Goal: Task Accomplishment & Management: Manage account settings

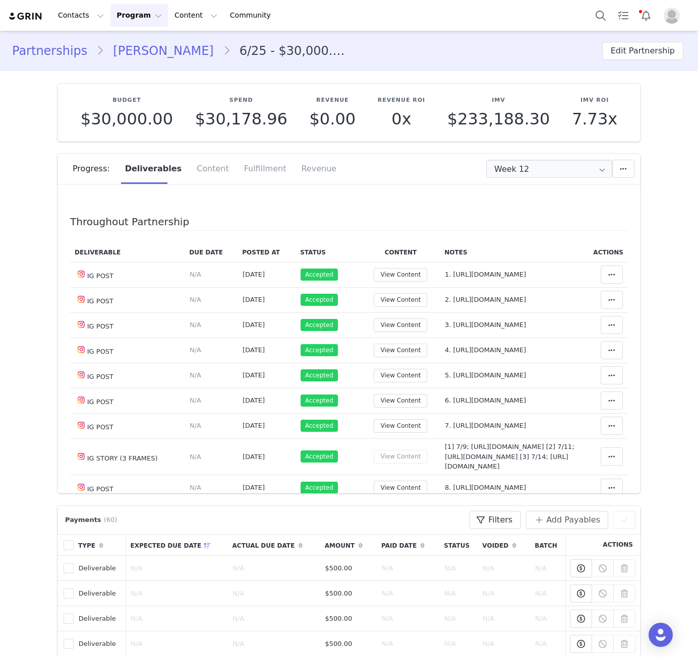
scroll to position [481, 0]
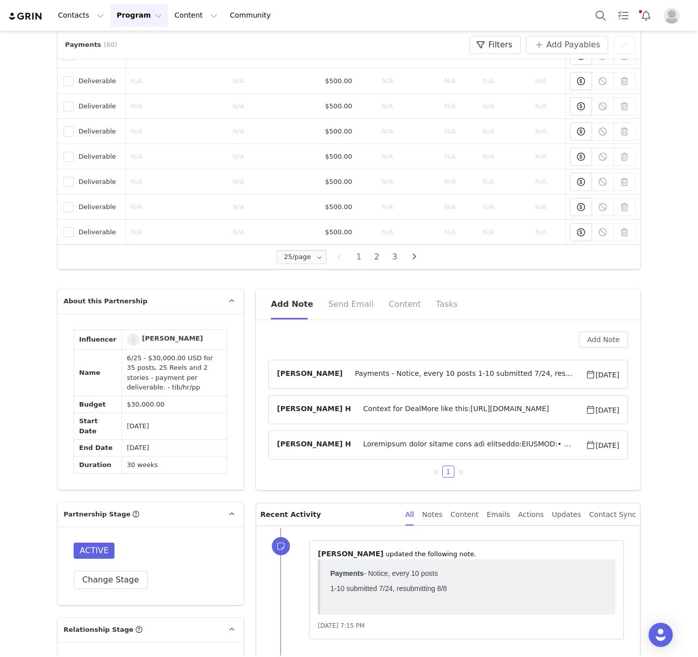
click at [415, 370] on span "Payments - Notice, every 10 posts 1-10 submitted 7/24, resubmitting 8/8 11-20 s…" at bounding box center [463, 374] width 242 height 12
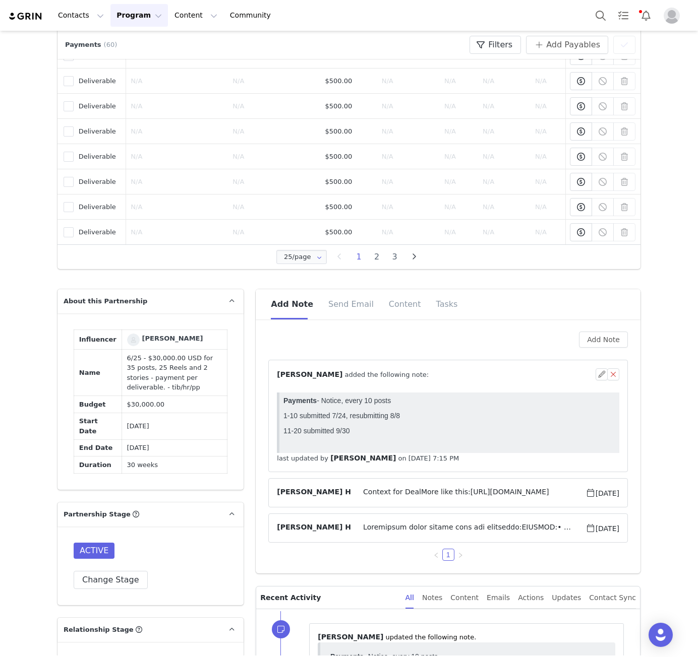
scroll to position [0, 0]
drag, startPoint x: 147, startPoint y: 413, endPoint x: 137, endPoint y: 386, distance: 28.6
click at [137, 386] on td "6/25 - $30,000.00 USD for 35 posts, 25 Reels and 2 stories - payment per delive…" at bounding box center [174, 373] width 106 height 46
copy td "$30,000.00 USD for 35 posts, 25 Reels and 2 stories - payment per deliverable. …"
click at [503, 371] on div "⁨ Angela Nolasco ⁩ added the following note:" at bounding box center [436, 374] width 319 height 11
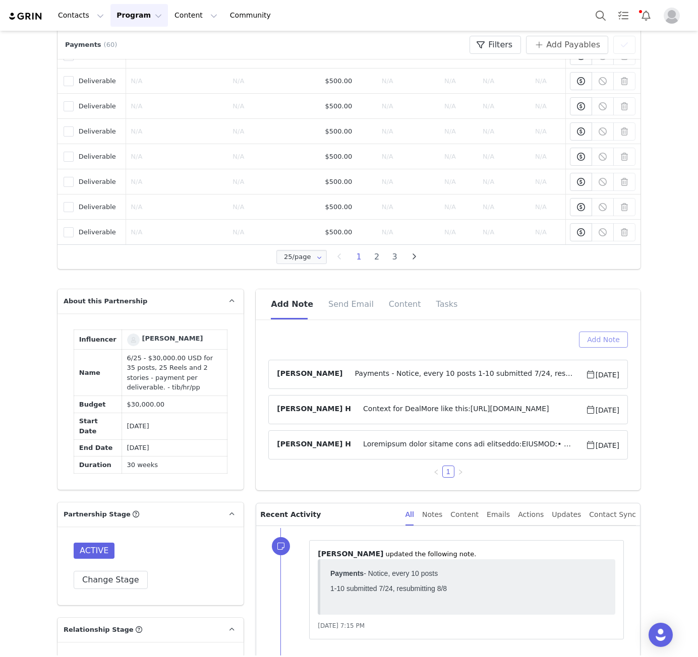
click at [609, 342] on button "Add Note" at bounding box center [603, 340] width 49 height 16
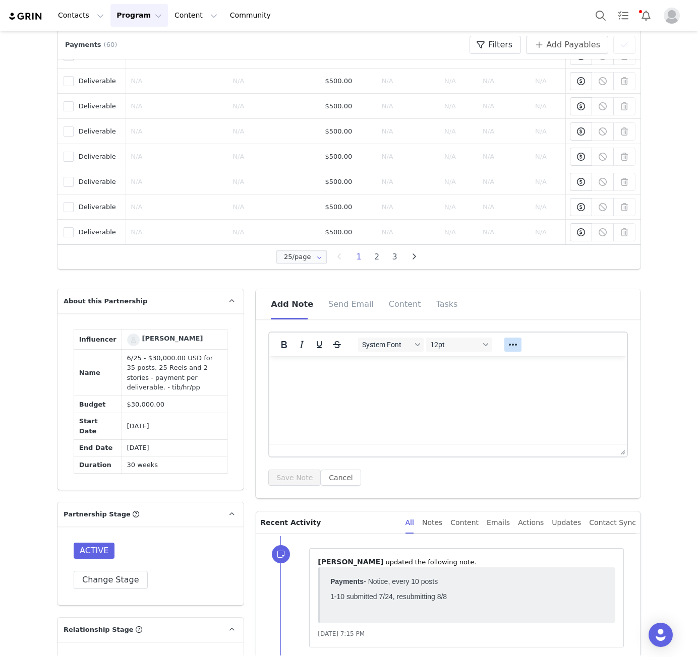
click at [512, 340] on icon "Reveal or hide additional toolbar items" at bounding box center [513, 345] width 12 height 12
click at [548, 364] on icon "Emojis" at bounding box center [552, 364] width 12 height 12
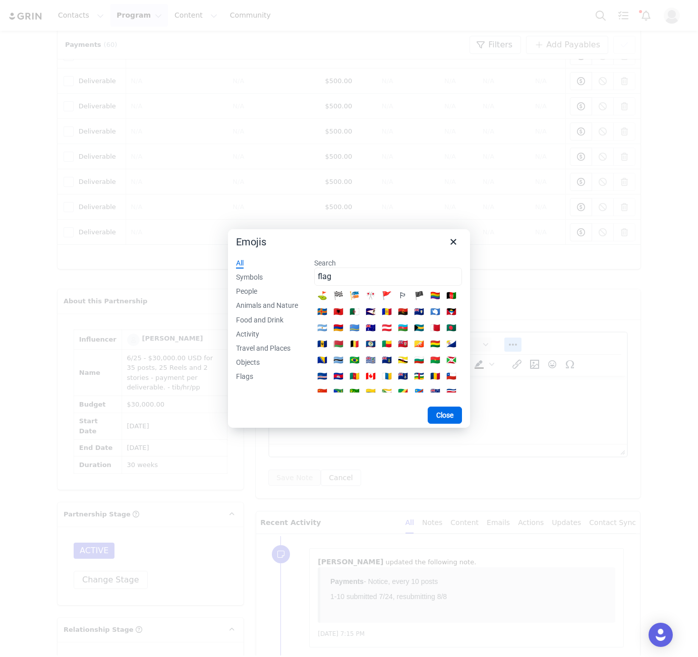
type input "flag"
drag, startPoint x: 383, startPoint y: 297, endPoint x: 191, endPoint y: 12, distance: 343.5
click at [383, 297] on div "🚩" at bounding box center [387, 296] width 12 height 12
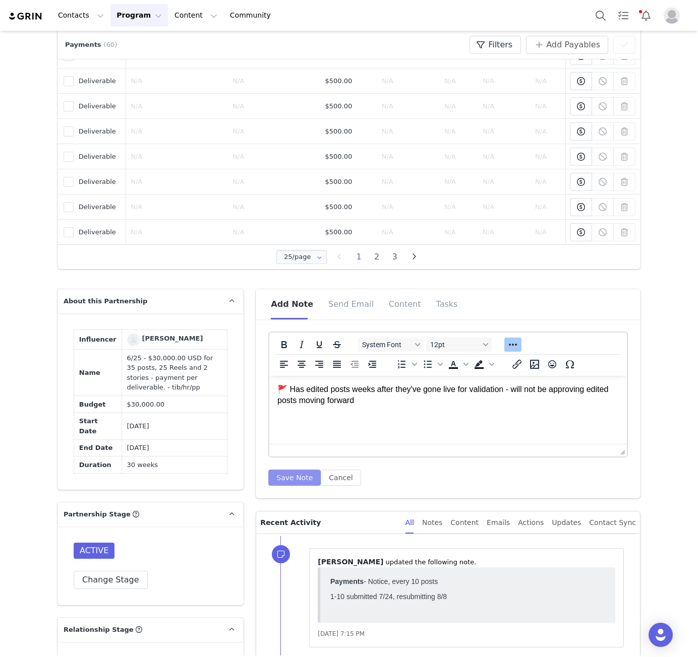
click at [277, 482] on button "Save Note" at bounding box center [294, 478] width 52 height 16
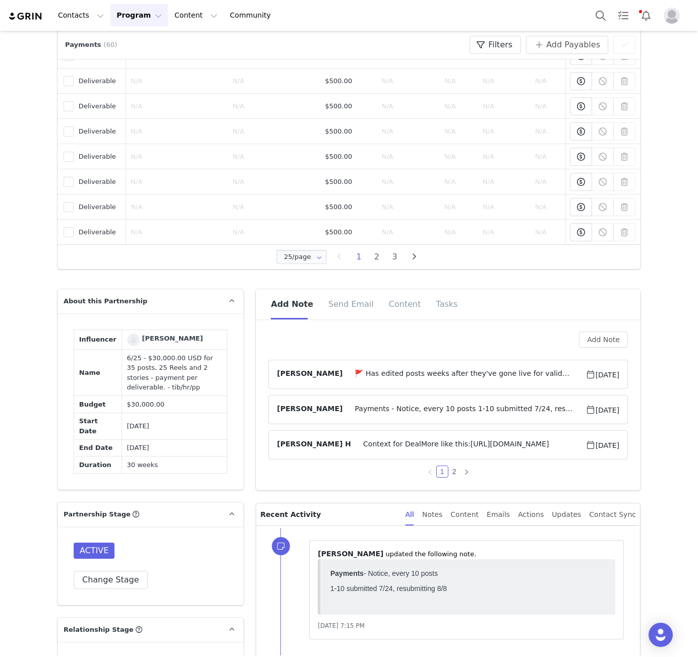
click at [407, 373] on span "🚩 Has edited posts weeks after they've gone live for validation - will not be a…" at bounding box center [463, 374] width 242 height 12
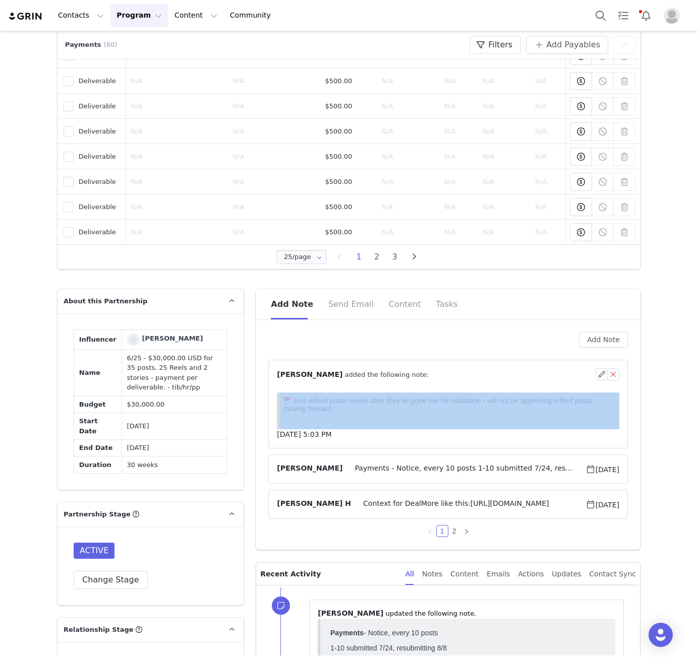
click at [407, 373] on div "⁨ Angela Nolasco ⁩ added the following note:" at bounding box center [436, 374] width 319 height 11
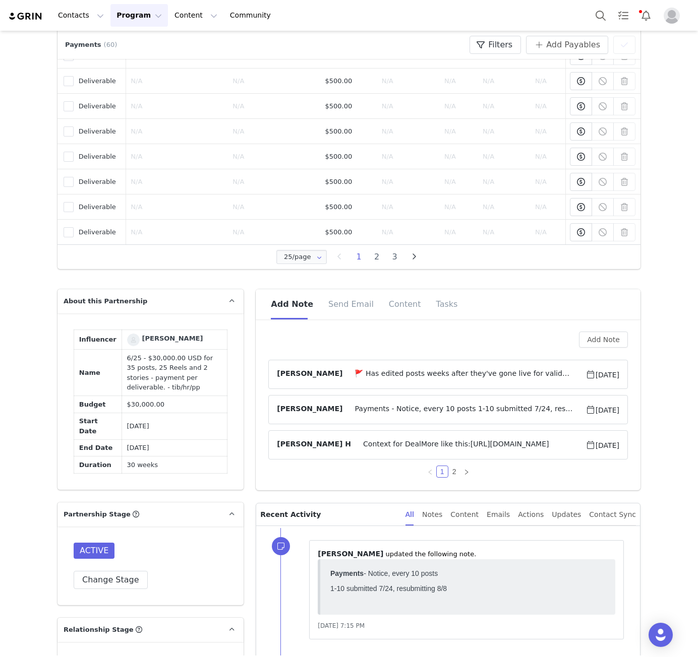
click at [162, 338] on div "Sindi Myftari" at bounding box center [172, 339] width 61 height 10
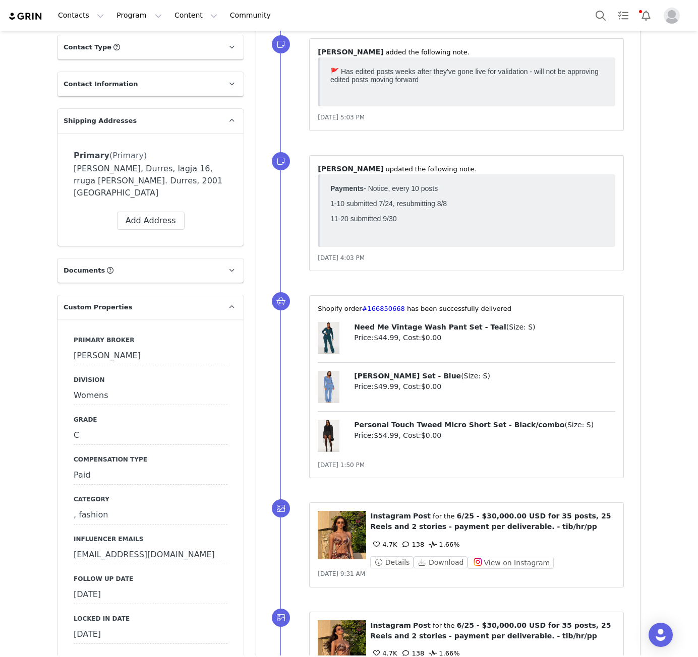
scroll to position [470, 0]
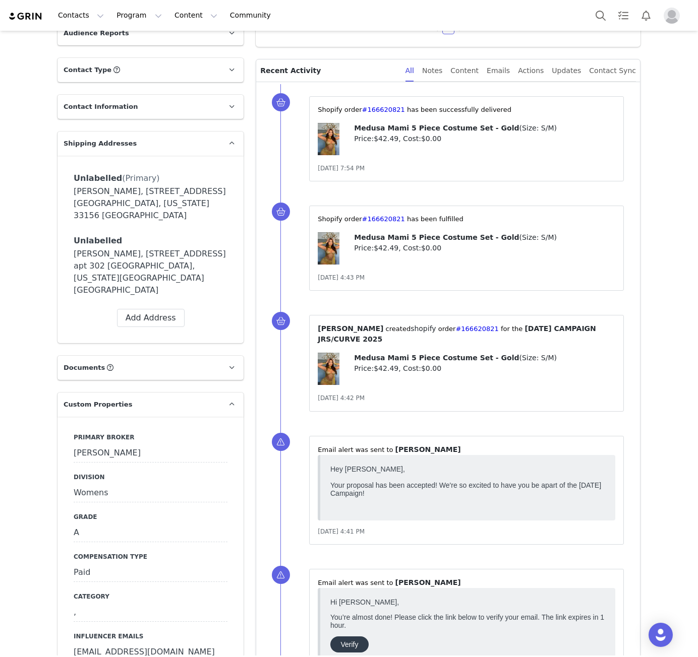
scroll to position [706, 0]
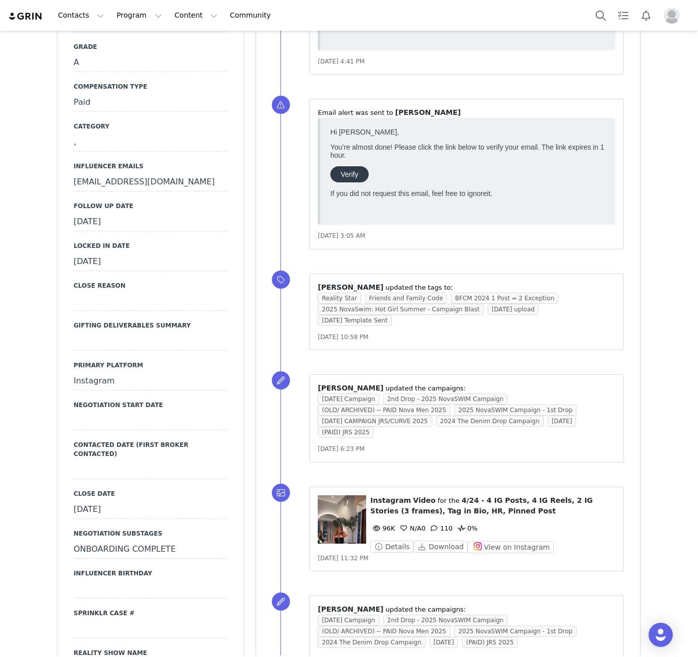
click at [119, 213] on div "September 12th, 2025" at bounding box center [151, 222] width 154 height 18
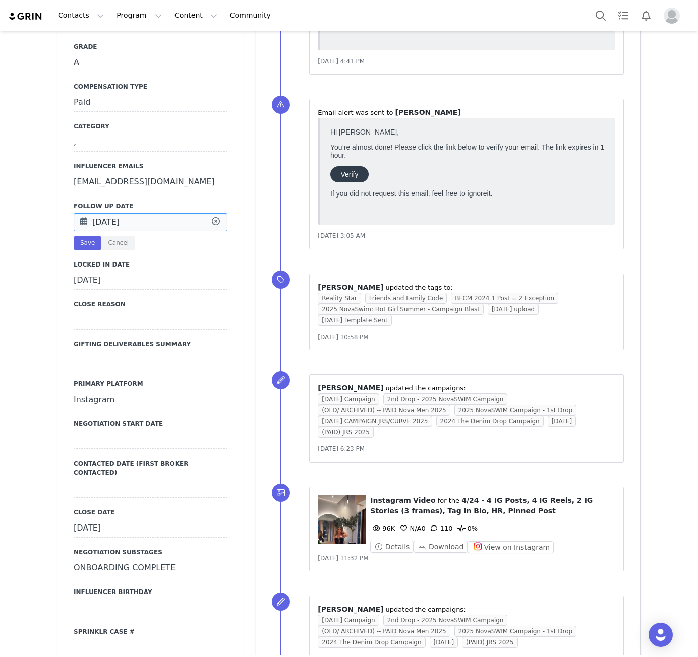
click at [119, 213] on input "Sep 12 2025" at bounding box center [151, 222] width 154 height 18
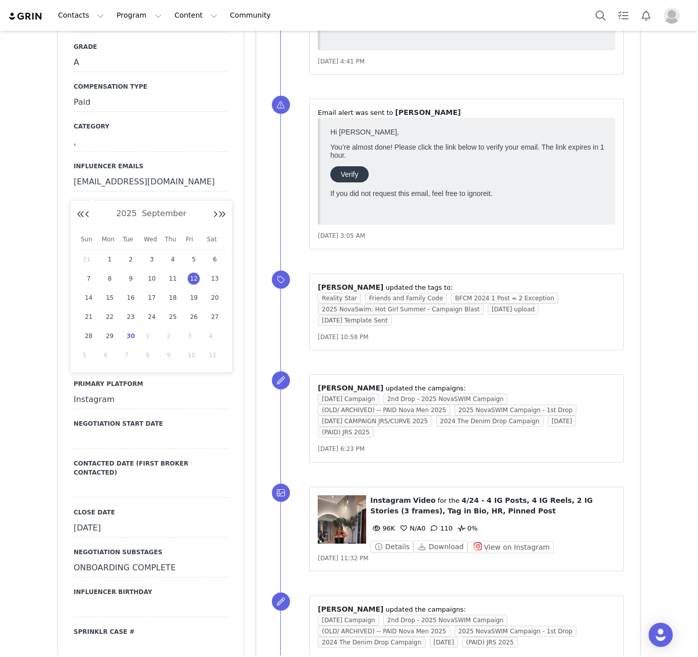
click at [131, 336] on span "30" at bounding box center [130, 336] width 12 height 12
type input "Sep 30 2025"
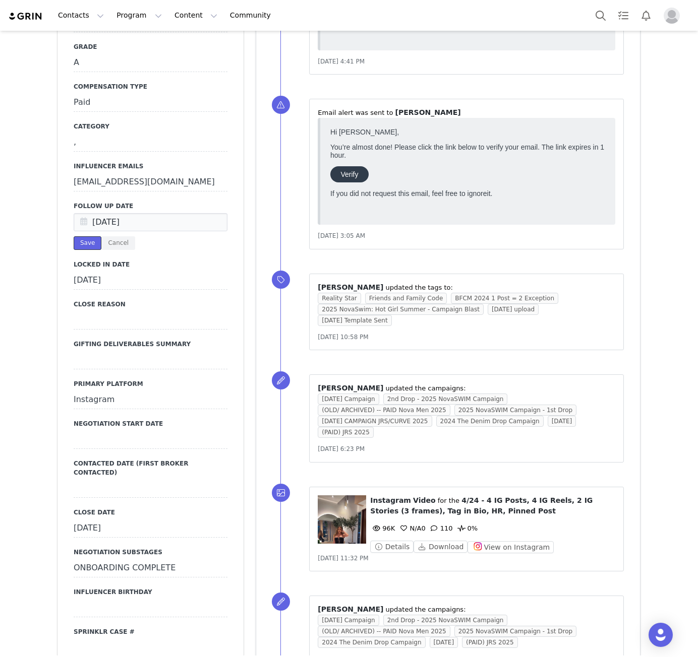
click at [81, 236] on button "Save" at bounding box center [88, 243] width 28 height 14
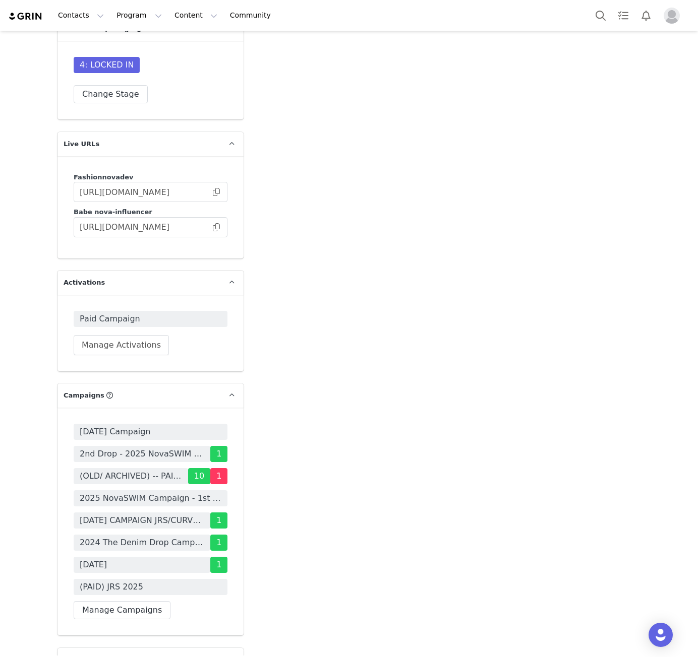
scroll to position [2687, 0]
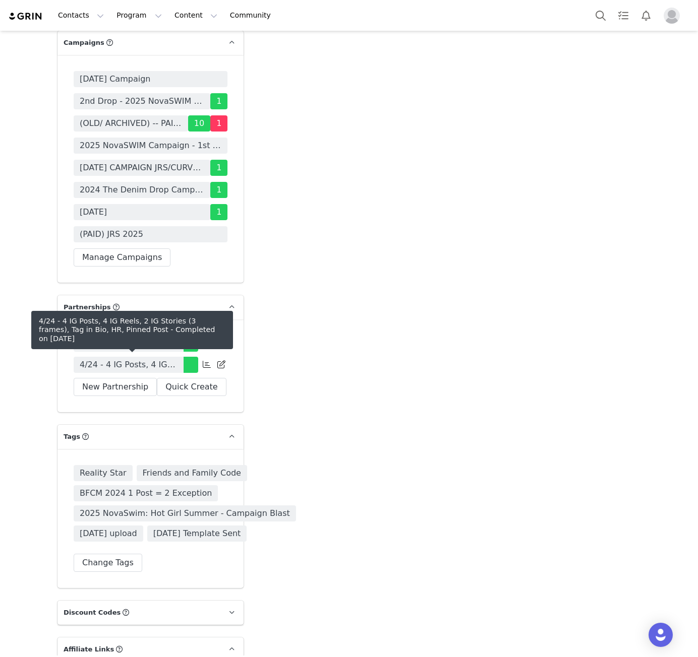
click at [148, 359] on span "4/24 - 4 IG Posts, 4 IG Reels, 2 IG Stories (3 frames), Tag in Bio, HR, Pinned …" at bounding box center [129, 365] width 98 height 12
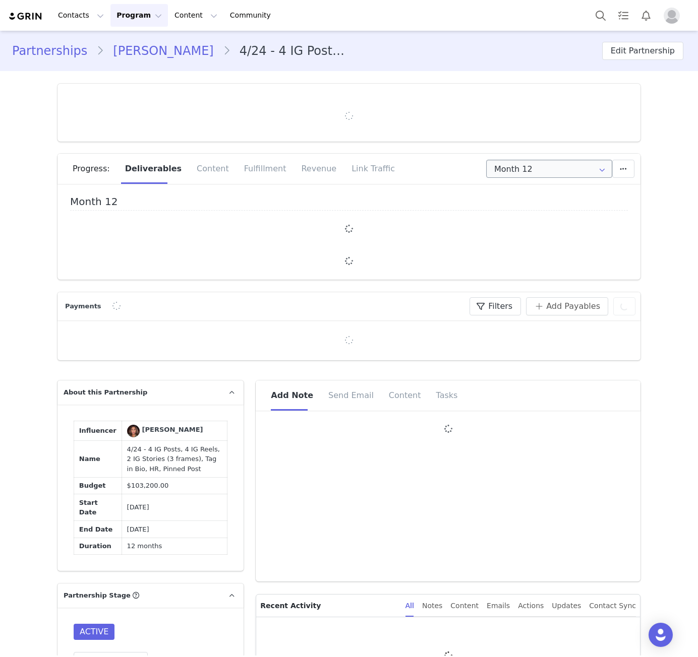
type input "+1 ([GEOGRAPHIC_DATA])"
click at [559, 164] on input "Month 12" at bounding box center [549, 169] width 126 height 18
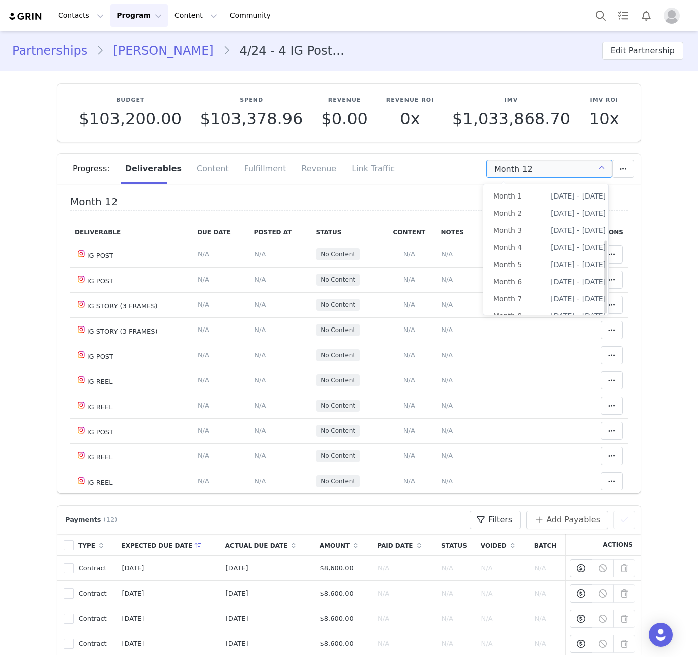
click at [516, 393] on li "All Months" at bounding box center [549, 401] width 133 height 17
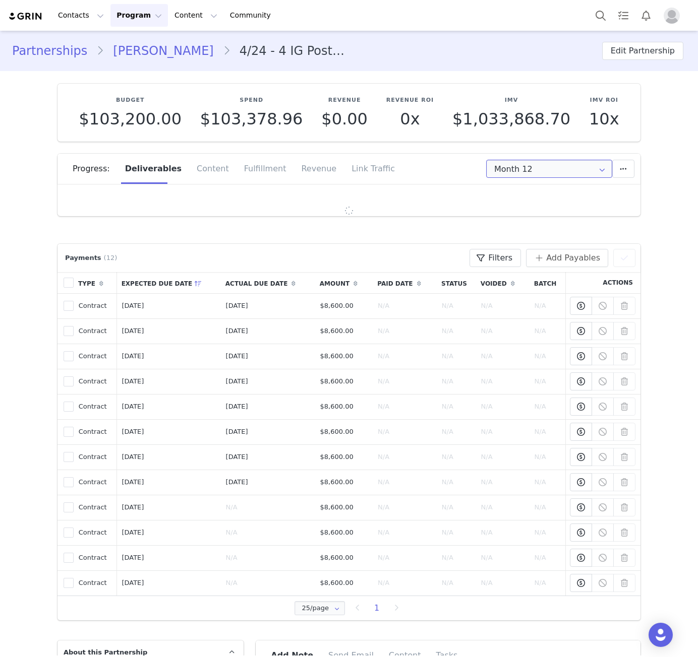
type input "All"
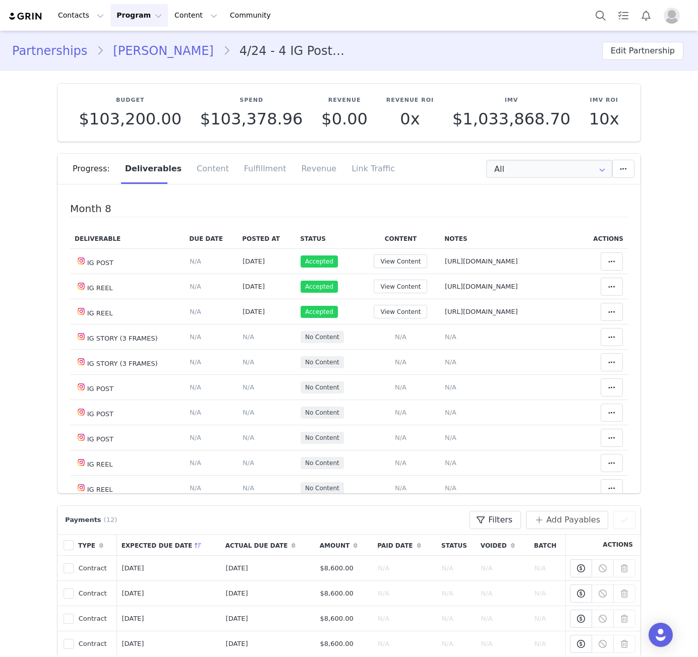
scroll to position [2470, 0]
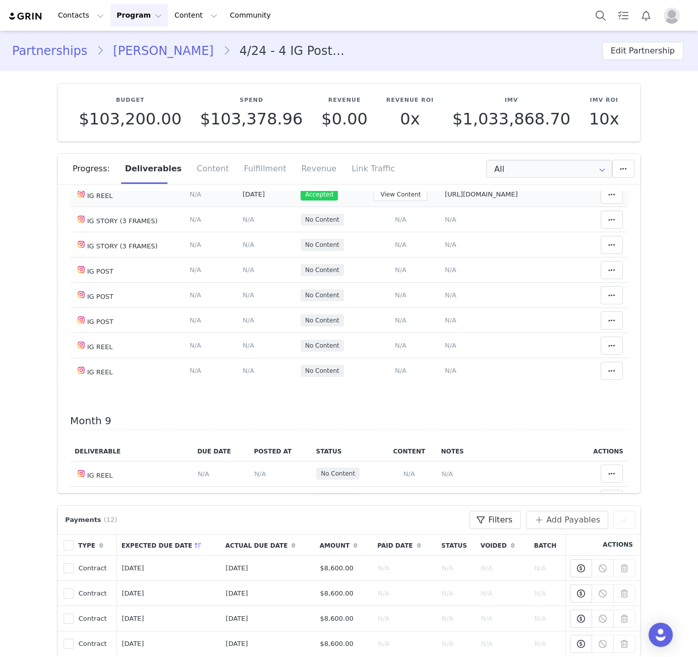
click at [397, 207] on td "View Content" at bounding box center [400, 194] width 79 height 25
click at [391, 201] on button "View Content" at bounding box center [399, 195] width 53 height 14
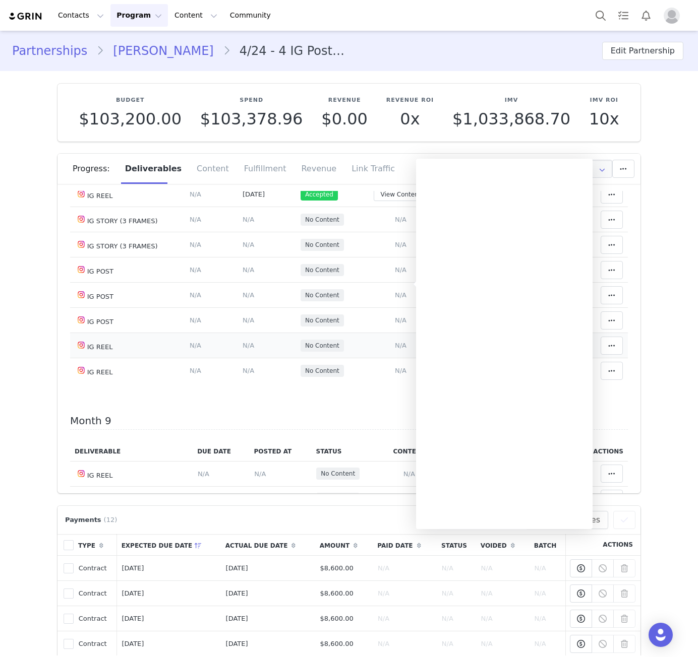
click at [324, 358] on td "No Content" at bounding box center [328, 345] width 66 height 25
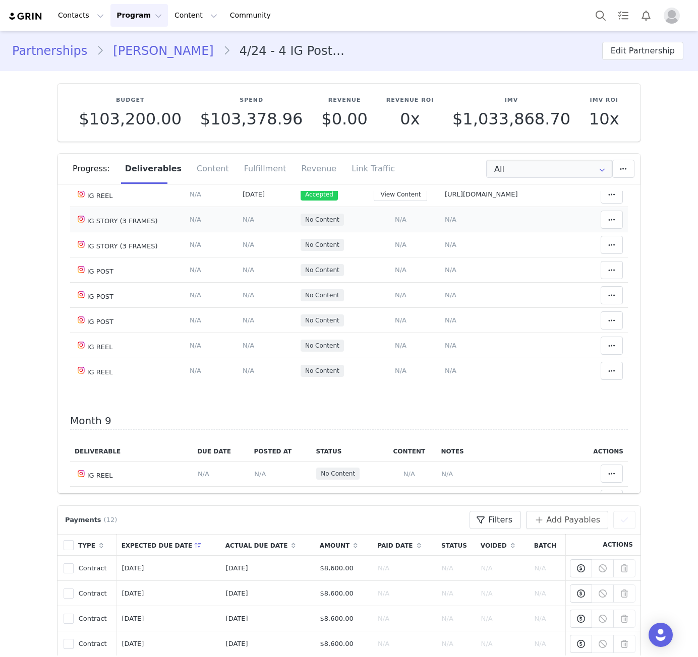
click at [445, 223] on span "N/A" at bounding box center [451, 220] width 12 height 8
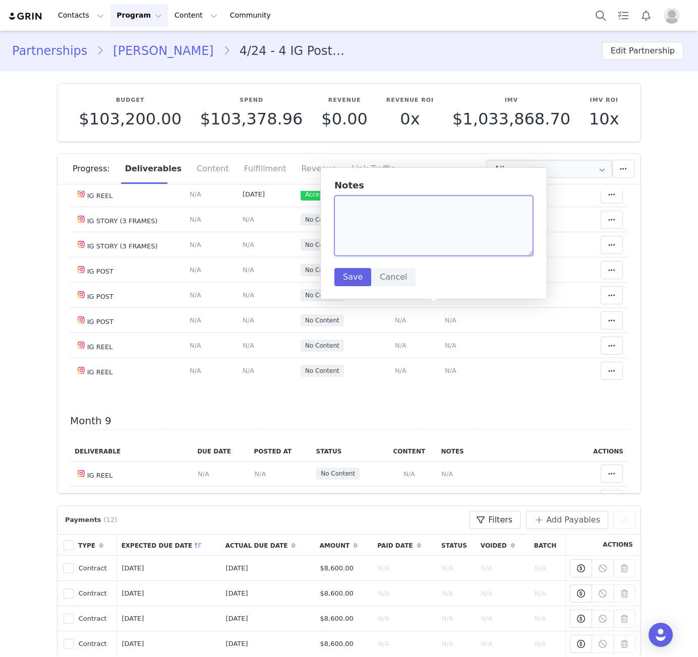
click at [410, 216] on textarea at bounding box center [433, 226] width 199 height 60
paste textarea "https://static-resources.creatoriq.com/instagram-stories/videos/372293738625168…"
type textarea "https://static-resources.creatoriq.com/instagram-stories/videos/372293738625168…"
click at [355, 273] on button "Save" at bounding box center [352, 277] width 37 height 18
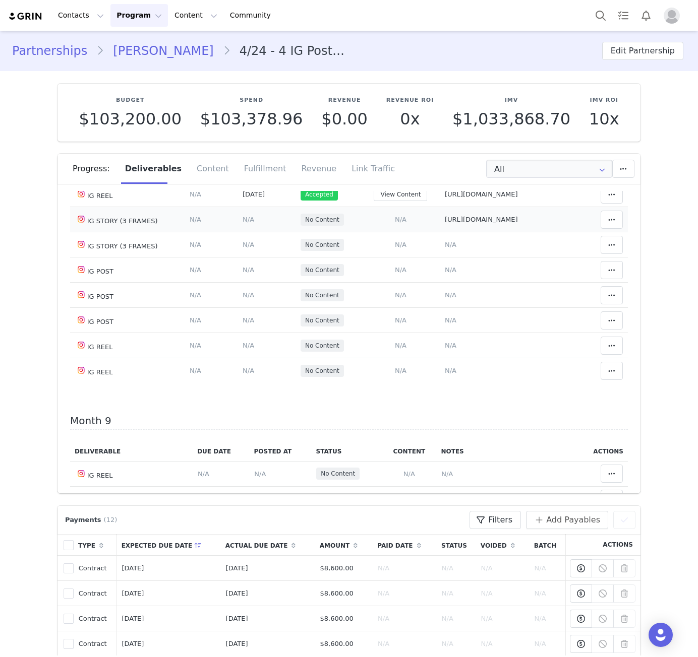
click at [242, 223] on span "N/A" at bounding box center [248, 220] width 12 height 8
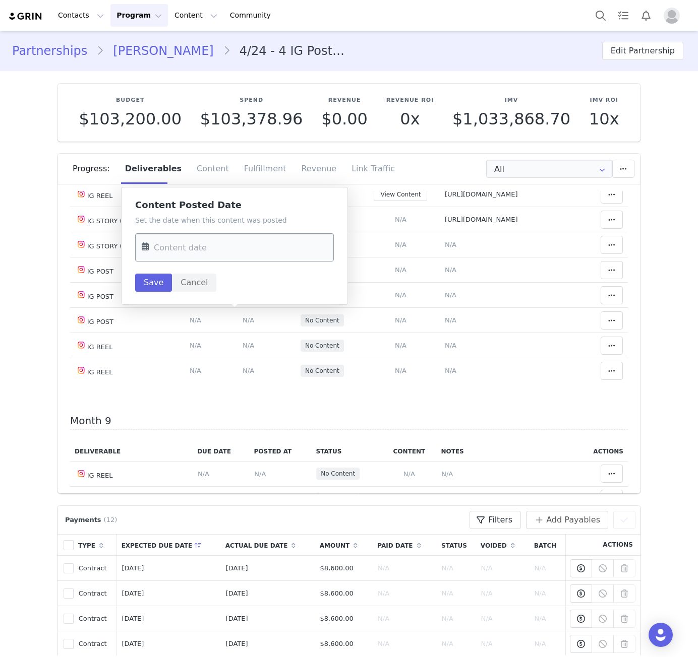
click at [192, 244] on input "text" at bounding box center [234, 247] width 199 height 28
click at [241, 366] on span "18" at bounding box center [238, 365] width 12 height 12
type input "Sep 18 2025"
click at [162, 283] on button "Save" at bounding box center [153, 283] width 37 height 18
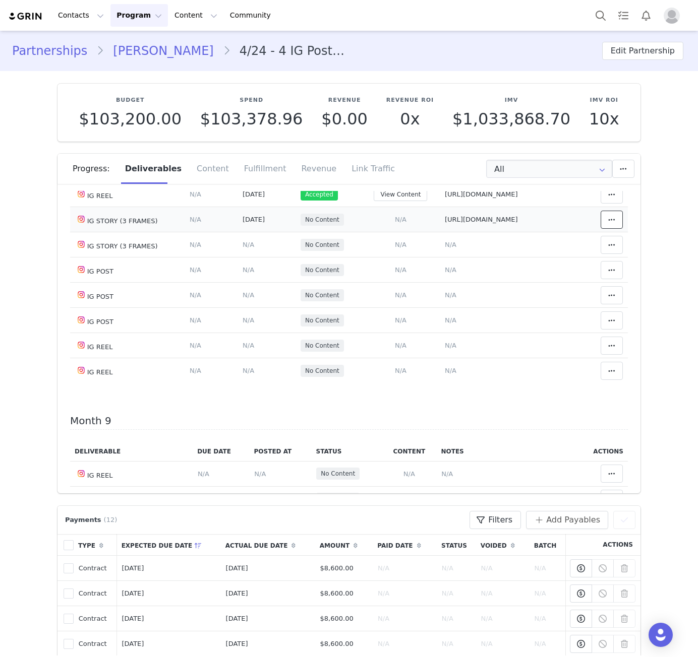
click at [608, 224] on icon at bounding box center [611, 220] width 7 height 8
click at [472, 322] on span at bounding box center [470, 315] width 12 height 12
click at [445, 248] on span "N/A" at bounding box center [451, 245] width 12 height 8
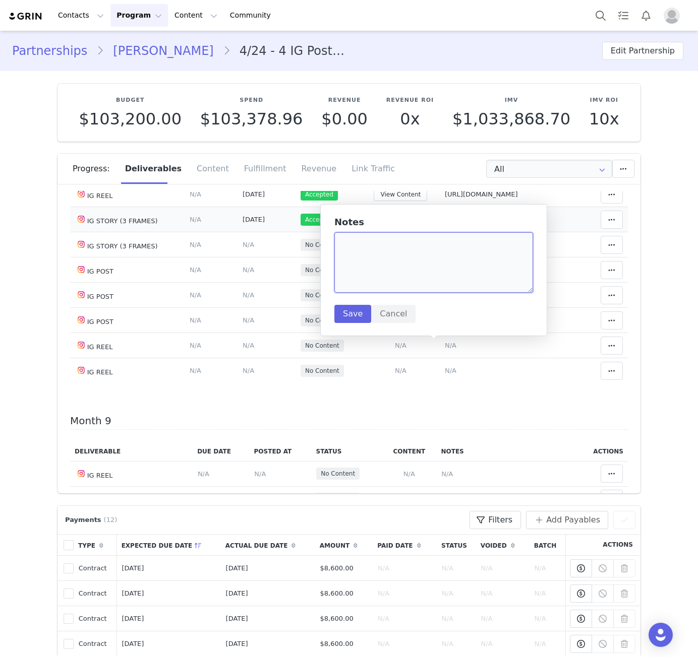
click at [419, 274] on textarea at bounding box center [433, 262] width 199 height 60
paste textarea "https://static-resources.creatoriq.com/instagram-stories/videos/372294127445539…"
type textarea "https://static-resources.creatoriq.com/instagram-stories/videos/372294127445539…"
click at [346, 313] on button "Save" at bounding box center [352, 314] width 37 height 18
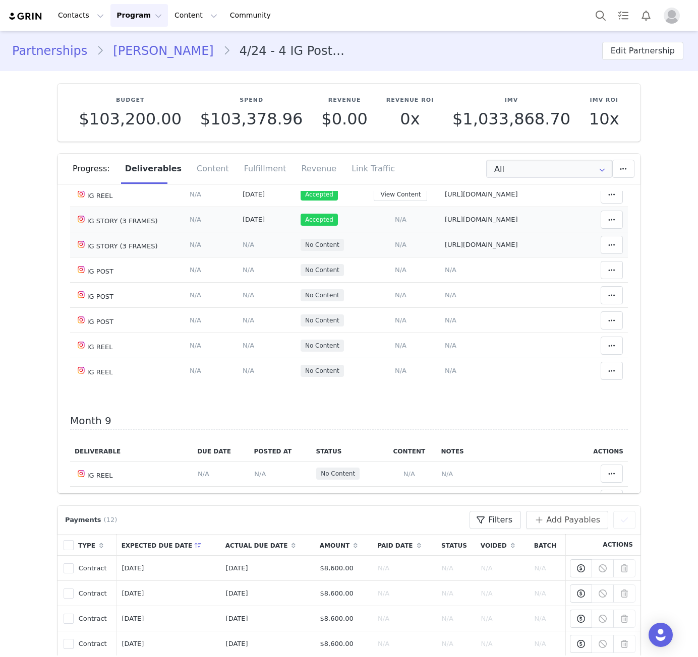
click at [242, 248] on span "N/A" at bounding box center [248, 245] width 12 height 8
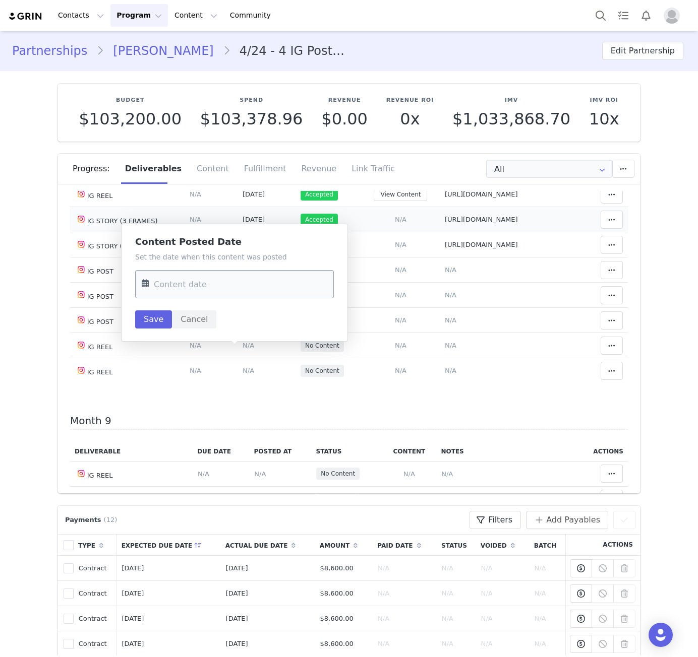
click at [197, 271] on input "text" at bounding box center [234, 284] width 199 height 28
click at [239, 406] on span "18" at bounding box center [238, 402] width 12 height 12
type input "Sep 18 2025"
click at [155, 317] on button "Save" at bounding box center [153, 319] width 37 height 18
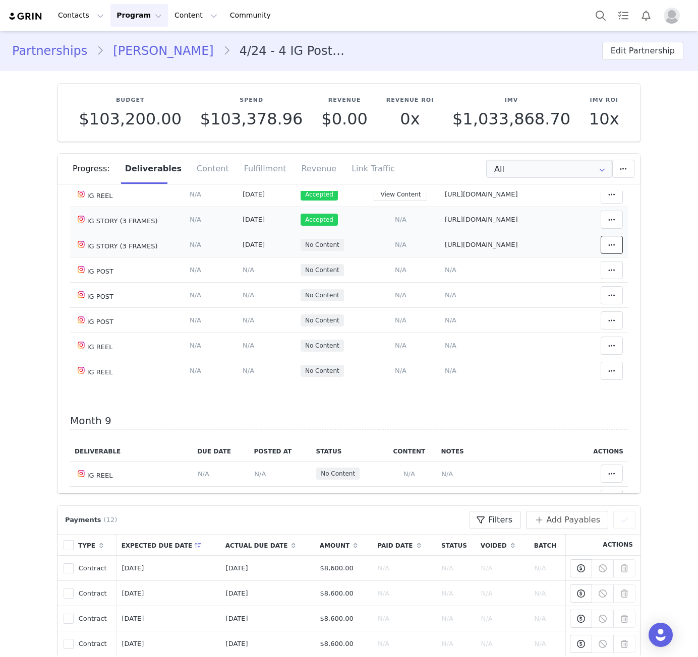
click at [608, 249] on icon at bounding box center [611, 245] width 7 height 8
click at [491, 346] on div "Mark as Accepted" at bounding box center [520, 352] width 125 height 23
click at [395, 274] on span "N/A" at bounding box center [401, 270] width 12 height 8
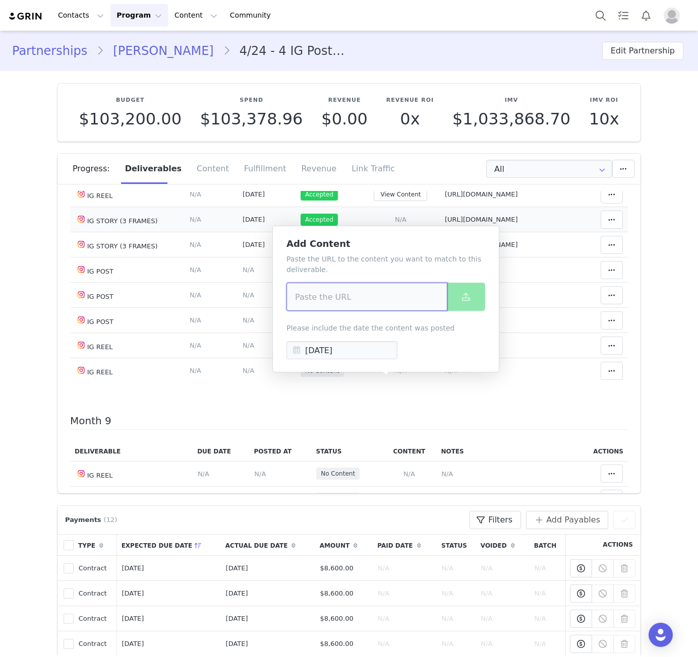
click at [373, 293] on input at bounding box center [366, 297] width 161 height 28
paste input "https://www.instagram.com/p/DOqkloVDc3t/"
type input "https://www.instagram.com/p/DOqkloVDc3t/"
click at [470, 301] on span at bounding box center [466, 297] width 12 height 12
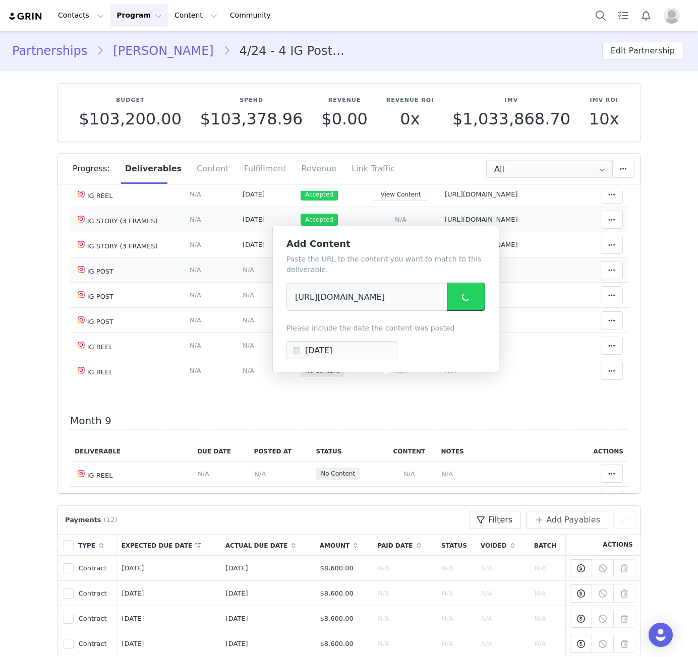
scroll to position [0, 0]
click at [445, 274] on span "N/A" at bounding box center [451, 270] width 12 height 8
click at [0, 0] on textarea at bounding box center [0, 0] width 0 height 0
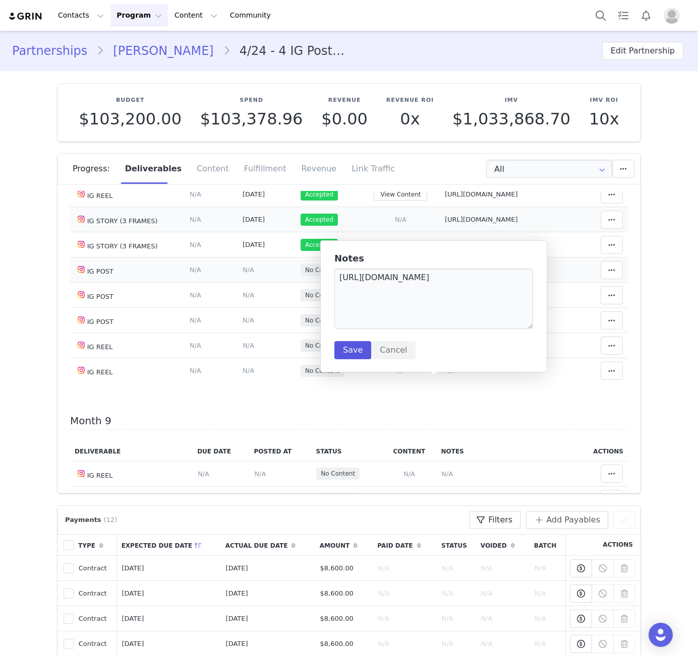
type textarea "https://www.instagram.com/p/DOqkloVDc3t/"
click at [361, 343] on button "Save" at bounding box center [352, 350] width 37 height 18
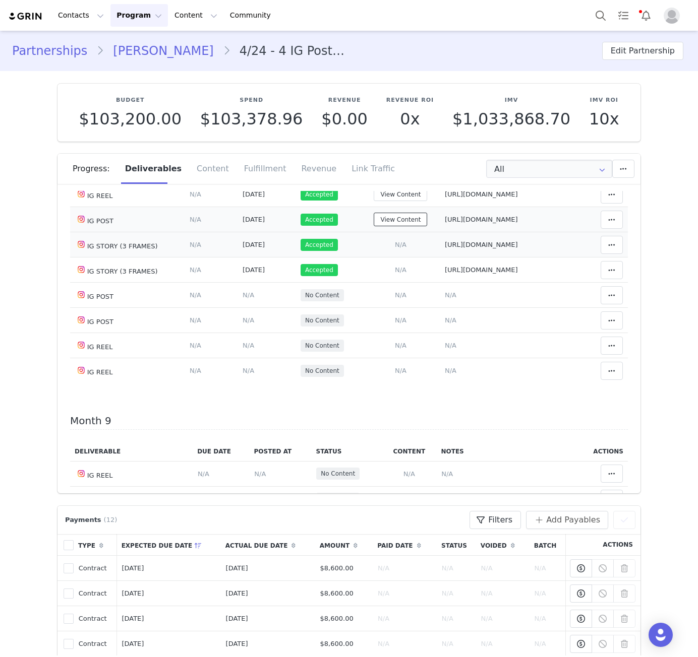
click at [383, 226] on button "View Content" at bounding box center [399, 220] width 53 height 14
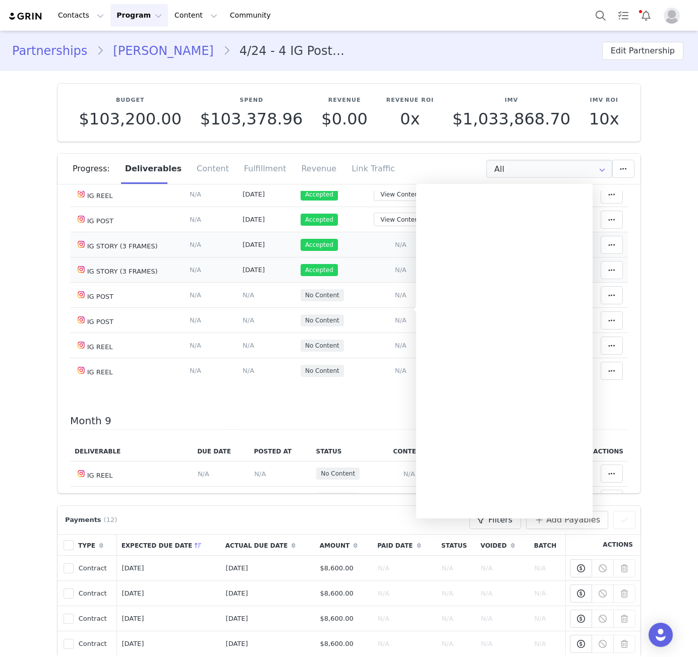
click at [374, 283] on td "Add Content Paste the URL to the content you want to match to this deliverable.…" at bounding box center [400, 270] width 79 height 25
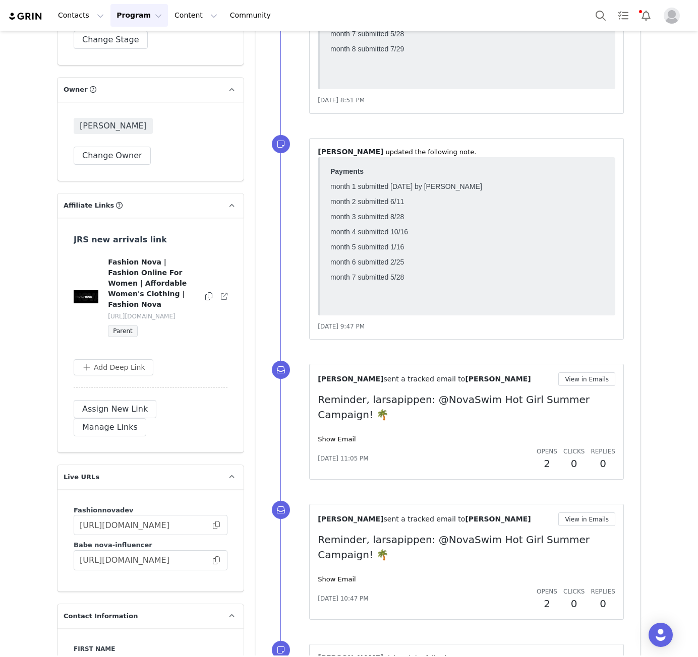
scroll to position [1411, 0]
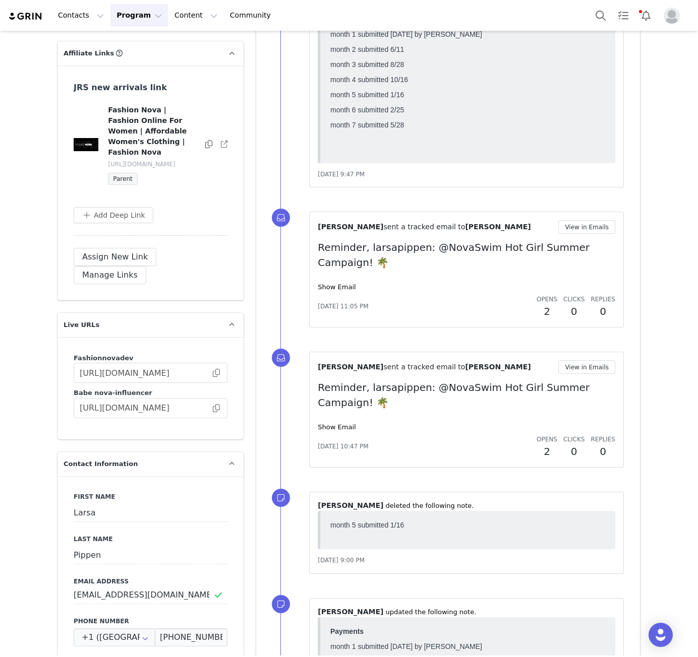
click at [214, 408] on span at bounding box center [216, 408] width 10 height 0
click at [211, 408] on span at bounding box center [216, 408] width 10 height 0
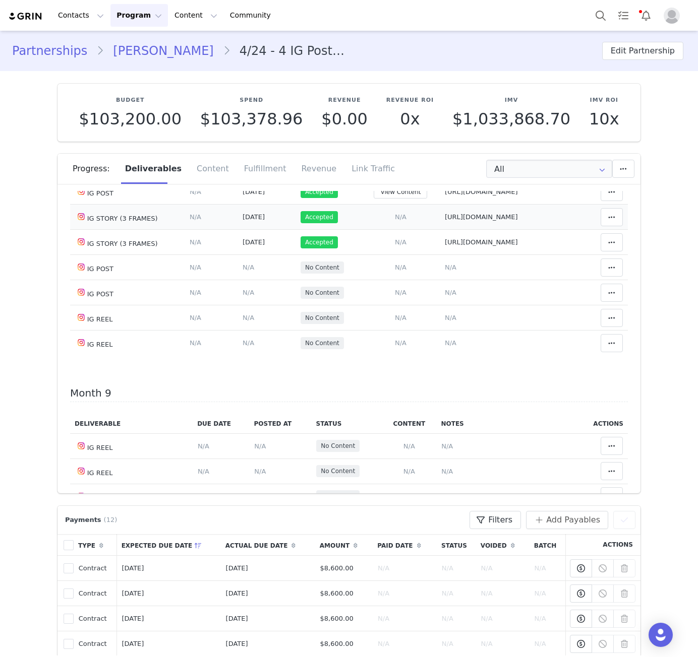
scroll to position [2404, 0]
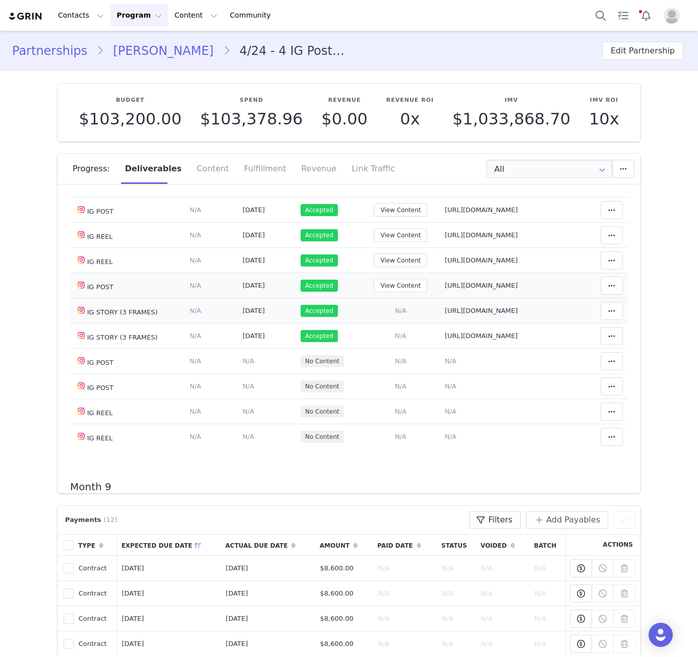
click at [474, 289] on span "https://www.instagram.com/p/DOqkloVDc3t/" at bounding box center [481, 286] width 73 height 8
click at [0, 0] on textarea at bounding box center [0, 0] width 0 height 0
type textarea "https://www.instagram.com/p/DOqkloVDc3t/"
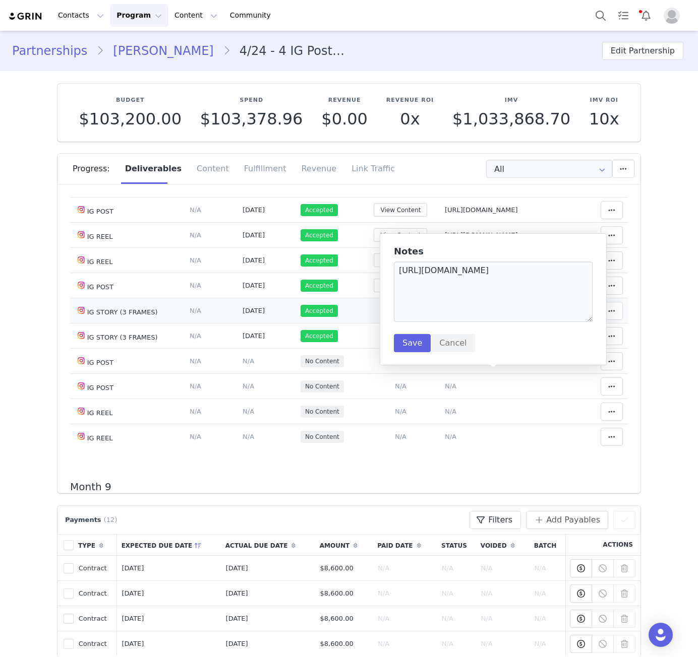
click at [447, 277] on textarea "https://www.instagram.com/p/DOqkloVDc3t/" at bounding box center [493, 292] width 199 height 60
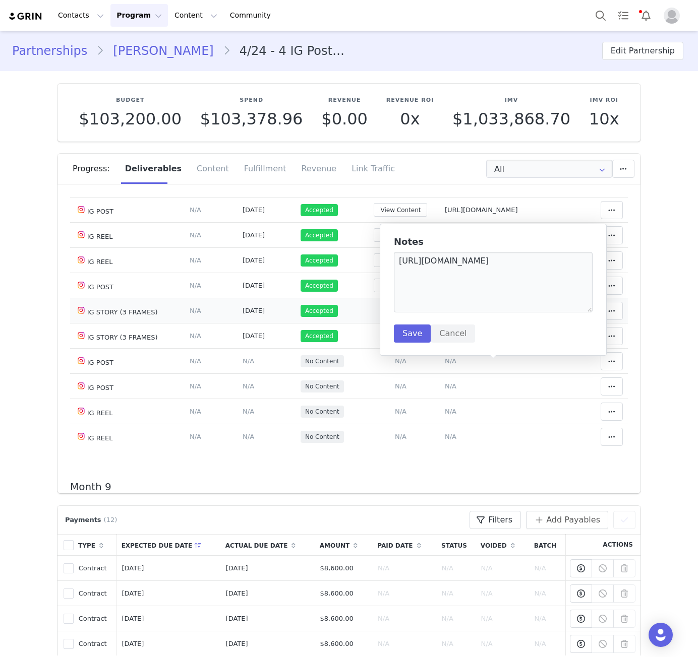
scroll to position [2522, 0]
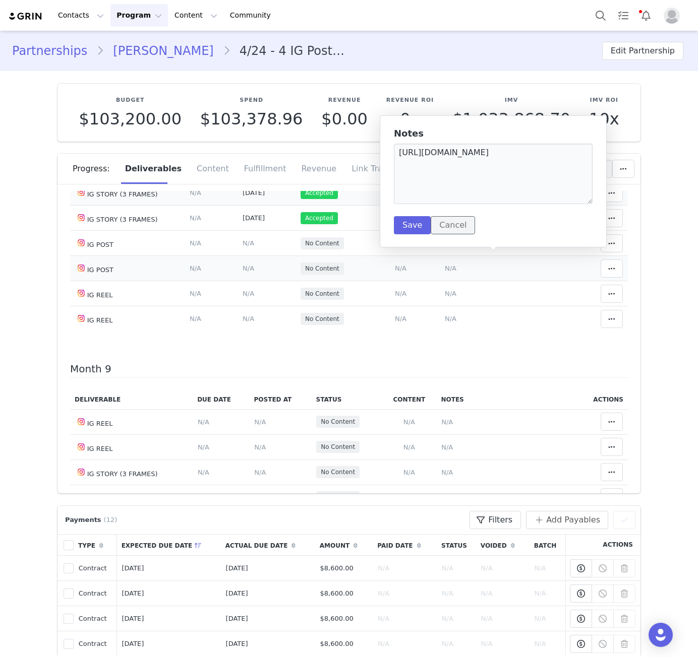
click at [434, 223] on button "Cancel" at bounding box center [452, 225] width 44 height 18
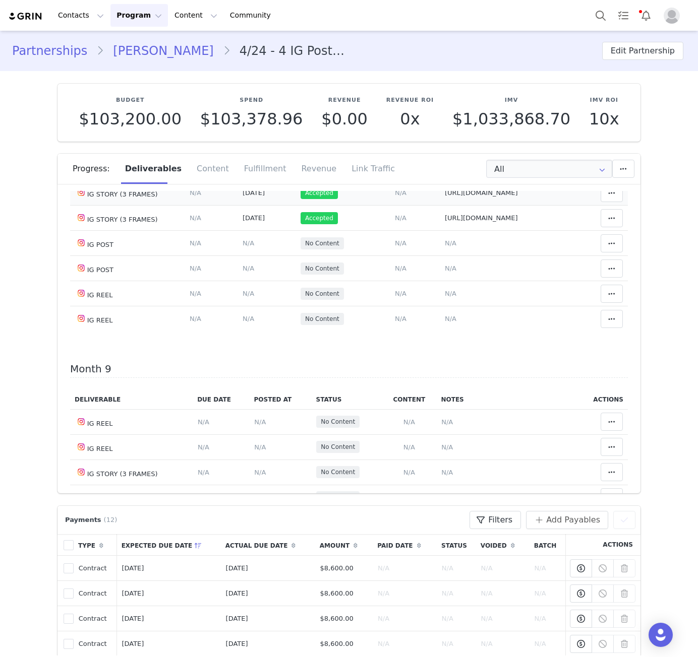
drag, startPoint x: 148, startPoint y: 52, endPoint x: 120, endPoint y: 0, distance: 58.6
click at [148, 52] on link "Larsa Pippen" at bounding box center [163, 51] width 118 height 18
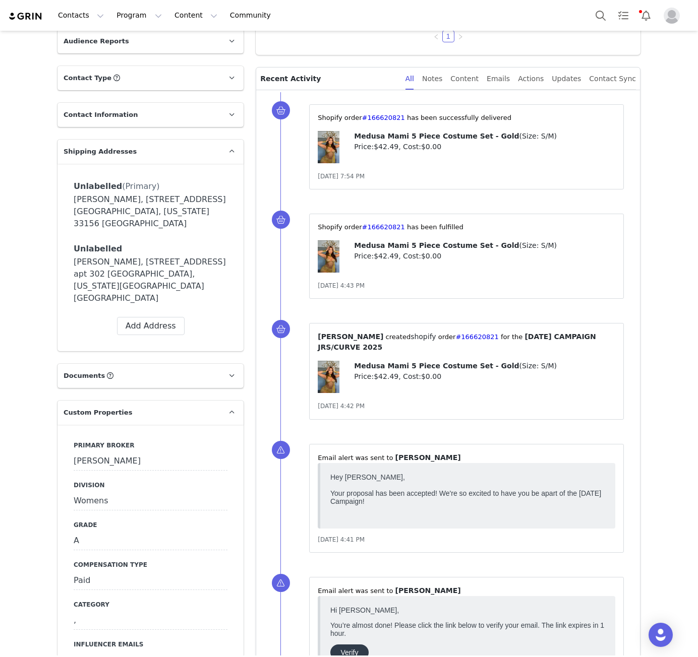
scroll to position [470, 0]
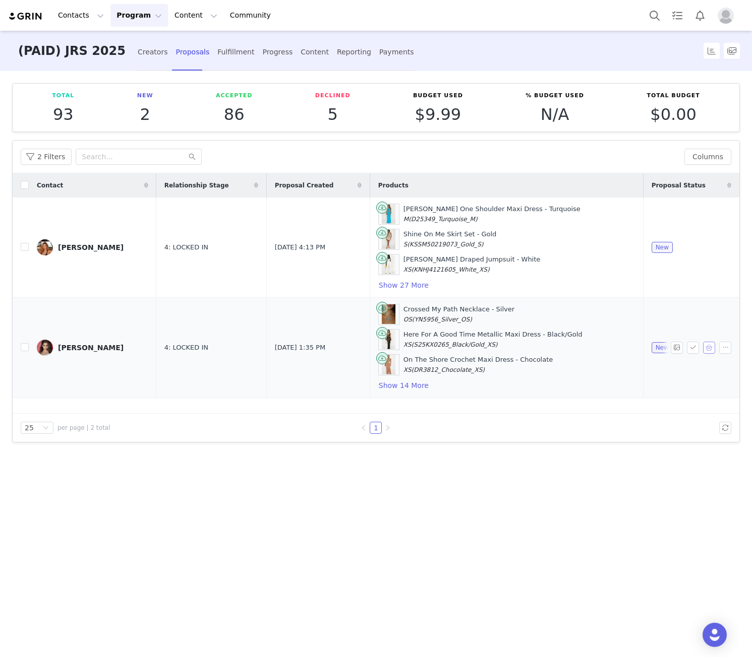
click at [697, 348] on button "button" at bounding box center [709, 348] width 12 height 12
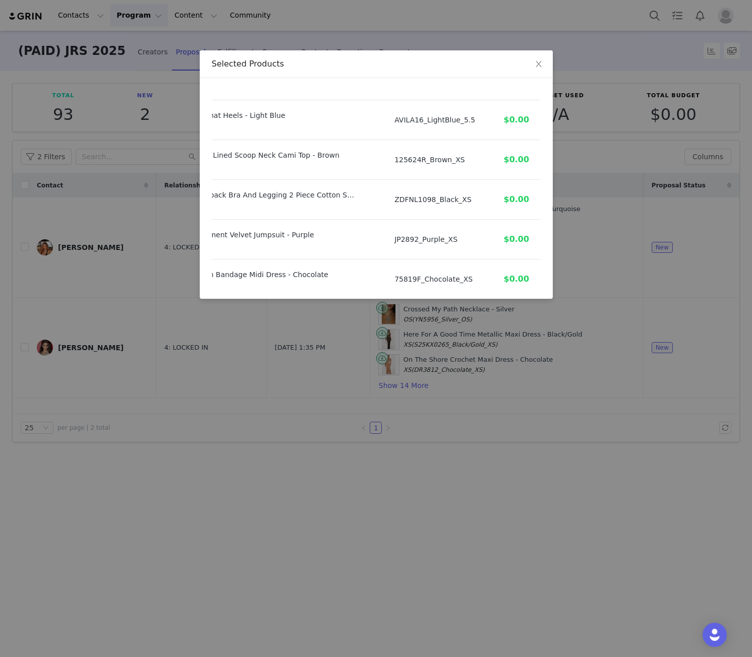
scroll to position [526, 87]
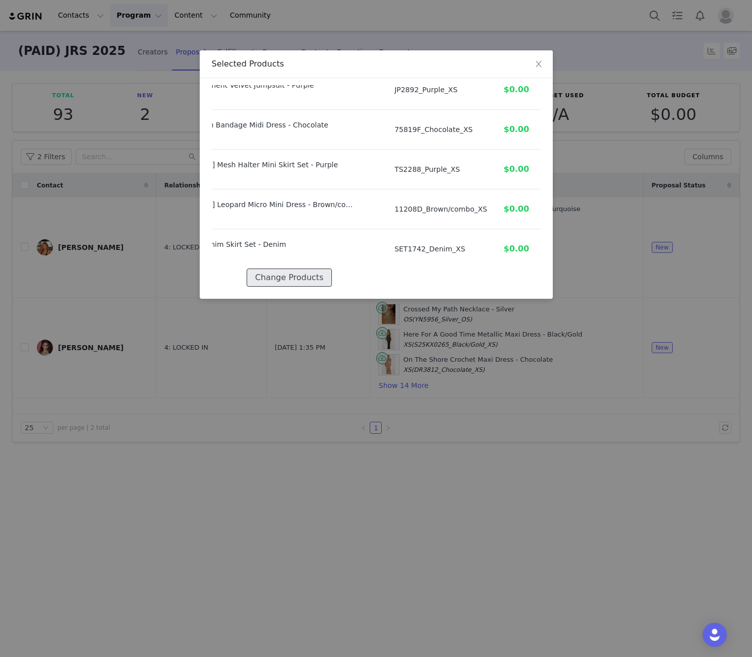
click at [314, 274] on button "Change Products" at bounding box center [288, 278] width 85 height 18
select select "12333286"
select select "27092978"
select select "26606799"
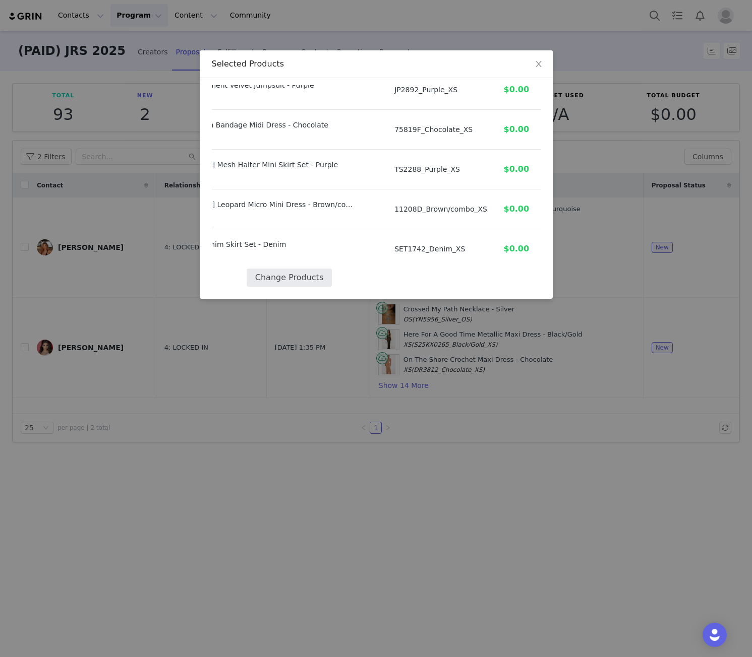
select select "26916839"
select select "13765815"
select select "26749770"
select select "24159354"
select select "27714416"
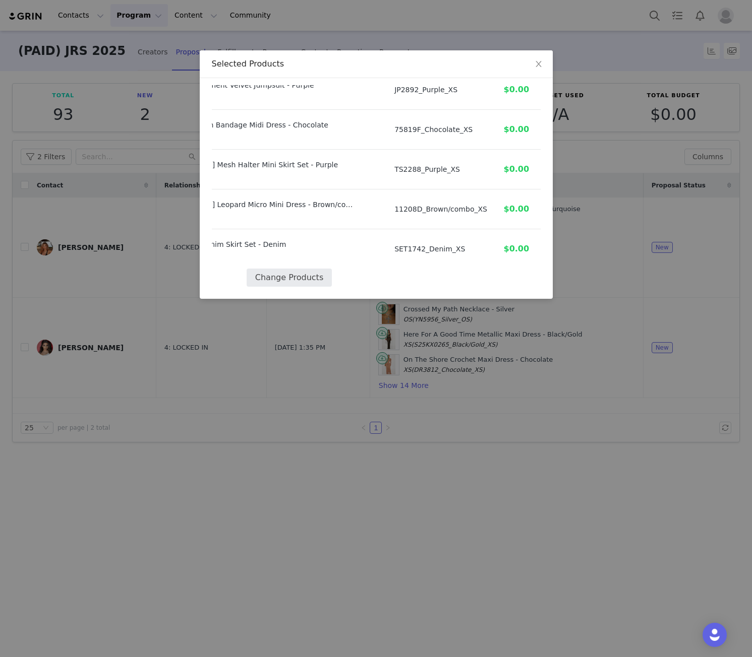
select select "26709955"
select select "27807869"
select select "27126228"
select select "20239180"
select select "27595899"
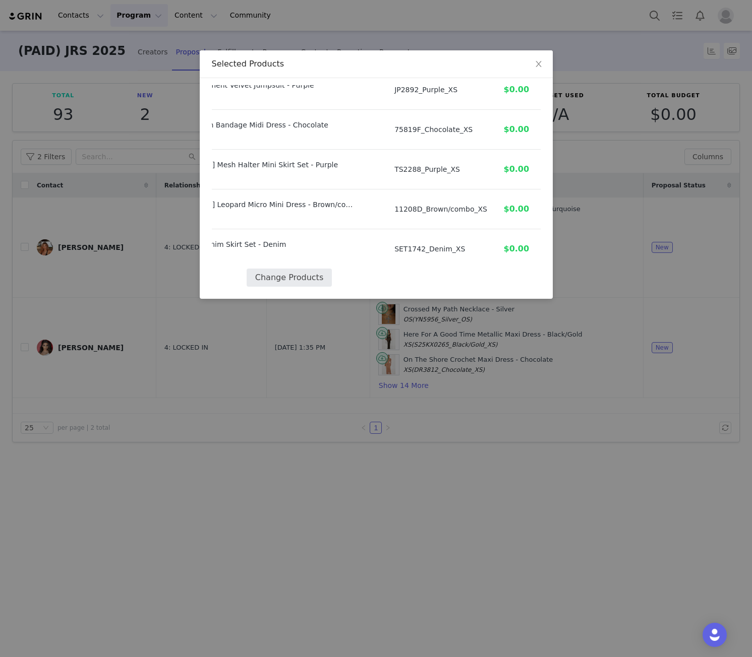
select select "27485885"
select select "25680450"
select select "13932036"
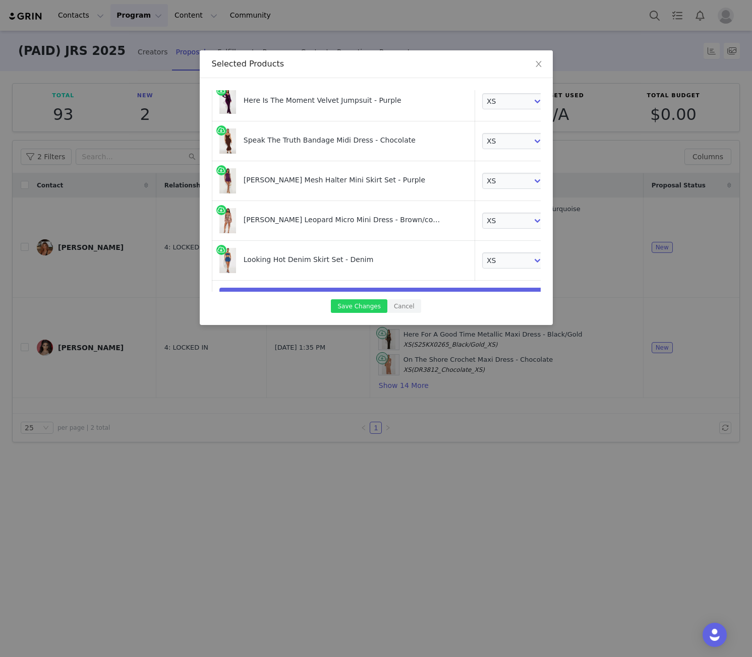
scroll to position [542, 0]
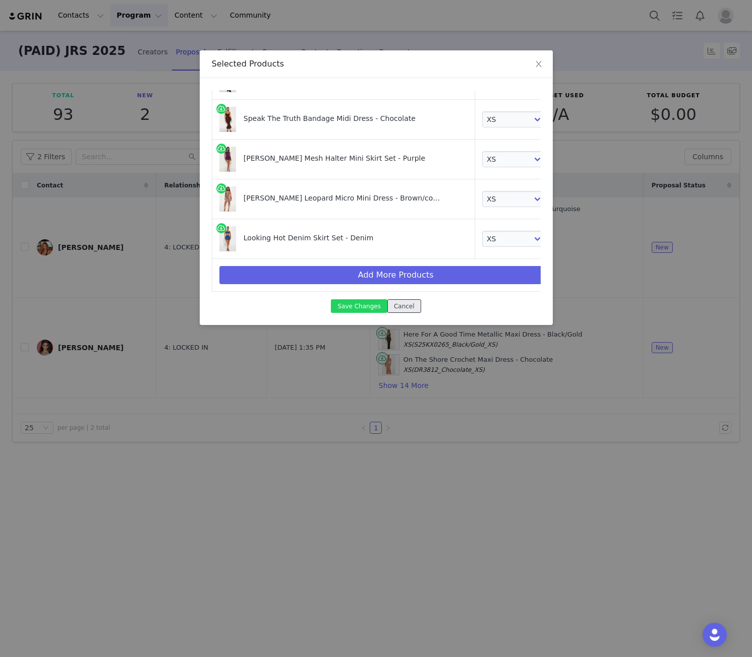
click at [406, 305] on button "Cancel" at bounding box center [404, 306] width 34 height 14
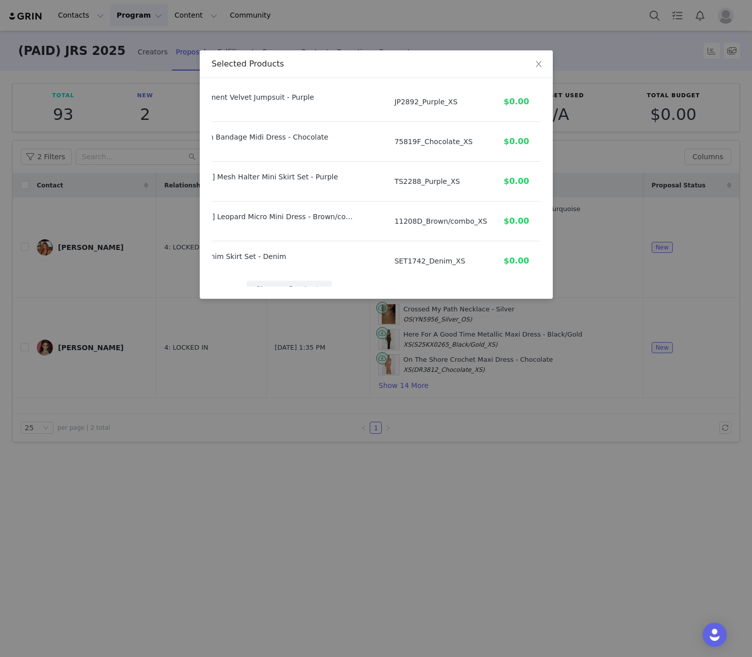
scroll to position [526, 87]
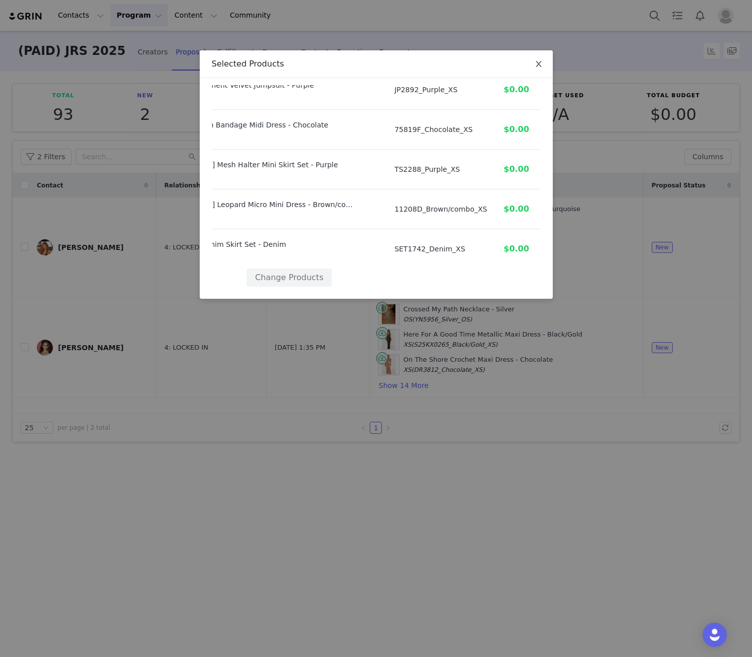
click at [538, 56] on span "Close" at bounding box center [538, 64] width 28 height 28
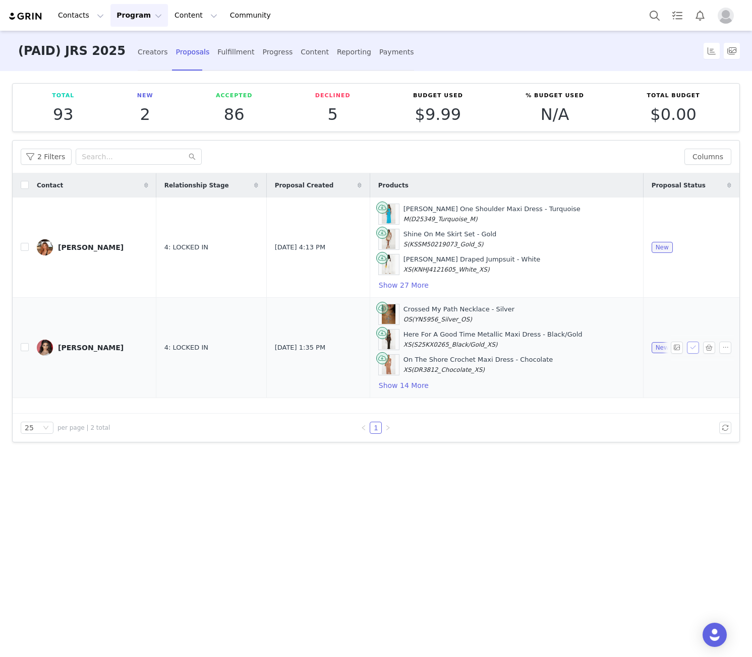
click at [687, 347] on button "button" at bounding box center [693, 348] width 12 height 12
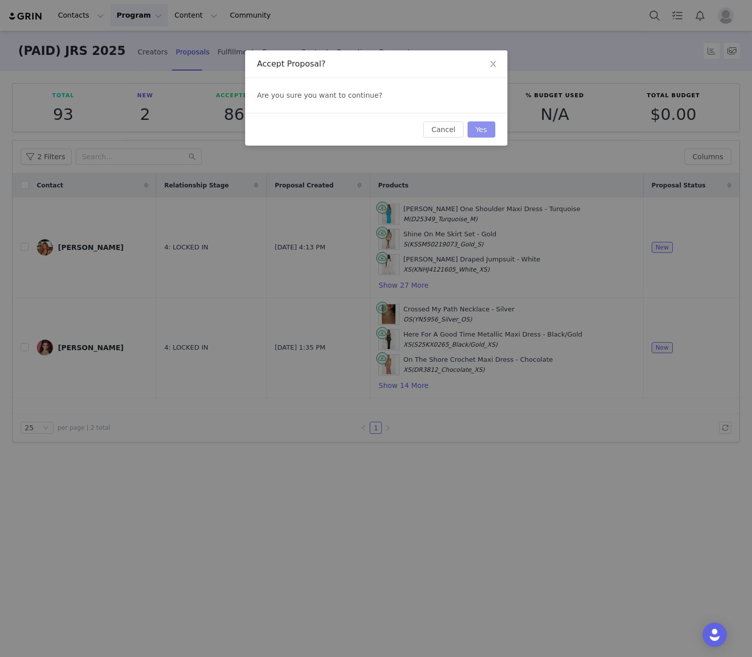
click at [479, 128] on button "Yes" at bounding box center [481, 129] width 28 height 16
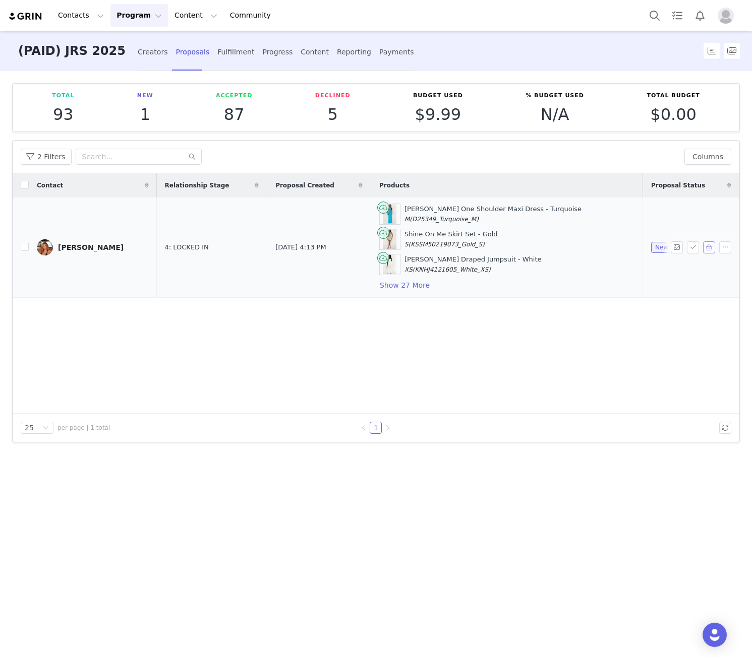
click at [697, 248] on button "button" at bounding box center [709, 247] width 12 height 12
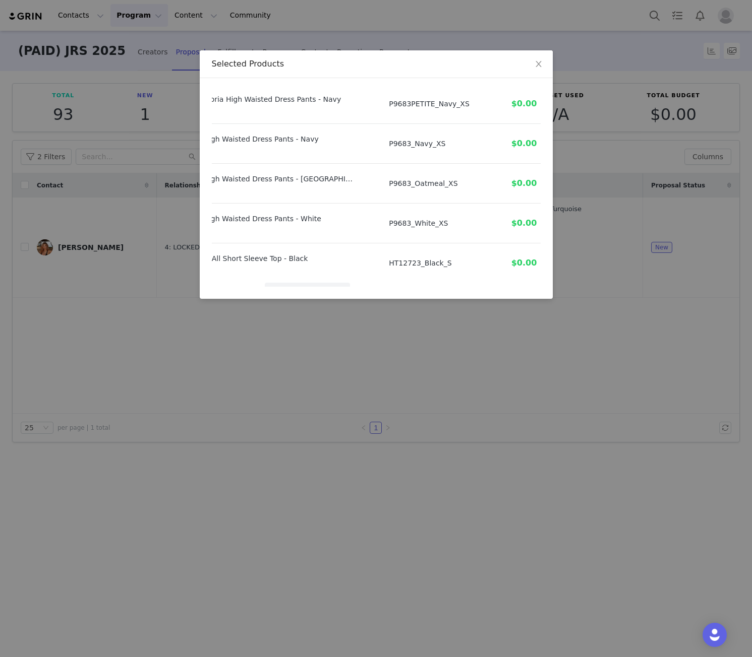
scroll to position [1044, 69]
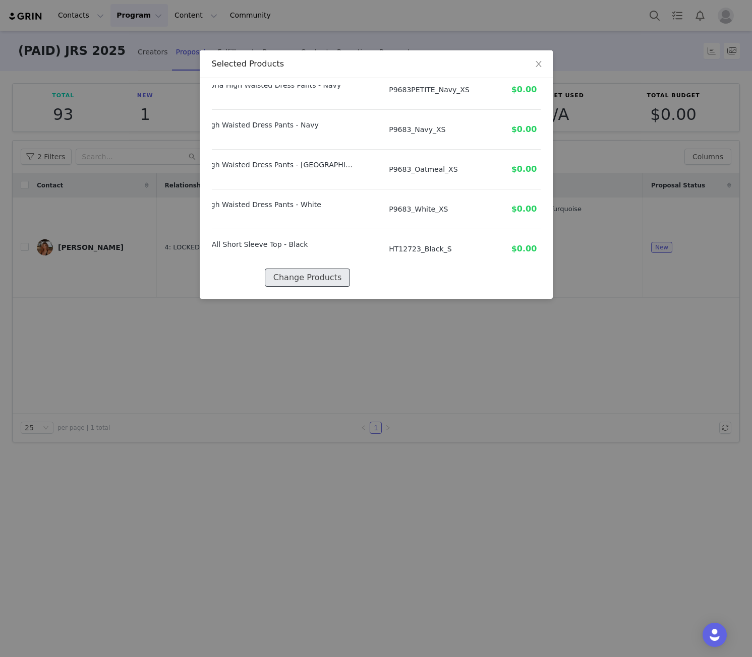
click at [314, 269] on button "Change Products" at bounding box center [307, 278] width 85 height 18
select select "27554509"
select select "27555843"
select select "26631249"
select select "27771809"
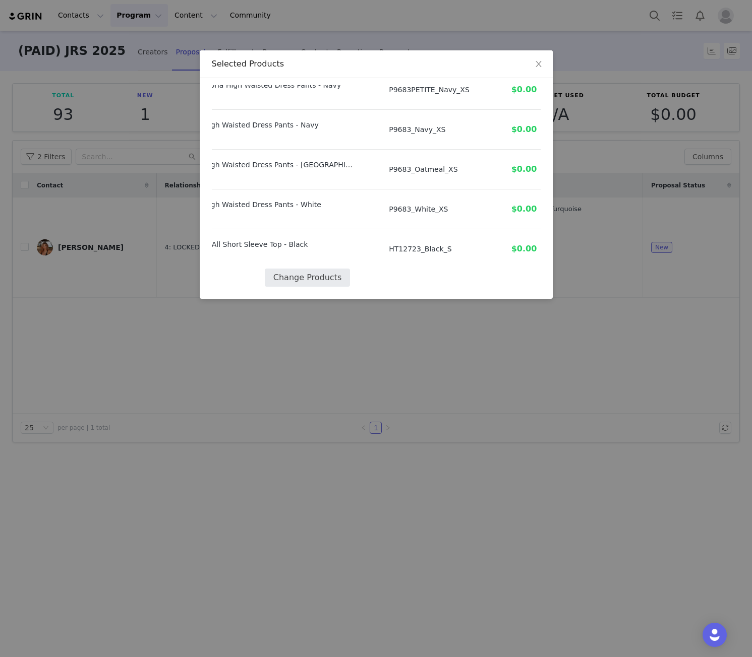
select select "27763496"
select select "27650356"
select select "27650926"
select select "27999133"
select select "27536931"
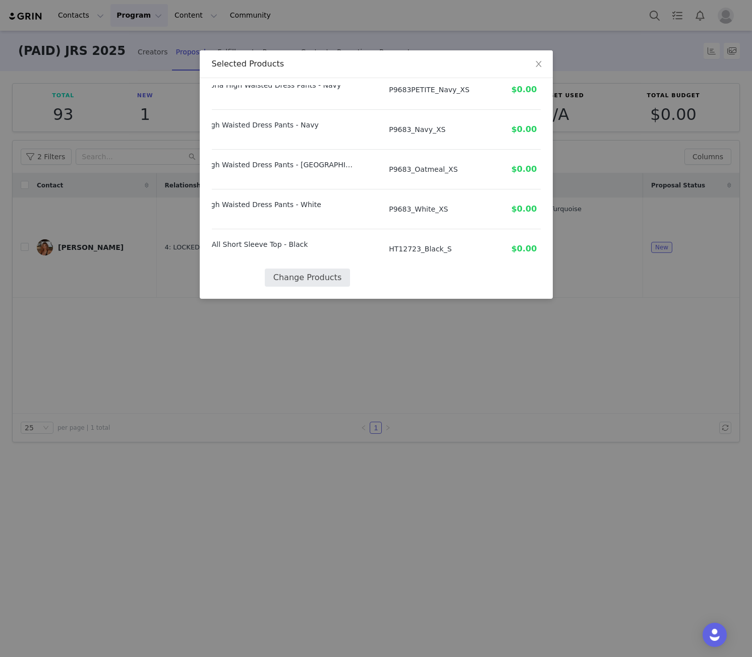
select select "27819071"
select select "27962283"
select select "27612568"
select select "28017332"
select select "20582741"
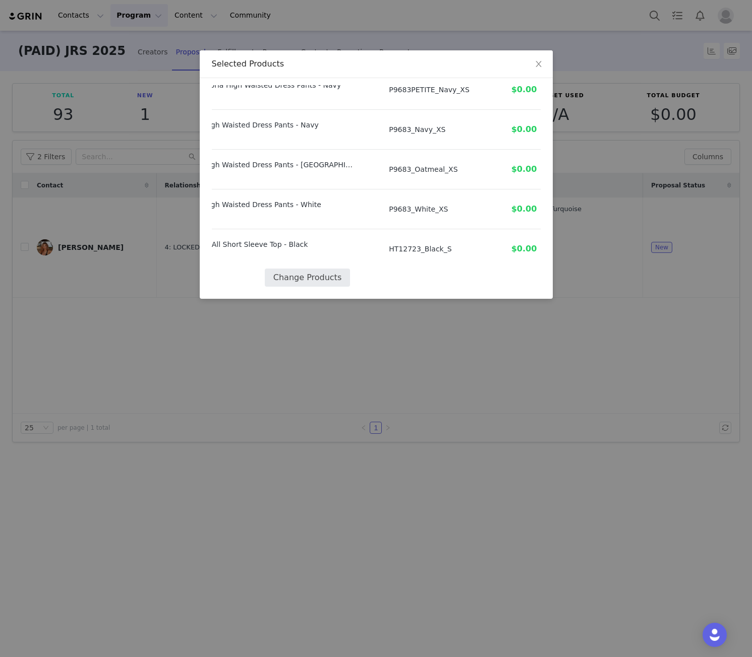
select select "27133278"
select select "27938968"
select select "27939160"
select select "28209038"
select select "27676597"
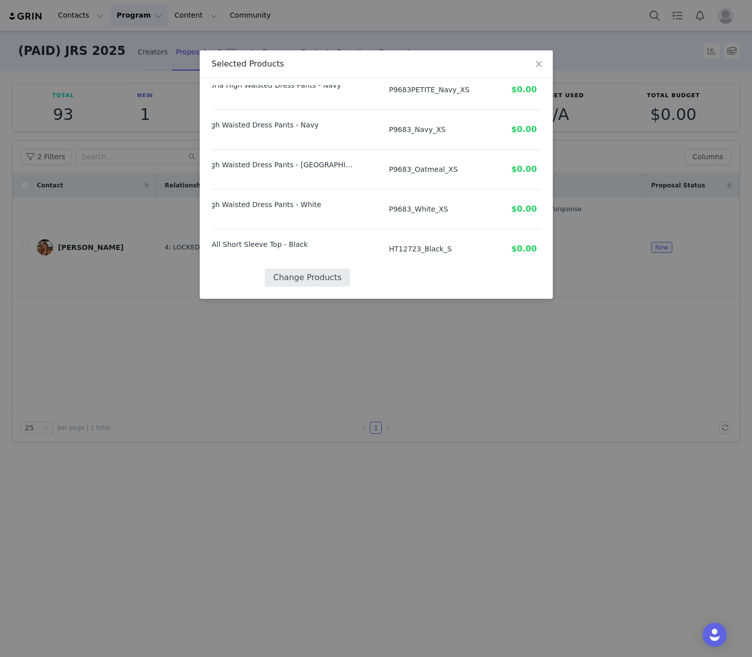
select select "26649754"
select select "26719259"
select select "27440818"
select select "24874184"
select select "27990289"
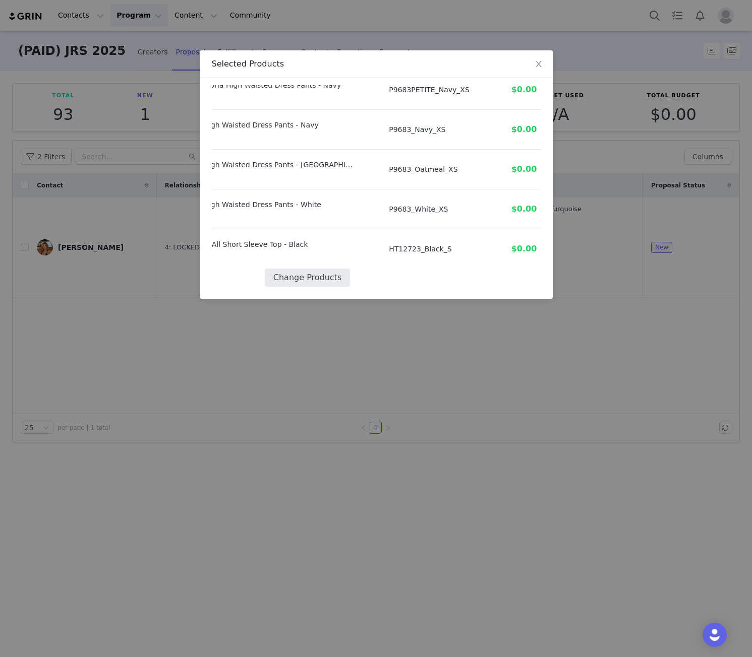
select select "27578209"
select select "13416700"
select select "109672"
select select "25938030"
select select "109728"
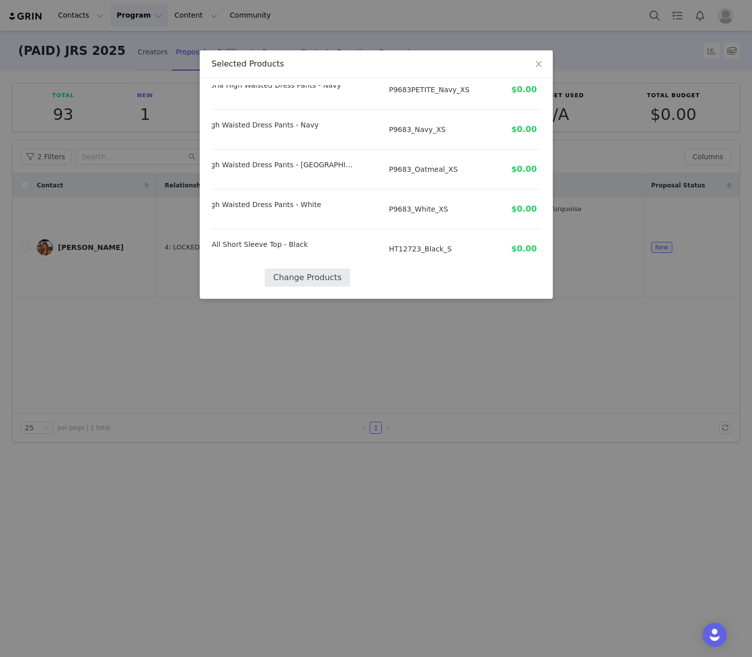
select select "26016933"
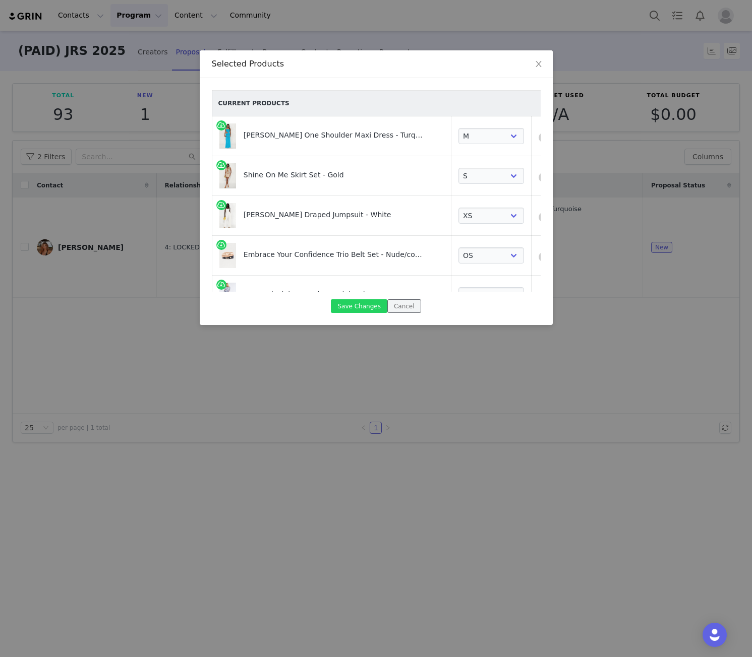
click at [391, 303] on button "Cancel" at bounding box center [404, 306] width 34 height 14
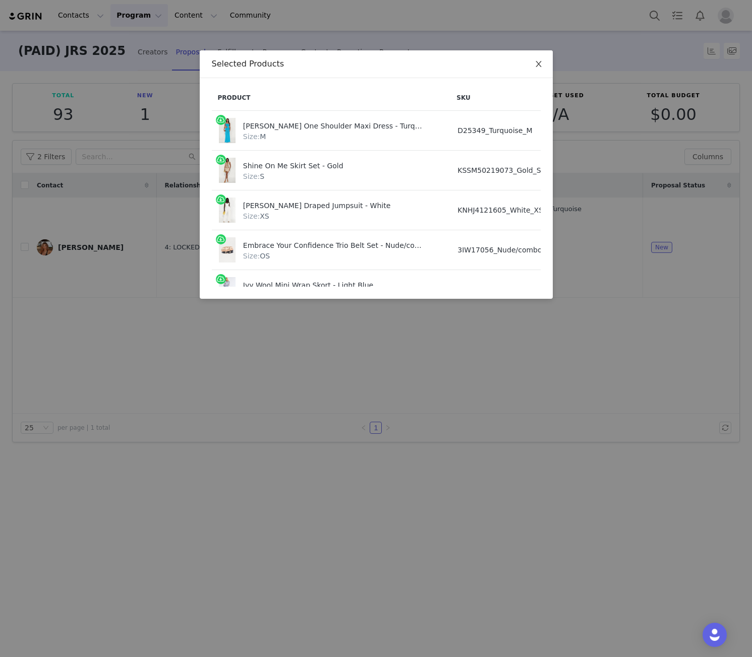
drag, startPoint x: 537, startPoint y: 64, endPoint x: 550, endPoint y: 76, distance: 17.8
click at [539, 62] on icon "icon: close" at bounding box center [538, 64] width 8 height 8
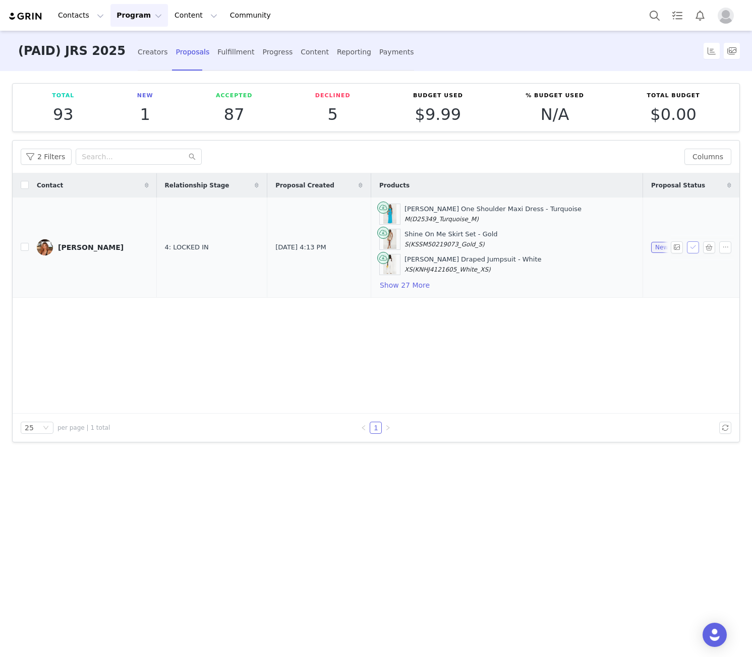
click at [690, 250] on button "button" at bounding box center [693, 247] width 12 height 12
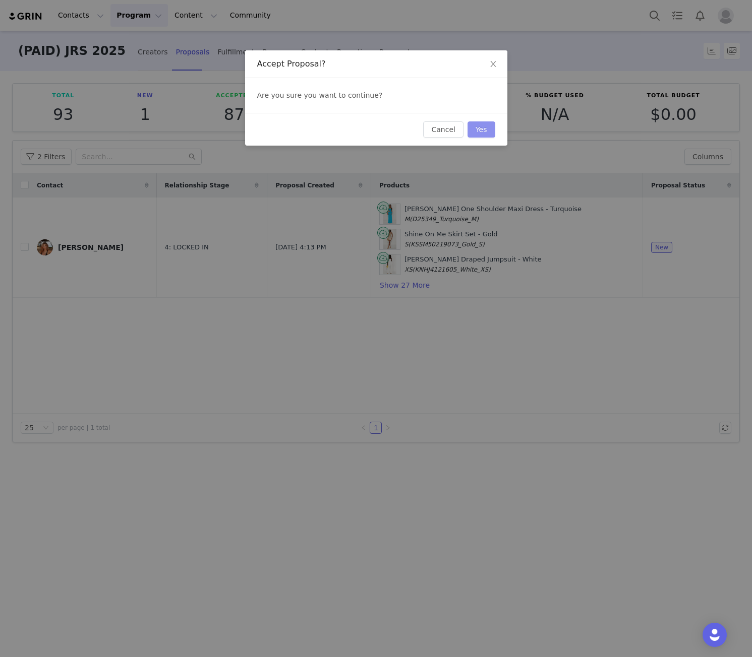
click at [491, 127] on button "Yes" at bounding box center [481, 129] width 28 height 16
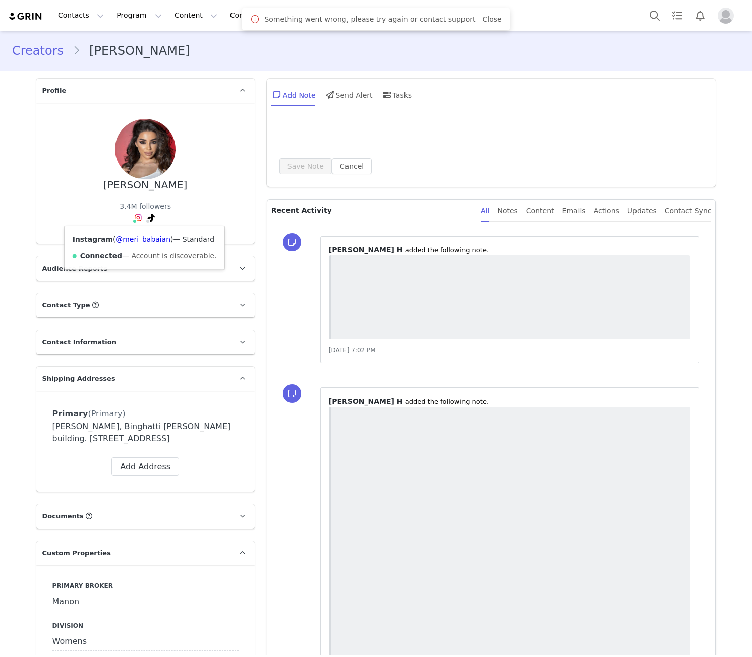
click at [134, 228] on div "Instagram ( @meri_babaian ) — Standard Connected — Account is discoverable." at bounding box center [144, 247] width 161 height 43
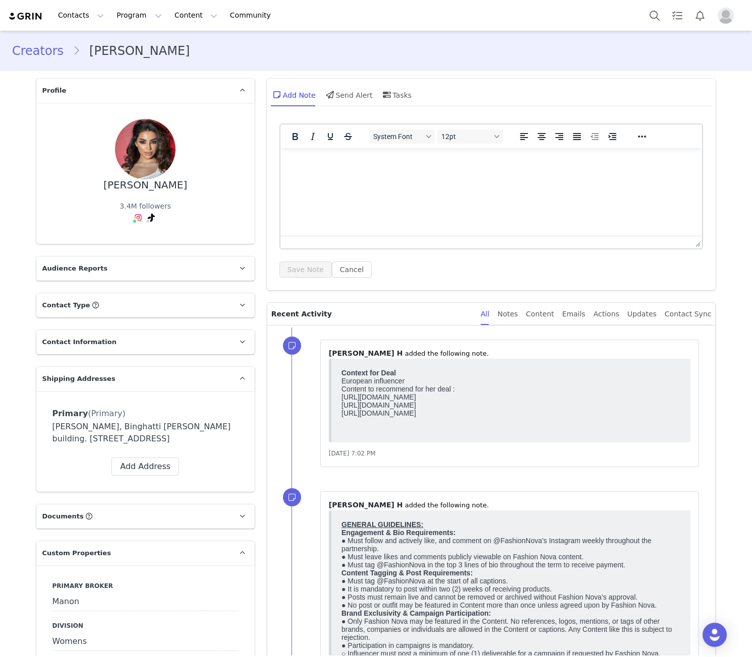
click at [155, 187] on div "Meri Babayan" at bounding box center [145, 185] width 84 height 12
copy div "Meri Babayan"
click at [136, 227] on div "Instagram ( @meri_babaian ) — Standard Connected — Account is discoverable." at bounding box center [144, 247] width 161 height 43
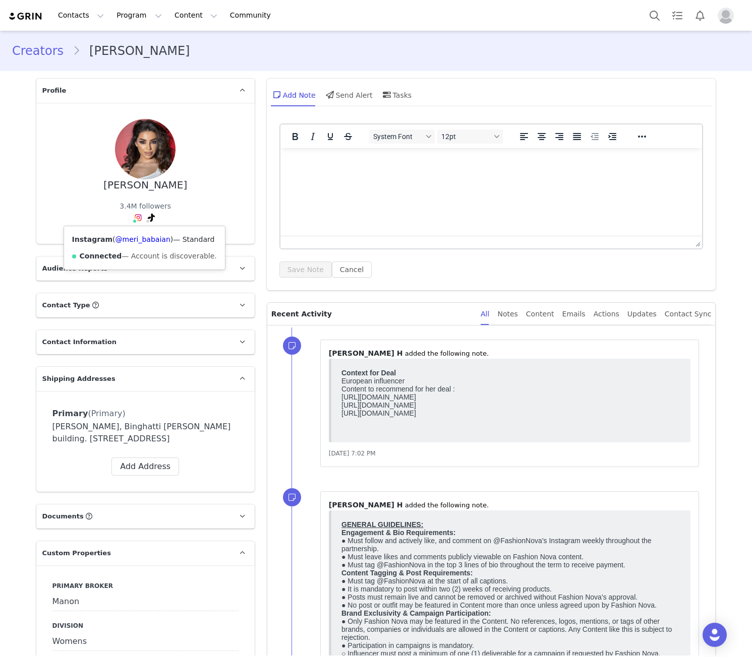
click at [136, 227] on div "Instagram ( @meri_babaian ) — Standard Connected — Account is discoverable." at bounding box center [144, 247] width 161 height 43
drag, startPoint x: 136, startPoint y: 227, endPoint x: 184, endPoint y: 224, distance: 48.0
click at [184, 224] on div "Meri Babayan 3.4M followers Instagram ( @meri_babaian ) — Standard Connected — …" at bounding box center [145, 173] width 186 height 109
click at [132, 230] on div "Instagram ( @meri_babaian ) — Standard Connected — Account is discoverable." at bounding box center [144, 247] width 161 height 43
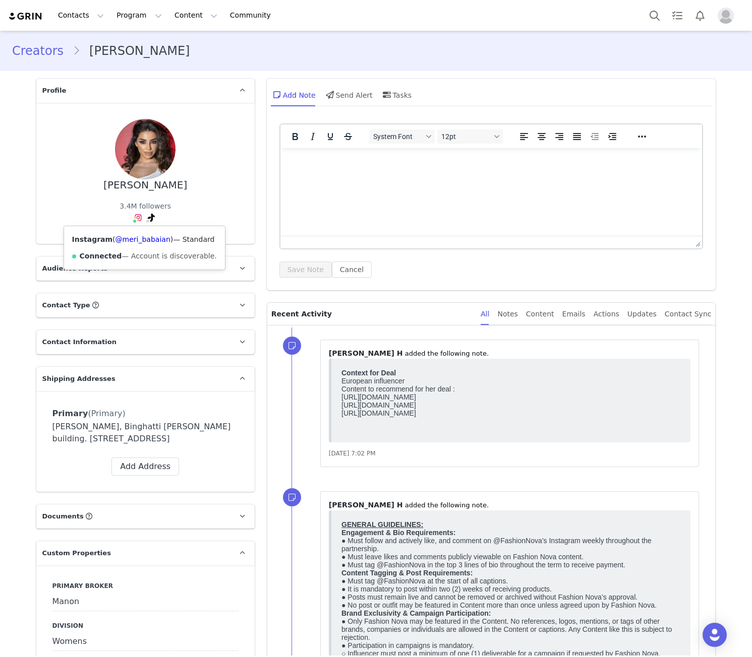
copy link "meri_babaian"
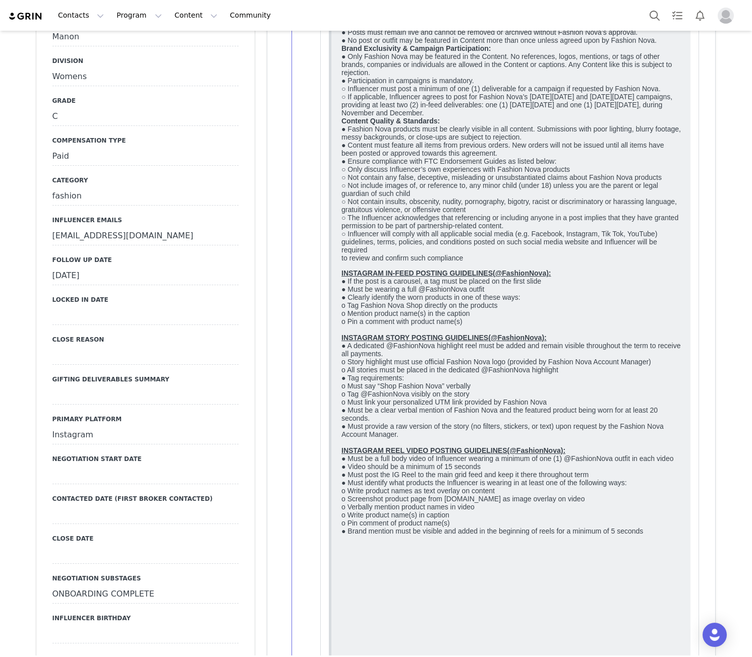
scroll to position [588, 0]
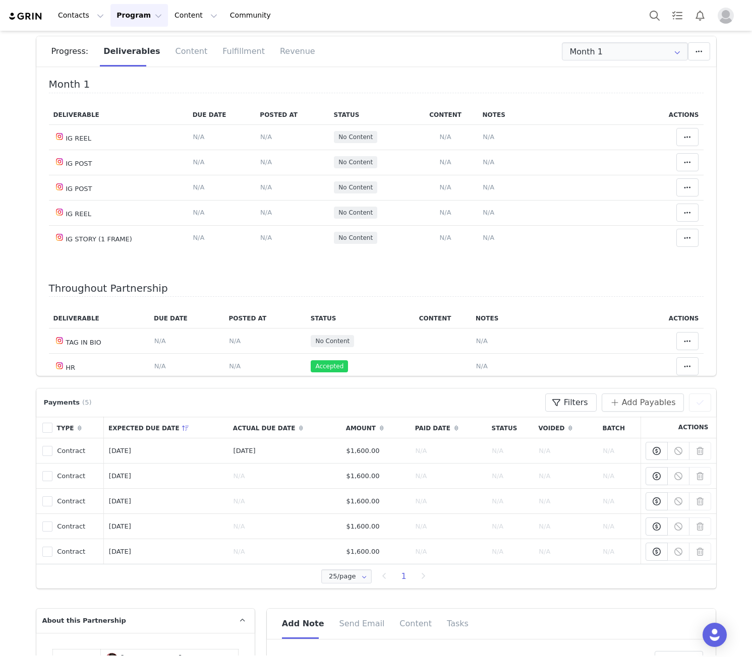
scroll to position [470, 0]
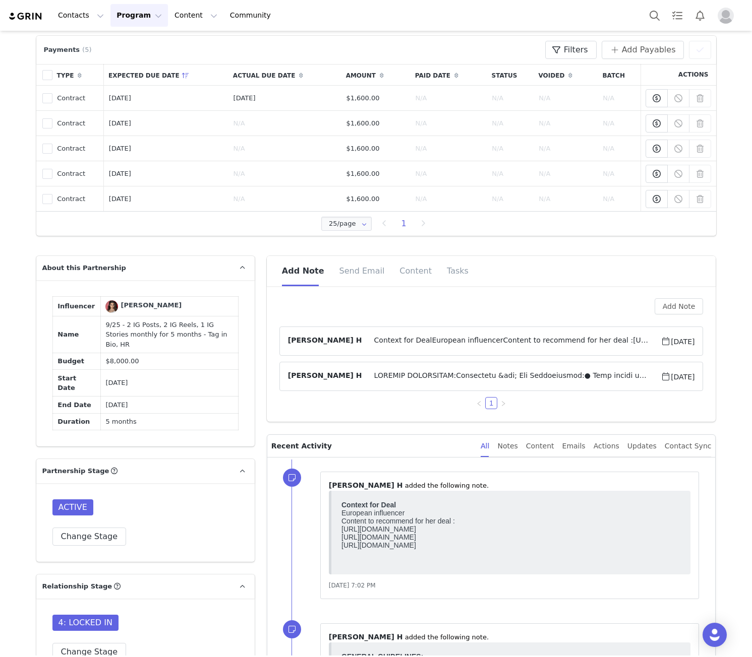
click at [466, 537] on p "Context for Deal European influencer Content to recommend for her deal : [URL][…" at bounding box center [510, 525] width 339 height 48
click at [466, 537] on p "Context for Deal European influencer Content to recommend for her deal : https:…" at bounding box center [510, 525] width 339 height 48
click at [448, 543] on p "Context for Deal European influencer Content to recommend for her deal : https:…" at bounding box center [510, 525] width 339 height 48
click at [447, 542] on p "Context for Deal European influencer Content to recommend for her deal : https:…" at bounding box center [510, 525] width 339 height 48
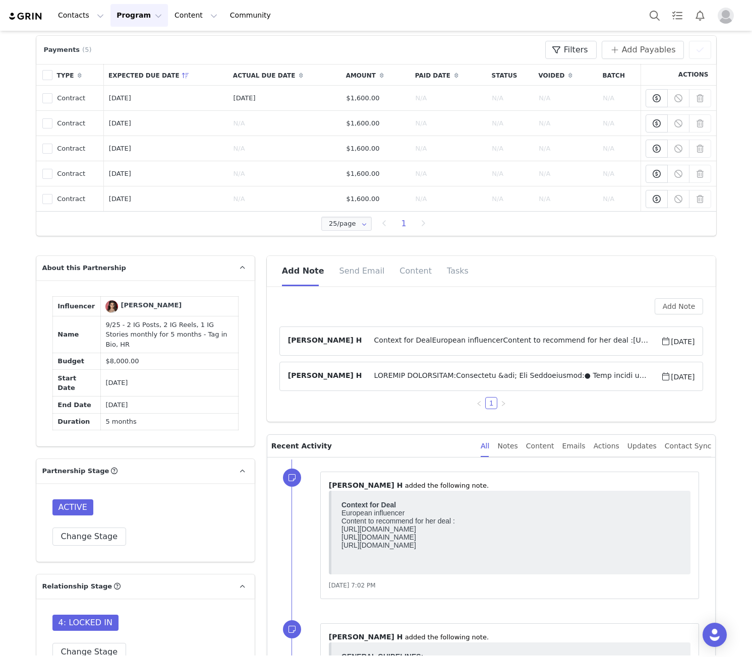
click at [447, 542] on p "Context for Deal European influencer Content to recommend for her deal : https:…" at bounding box center [510, 525] width 339 height 48
click at [447, 543] on p "Context for Deal European influencer Content to recommend for her deal : https:…" at bounding box center [510, 525] width 339 height 48
click at [425, 549] on p "Context for Deal European influencer Content to recommend for her deal : https:…" at bounding box center [510, 525] width 339 height 48
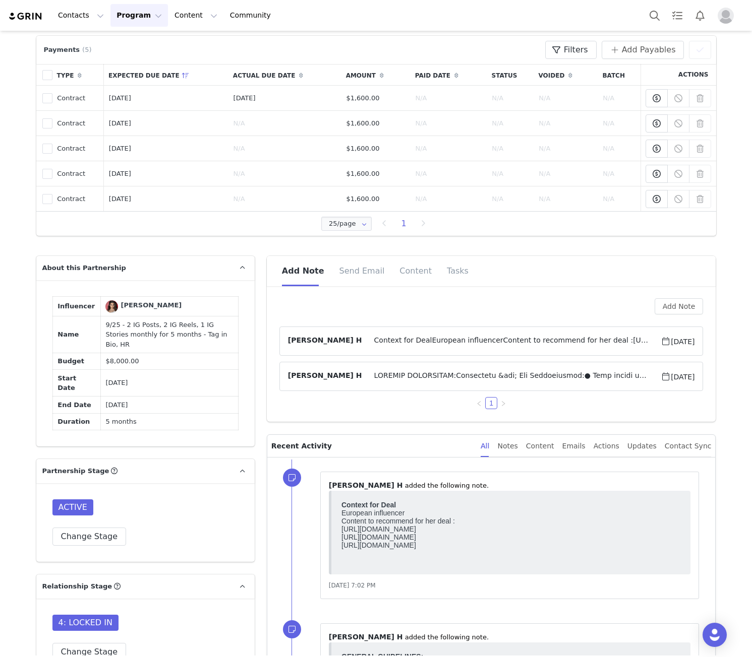
click at [425, 549] on p "Context for Deal European influencer Content to recommend for her deal : https:…" at bounding box center [510, 525] width 339 height 48
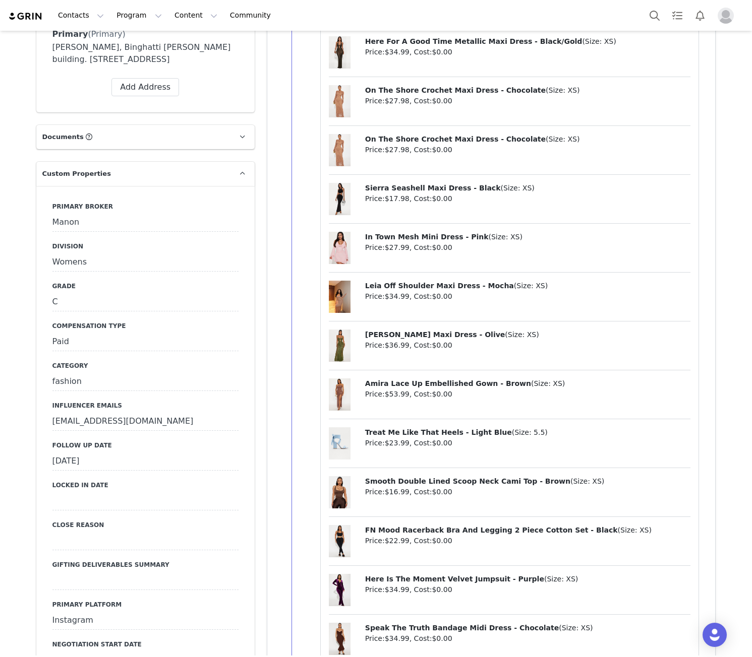
scroll to position [588, 0]
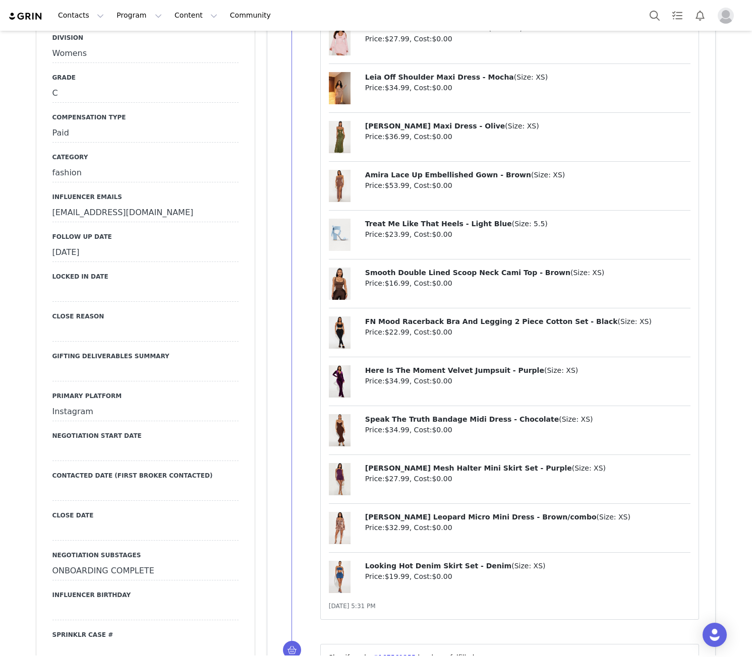
click at [85, 252] on div "[DATE]" at bounding box center [145, 253] width 186 height 18
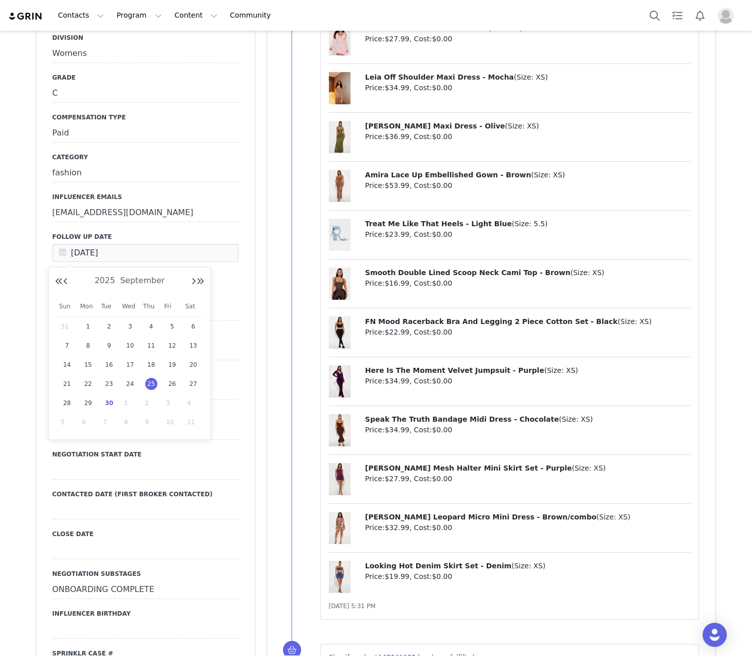
click at [108, 398] on span "30" at bounding box center [109, 403] width 12 height 12
type input "[DATE]"
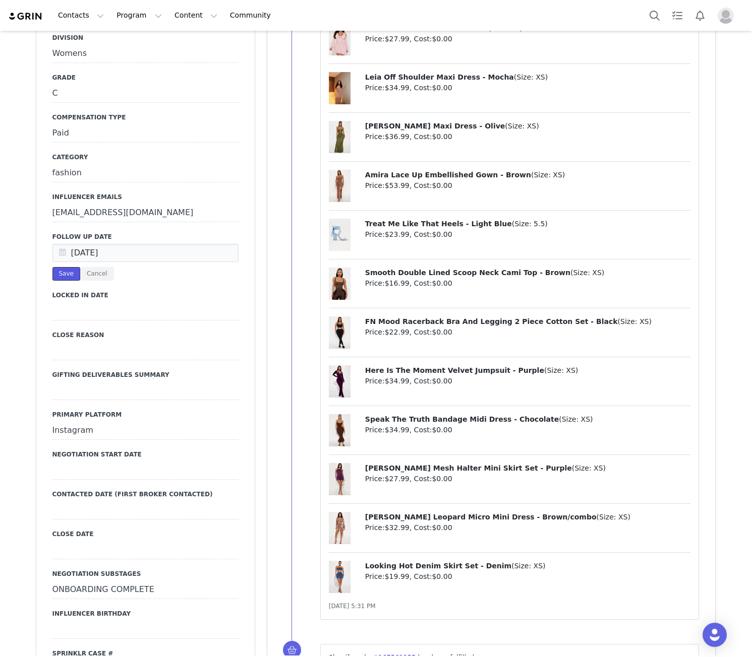
click at [58, 271] on button "Save" at bounding box center [66, 274] width 28 height 14
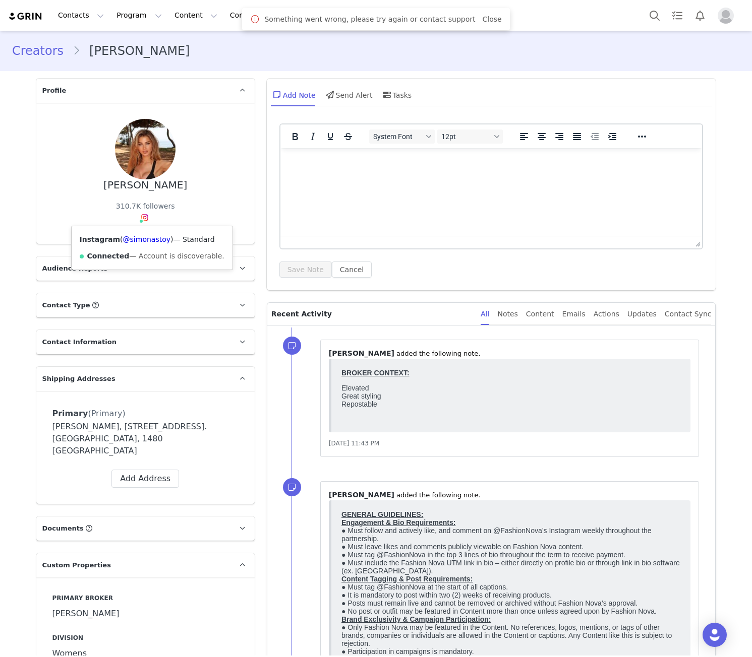
click at [139, 228] on div "Instagram ( @simonastoy ) — Standard Connected — Account is discoverable." at bounding box center [152, 247] width 161 height 43
copy link "simonastoy"
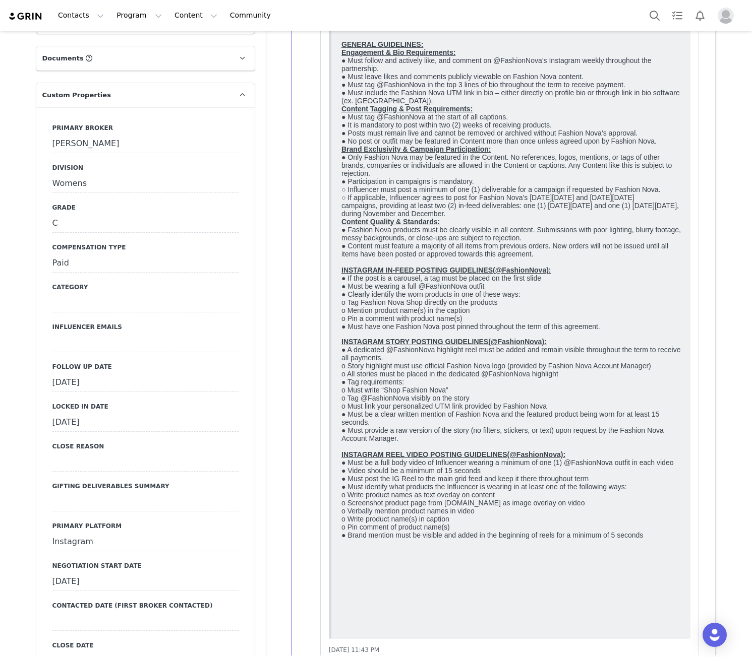
scroll to position [588, 0]
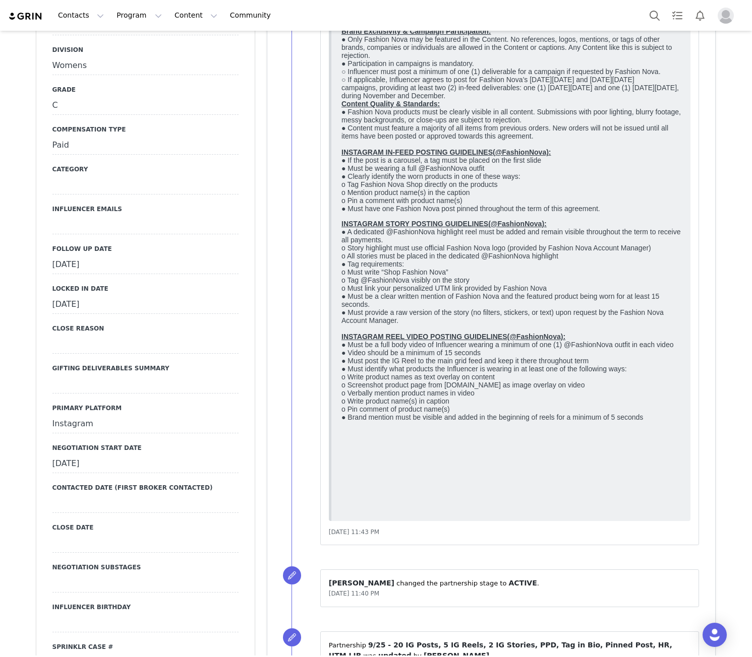
click at [96, 256] on div "[DATE]" at bounding box center [145, 265] width 186 height 18
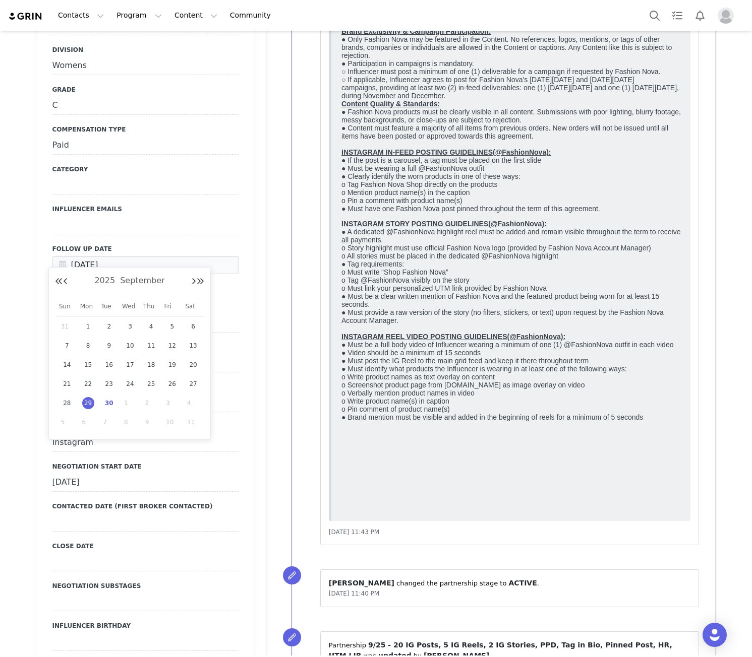
click at [109, 401] on span "30" at bounding box center [109, 403] width 12 height 12
type input "[DATE]"
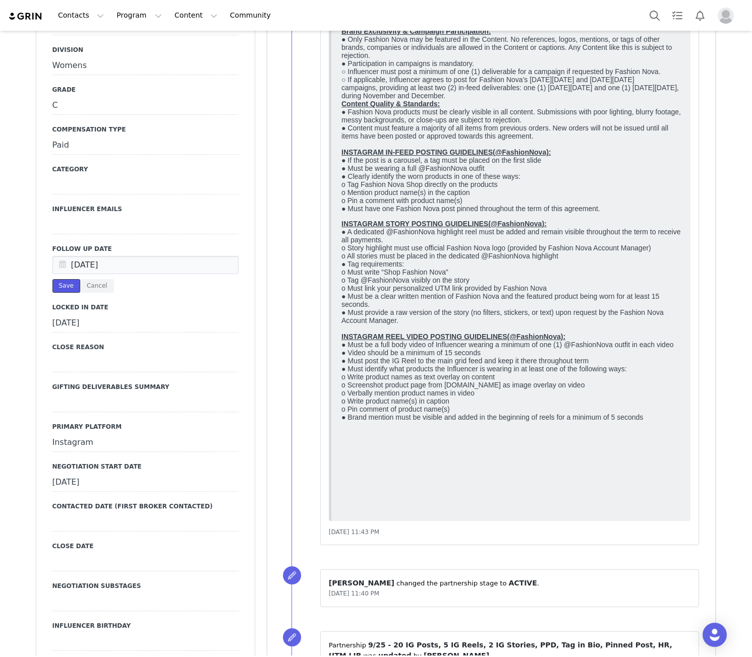
click at [52, 279] on button "Save" at bounding box center [66, 286] width 28 height 14
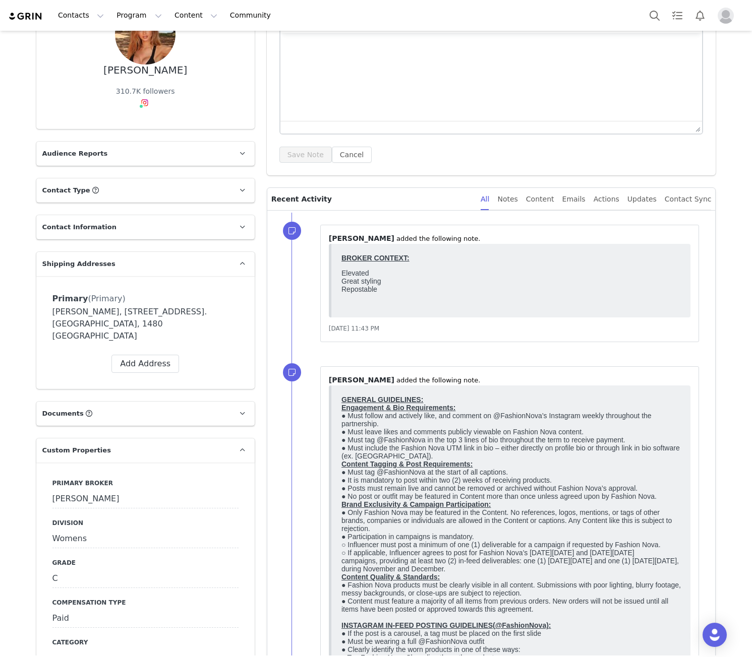
scroll to position [0, 0]
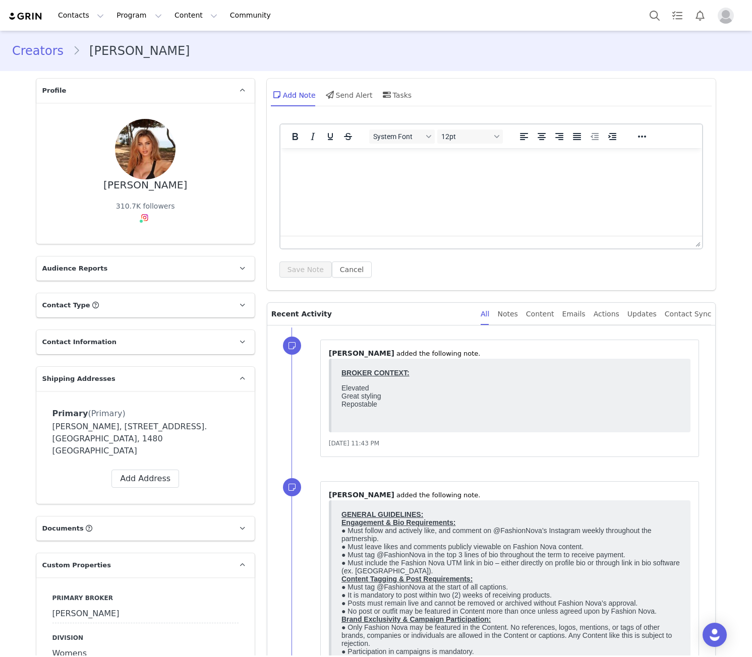
click at [164, 184] on div "[PERSON_NAME]" at bounding box center [145, 185] width 84 height 12
copy div "[PERSON_NAME]"
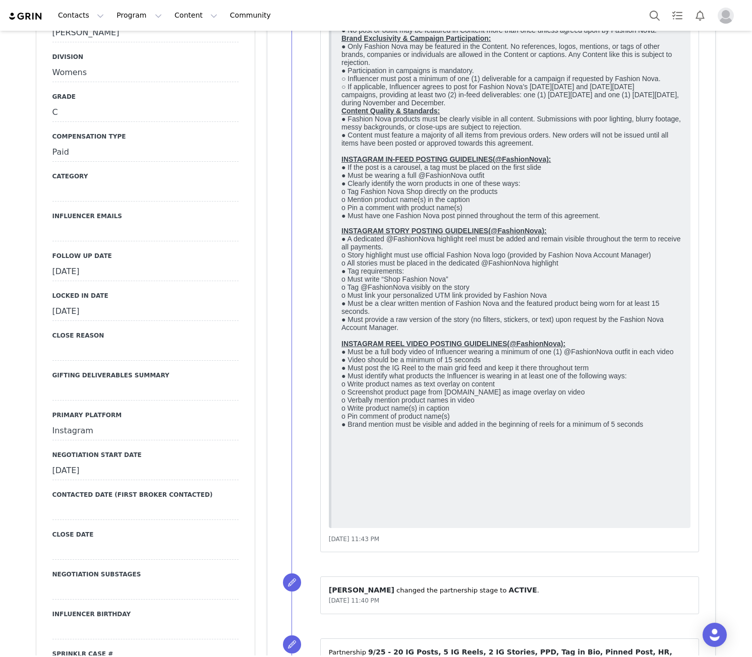
scroll to position [706, 0]
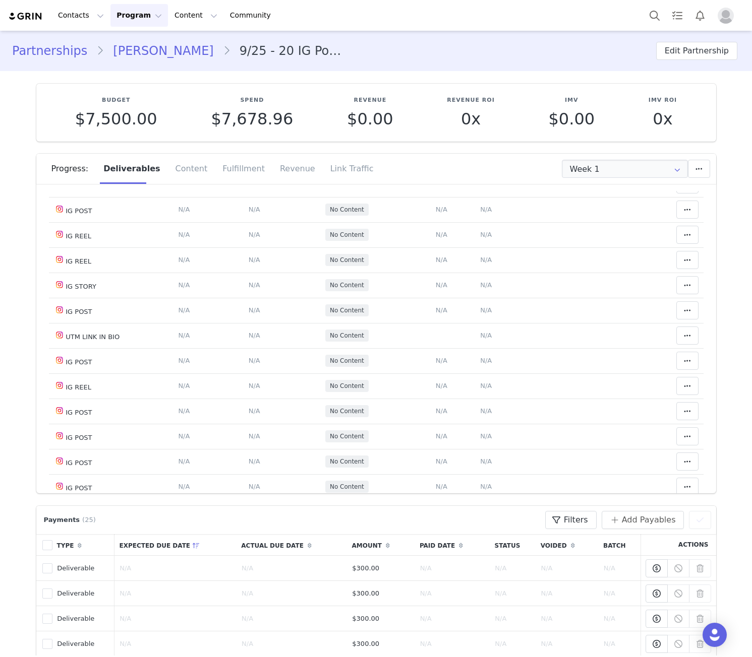
scroll to position [562, 0]
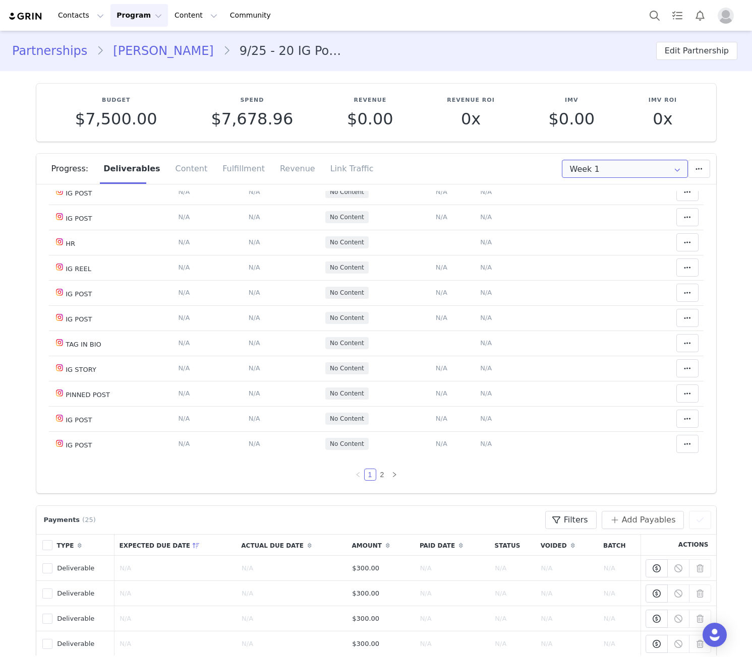
click at [595, 164] on input "Week 1" at bounding box center [625, 169] width 126 height 18
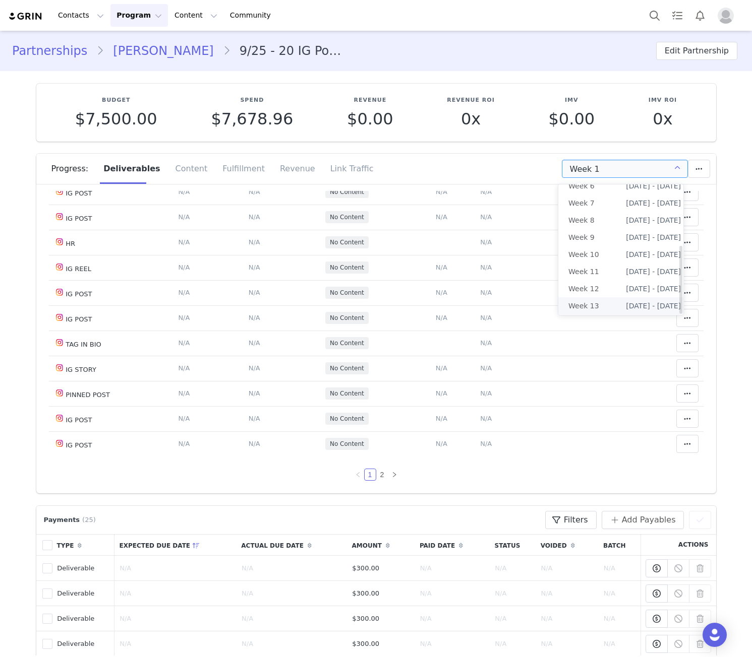
scroll to position [115, 0]
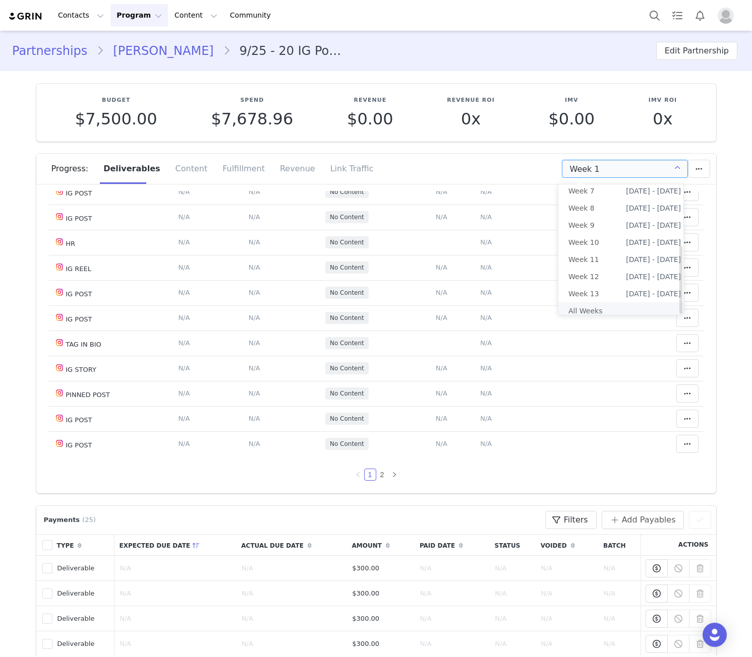
click at [598, 302] on li "All Weeks" at bounding box center [624, 310] width 133 height 17
type input "All"
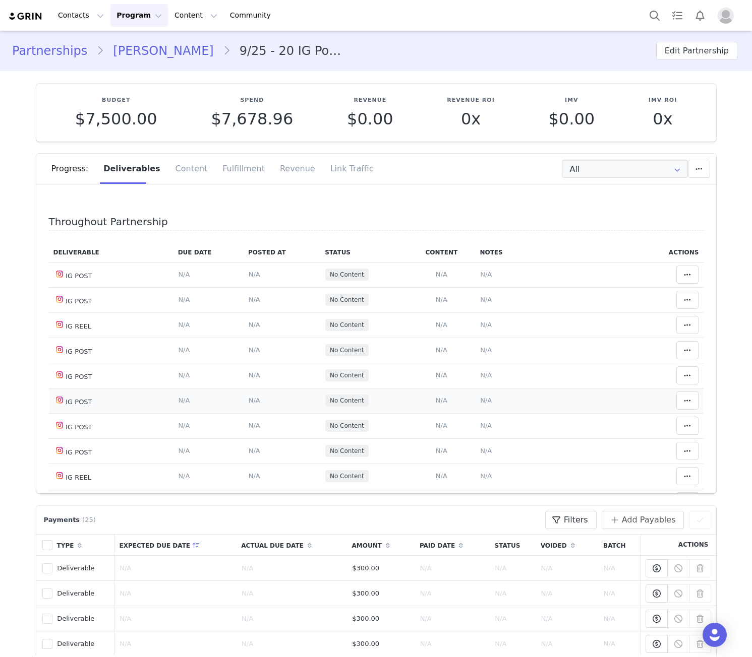
drag, startPoint x: 601, startPoint y: 303, endPoint x: 405, endPoint y: 412, distance: 223.6
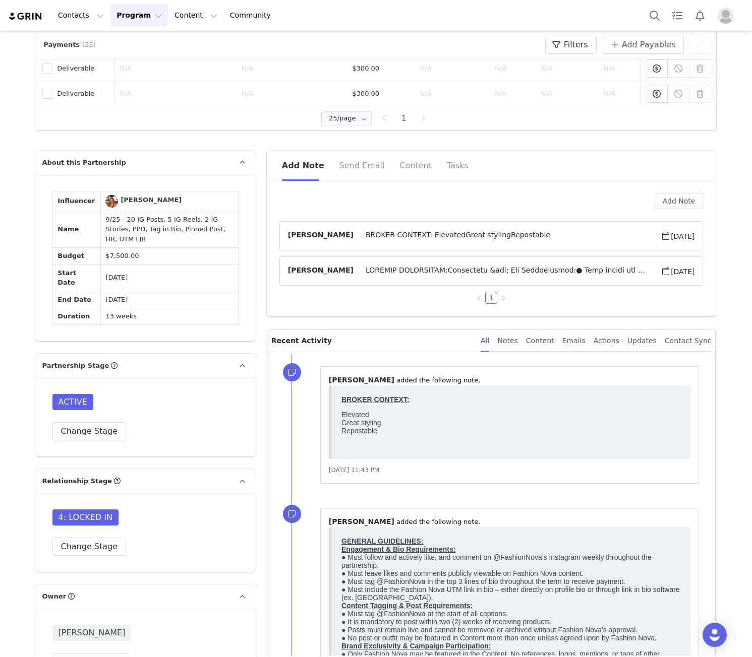
scroll to position [1058, 0]
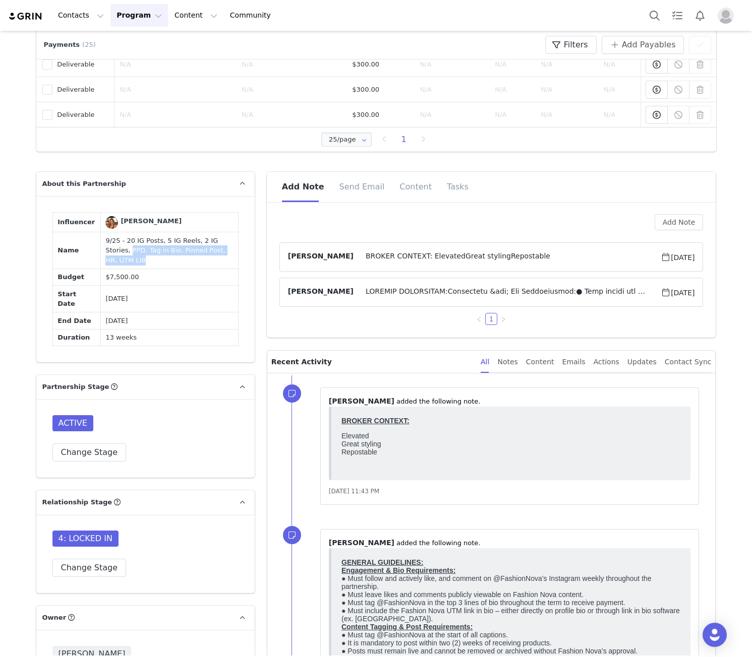
drag, startPoint x: 193, startPoint y: 254, endPoint x: 91, endPoint y: 254, distance: 101.3
click at [100, 254] on td "9/25 - 20 IG Posts, 5 IG Reels, 2 IG Stories, PPD, Tag in Bio, Pinned Post, HR,…" at bounding box center [169, 250] width 138 height 37
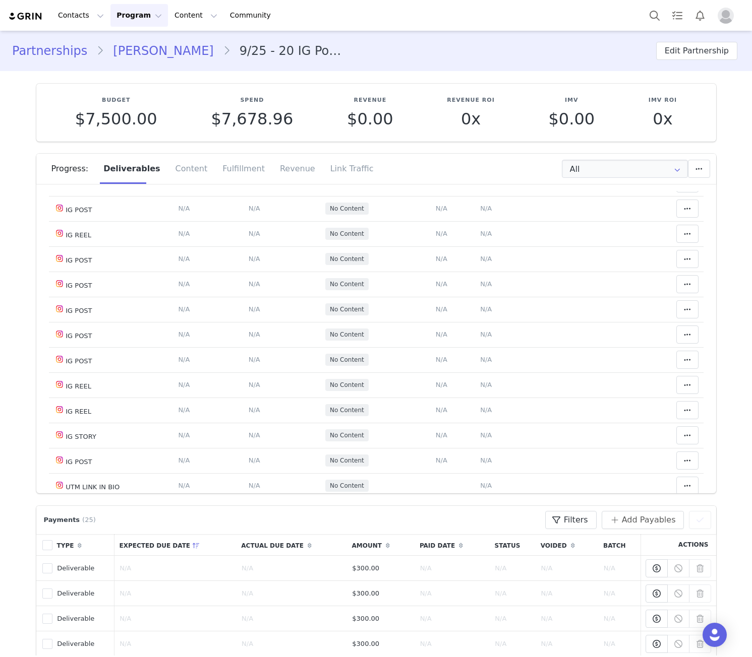
scroll to position [0, 0]
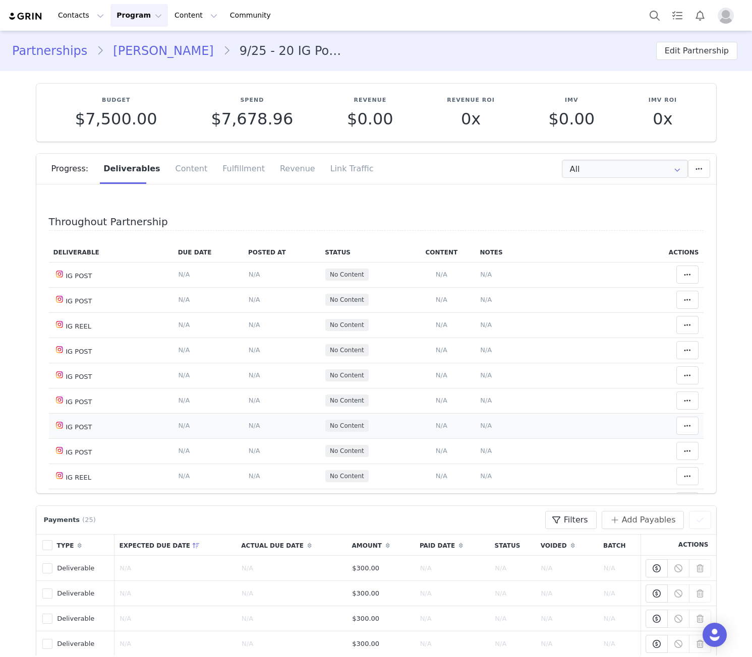
drag, startPoint x: 70, startPoint y: 276, endPoint x: 119, endPoint y: 424, distance: 156.4
click at [119, 424] on tbody "IG POST Deliverable Due Date Set the date you expect this content to go live. S…" at bounding box center [376, 640] width 654 height 756
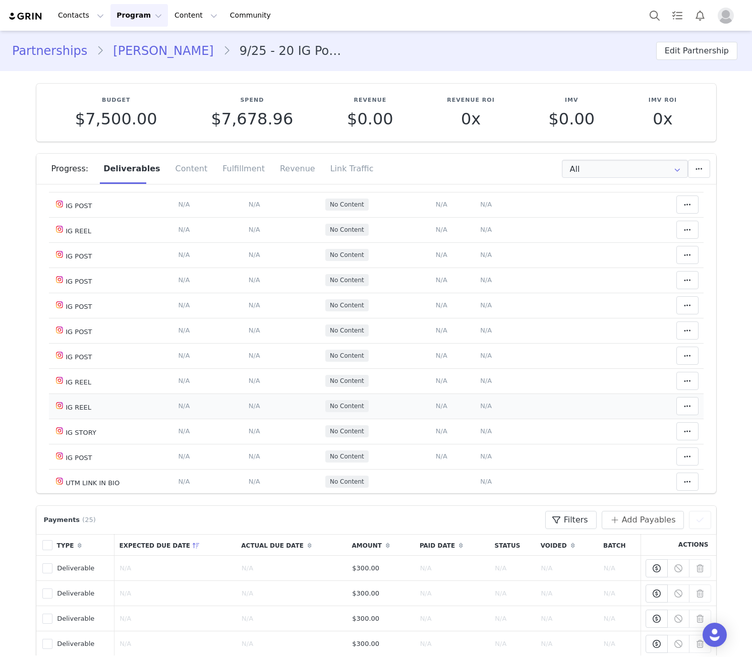
scroll to position [117, 0]
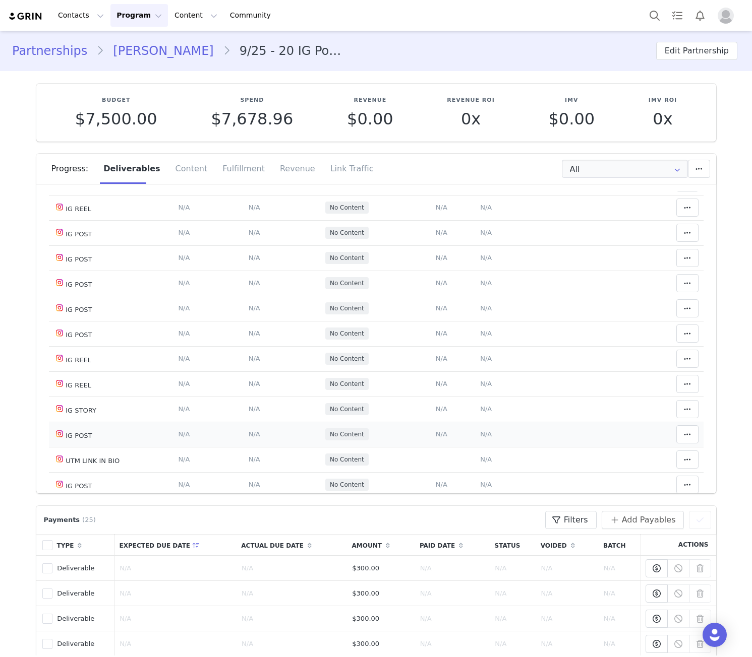
drag, startPoint x: 127, startPoint y: 462, endPoint x: 83, endPoint y: 439, distance: 49.6
click at [55, 459] on td "UTM LINK IN BIO" at bounding box center [111, 459] width 124 height 25
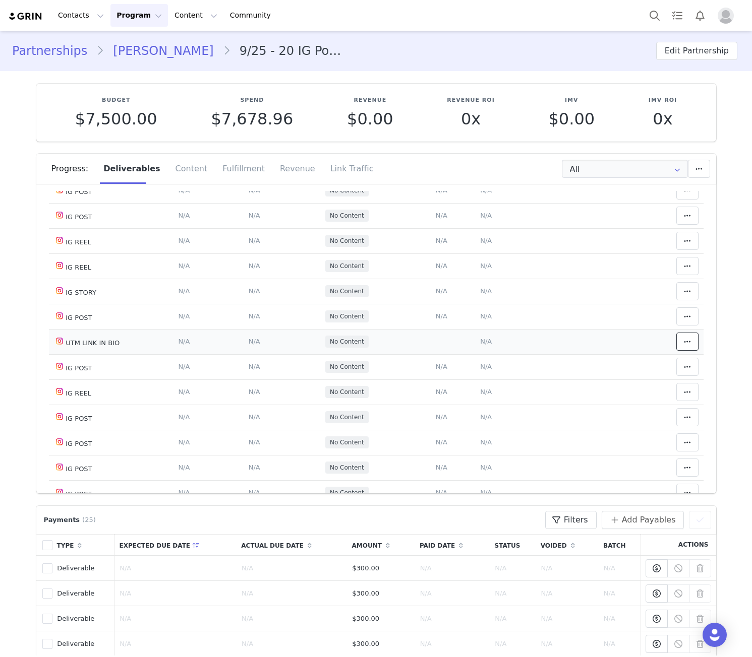
click at [676, 341] on button at bounding box center [687, 342] width 22 height 18
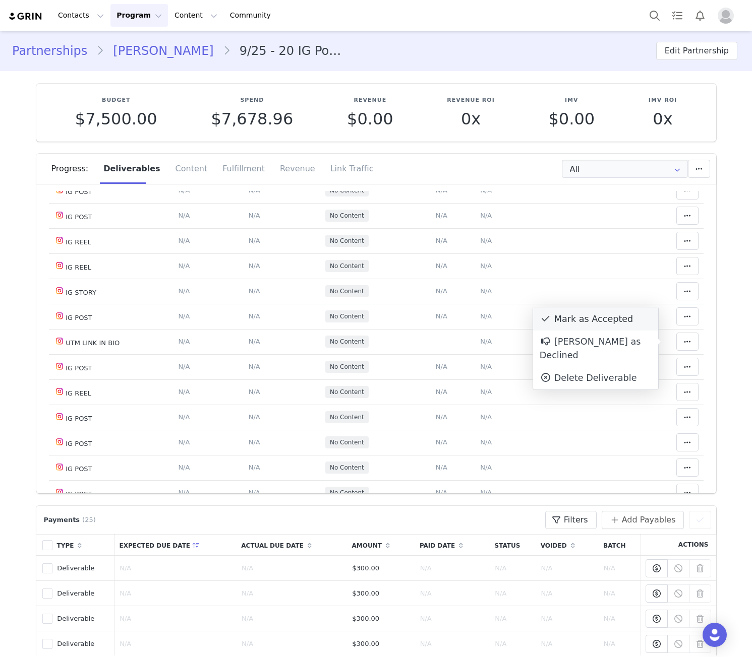
click at [582, 314] on div "Mark as Accepted" at bounding box center [595, 318] width 125 height 23
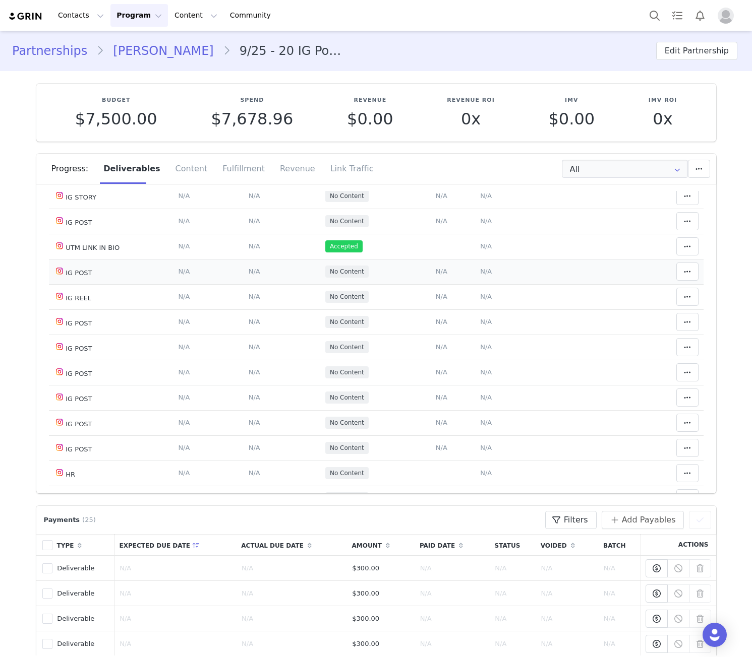
scroll to position [353, 0]
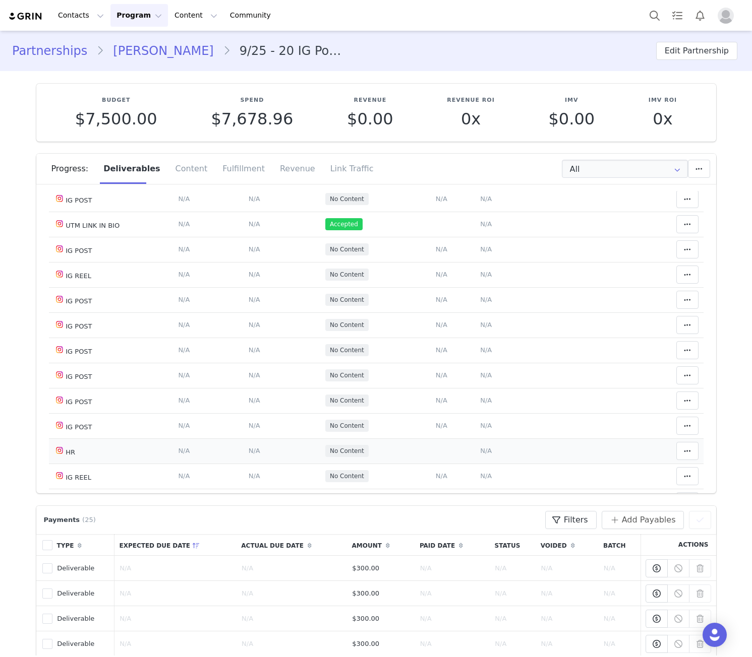
drag, startPoint x: 164, startPoint y: 454, endPoint x: 568, endPoint y: 451, distance: 403.2
click at [551, 455] on tr "HR Deliverable Due Date Set the date you expect this content to go live. Save C…" at bounding box center [376, 451] width 654 height 25
click at [681, 447] on span at bounding box center [687, 451] width 12 height 12
click at [615, 423] on div "Mark as Accepted" at bounding box center [595, 428] width 125 height 23
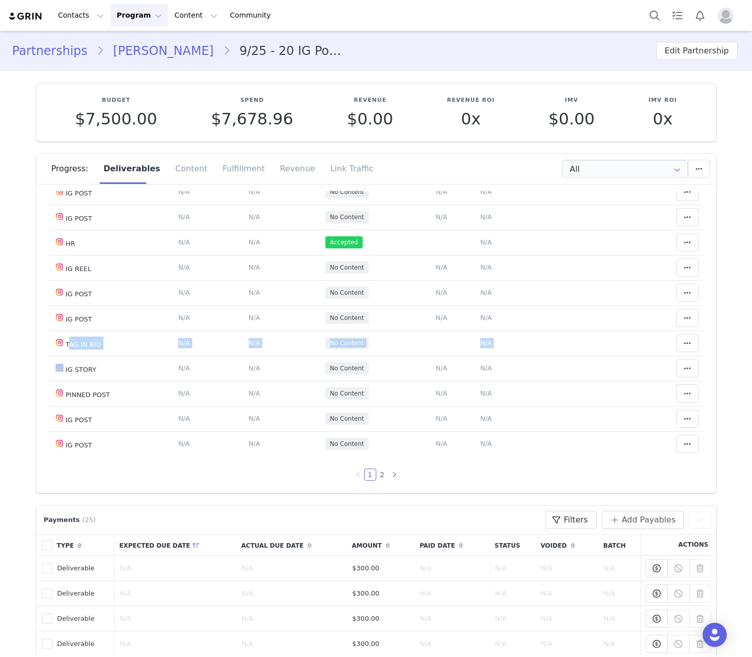
drag, startPoint x: 64, startPoint y: 343, endPoint x: 694, endPoint y: 344, distance: 629.6
click at [692, 345] on div "Throughout Partnership Deliverable Due Date Posted At Status Content Notes Acti…" at bounding box center [375, 342] width 679 height 302
click at [676, 342] on button at bounding box center [687, 343] width 22 height 18
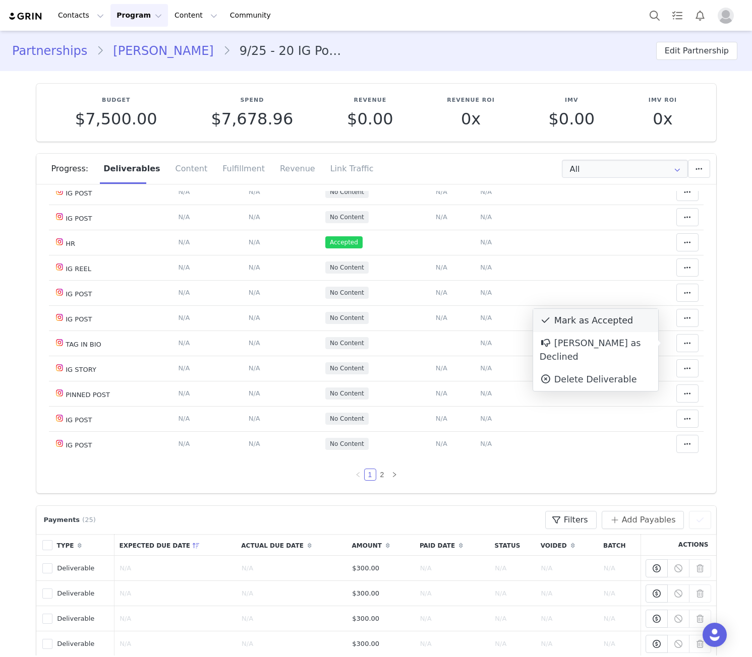
click at [570, 325] on div "Mark as Accepted" at bounding box center [595, 320] width 125 height 23
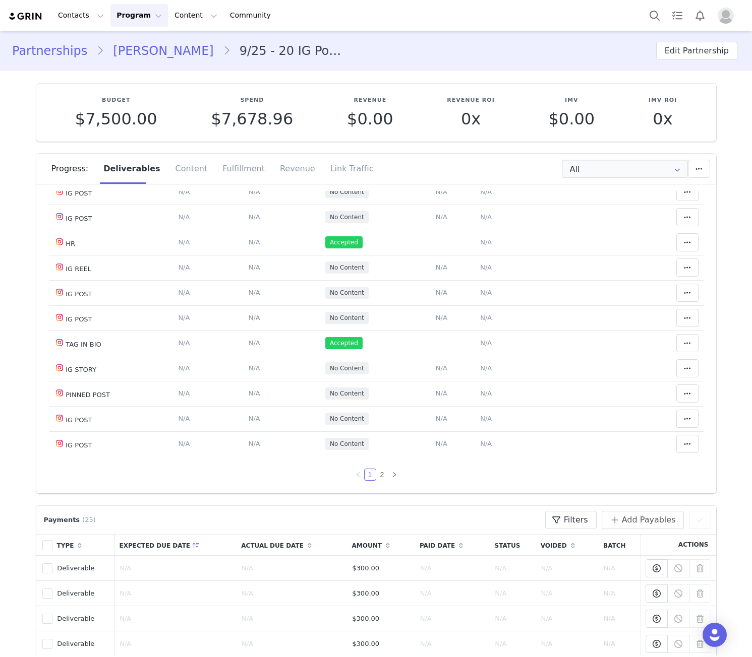
scroll to position [235, 0]
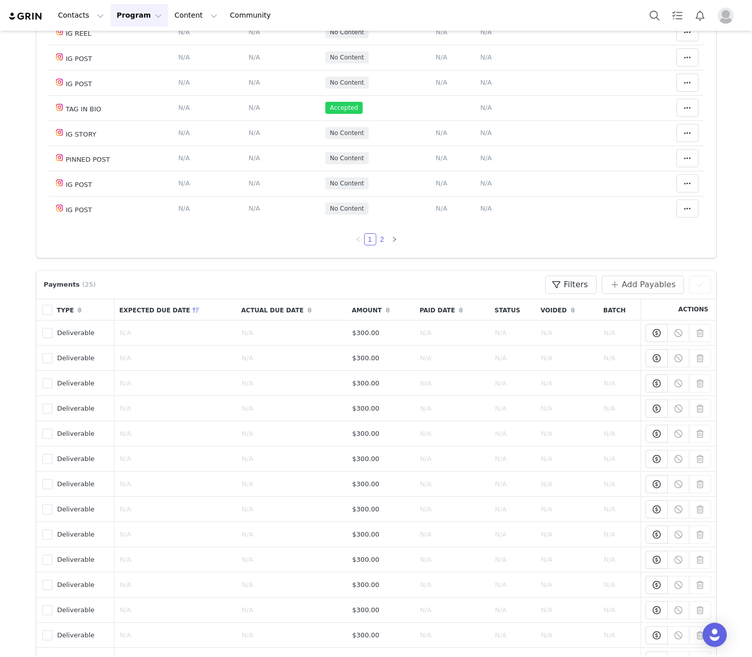
click at [377, 240] on link "2" at bounding box center [382, 239] width 11 height 11
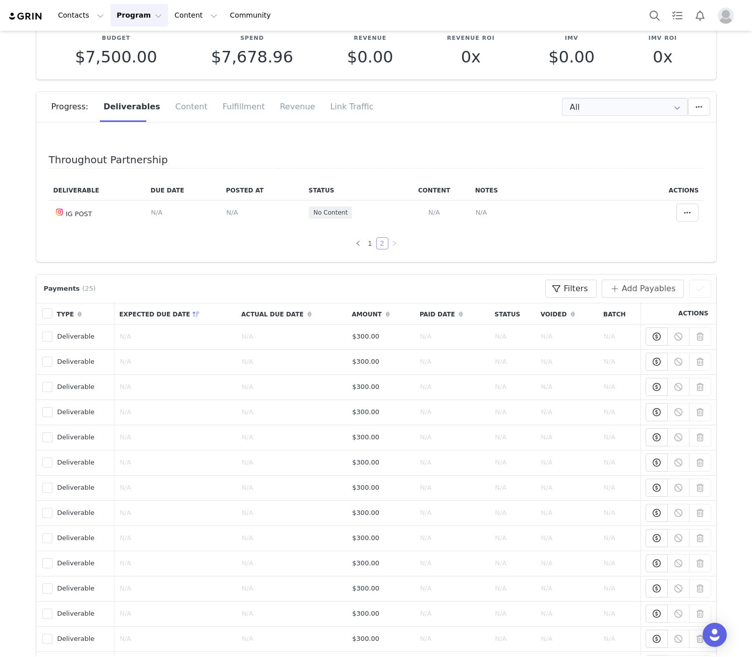
scroll to position [0, 0]
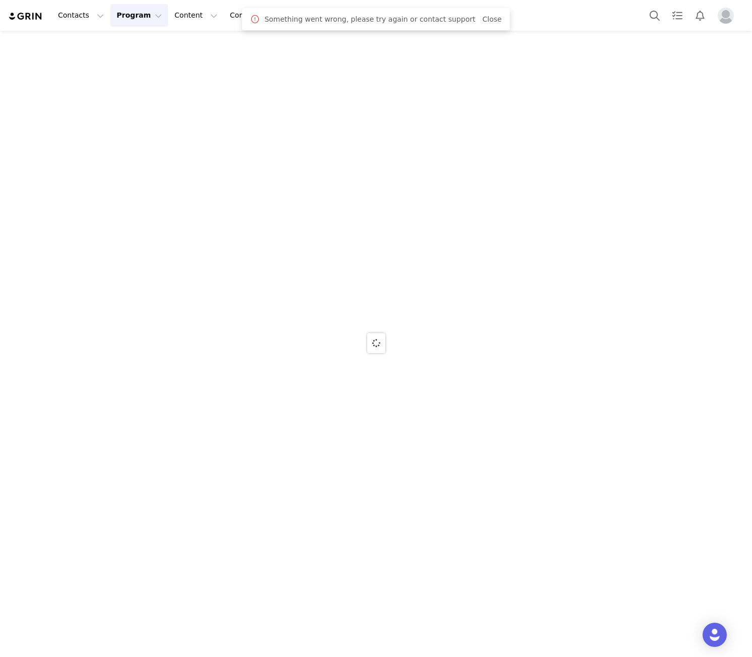
click at [465, 17] on span "Something went wrong, please try again or contact support Close" at bounding box center [382, 19] width 237 height 11
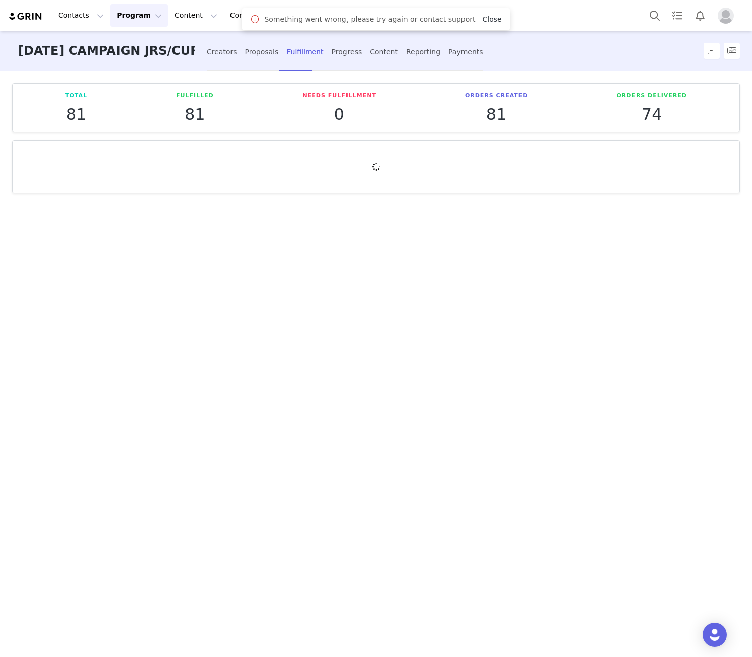
click at [482, 17] on link "Close" at bounding box center [491, 19] width 19 height 8
click at [256, 56] on div "Proposals" at bounding box center [262, 52] width 34 height 27
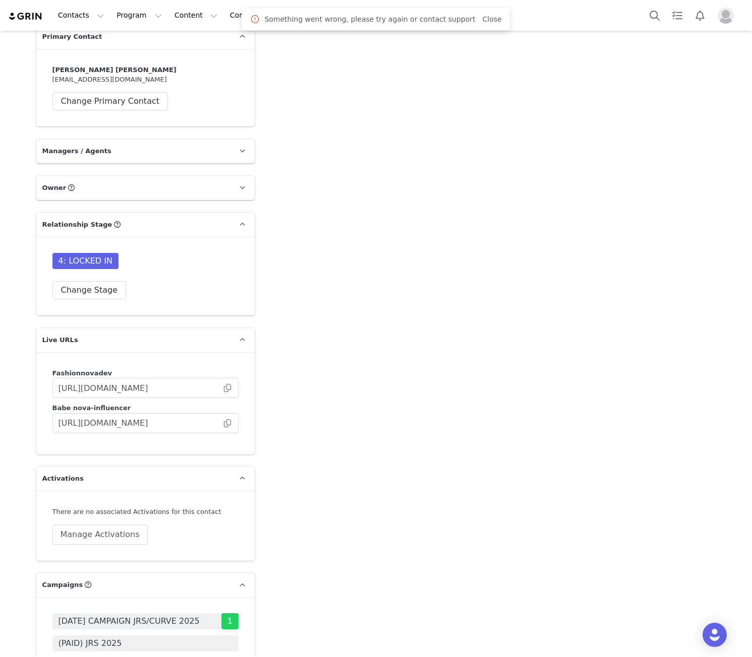
scroll to position [502, 0]
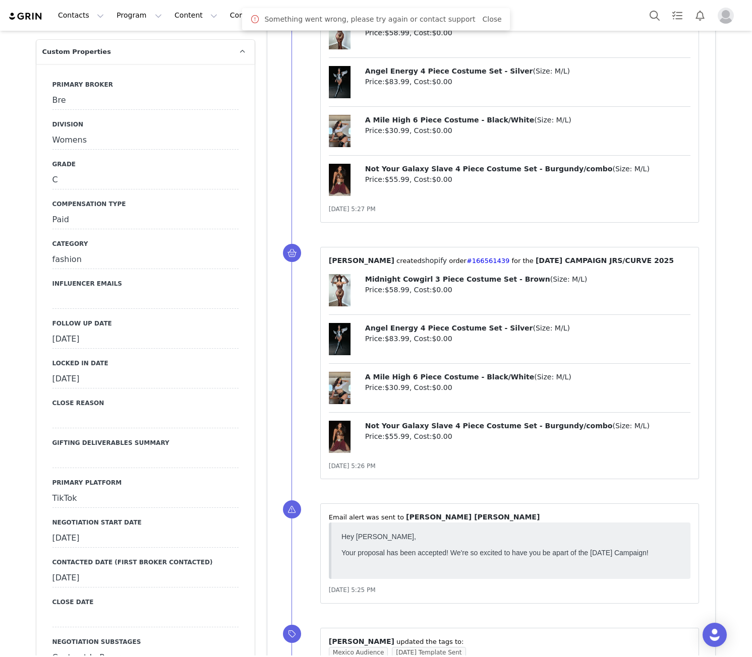
click at [88, 340] on div "[DATE]" at bounding box center [145, 340] width 186 height 18
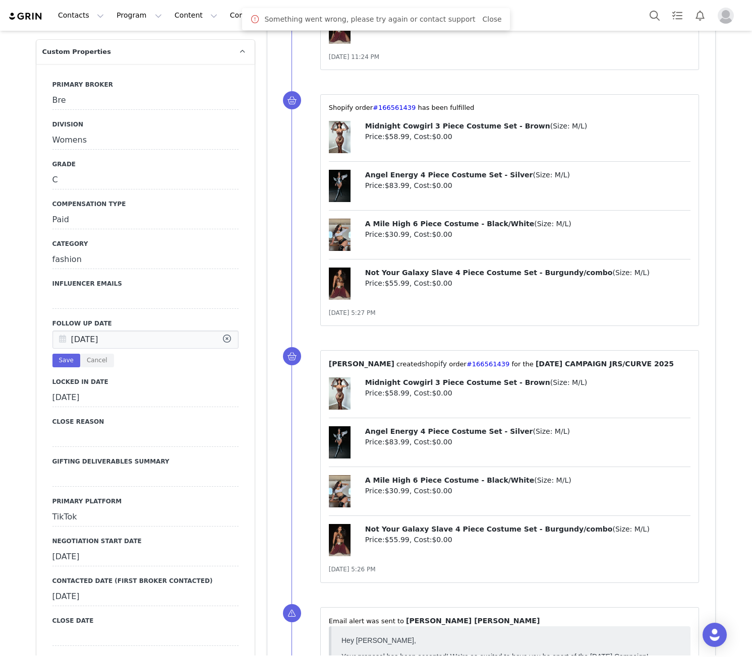
click at [88, 340] on input "[DATE]" at bounding box center [145, 340] width 186 height 18
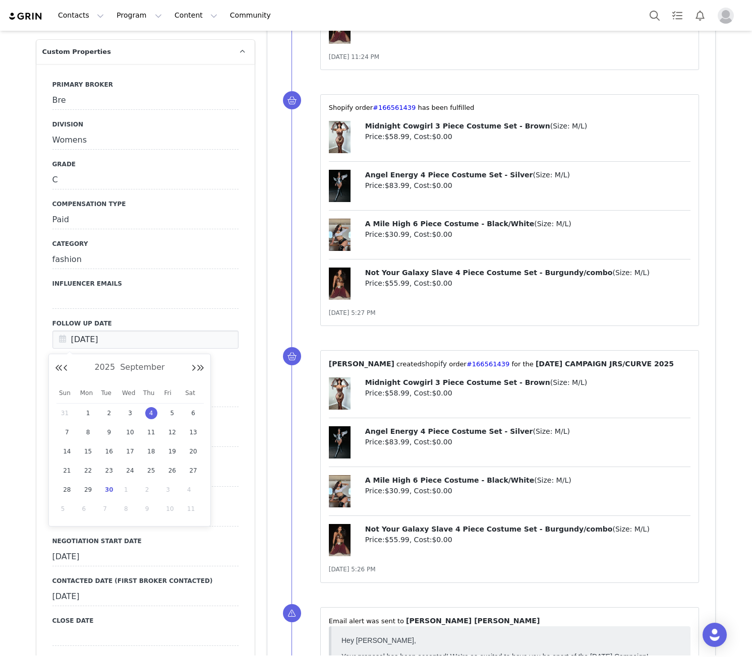
scroll to position [0, 0]
click at [110, 490] on span "30" at bounding box center [109, 490] width 12 height 12
type input "[DATE]"
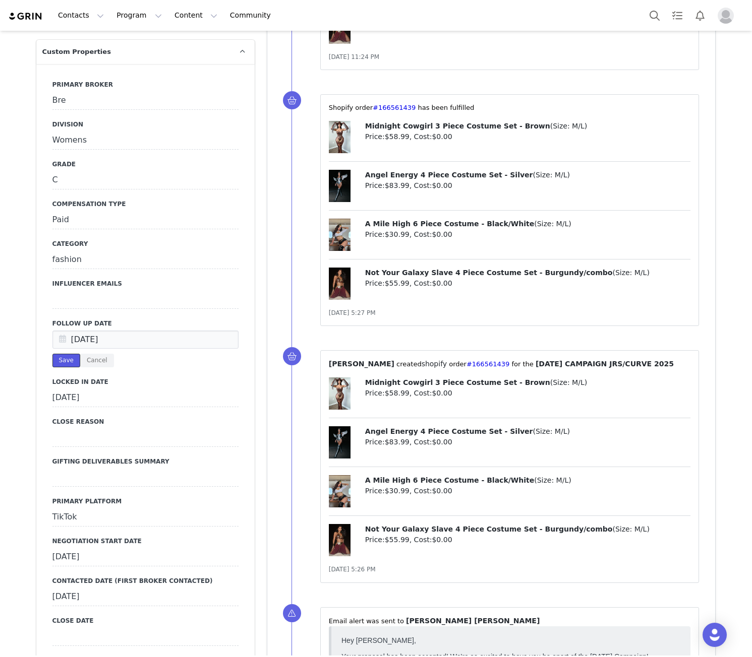
click at [60, 360] on button "Save" at bounding box center [66, 361] width 28 height 14
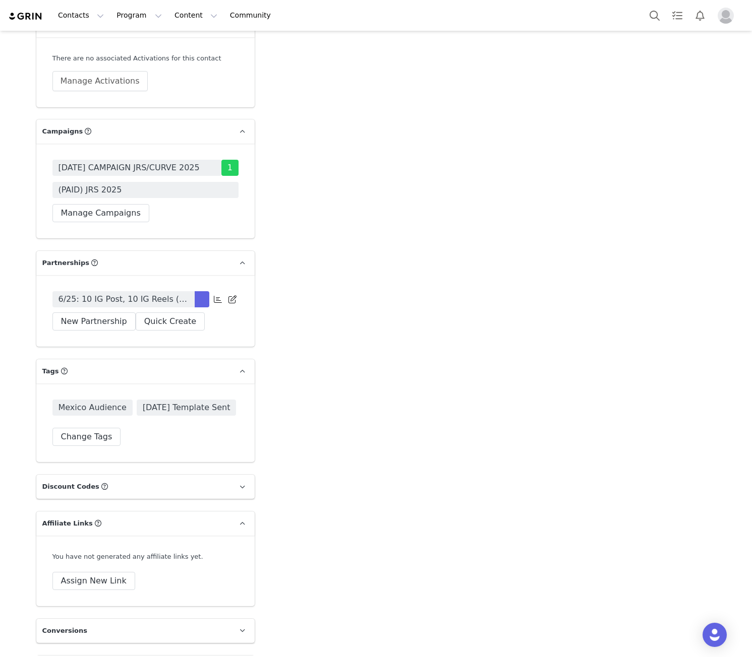
scroll to position [2559, 0]
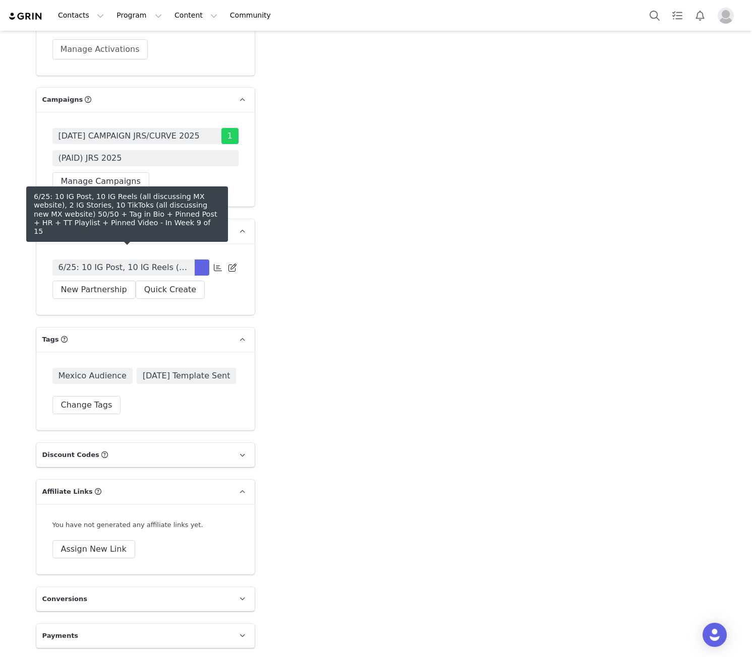
click at [126, 262] on span "6/25: 10 IG Post, 10 IG Reels (all discussing MX website), 2 IG Stories, 10 Tik…" at bounding box center [123, 268] width 130 height 12
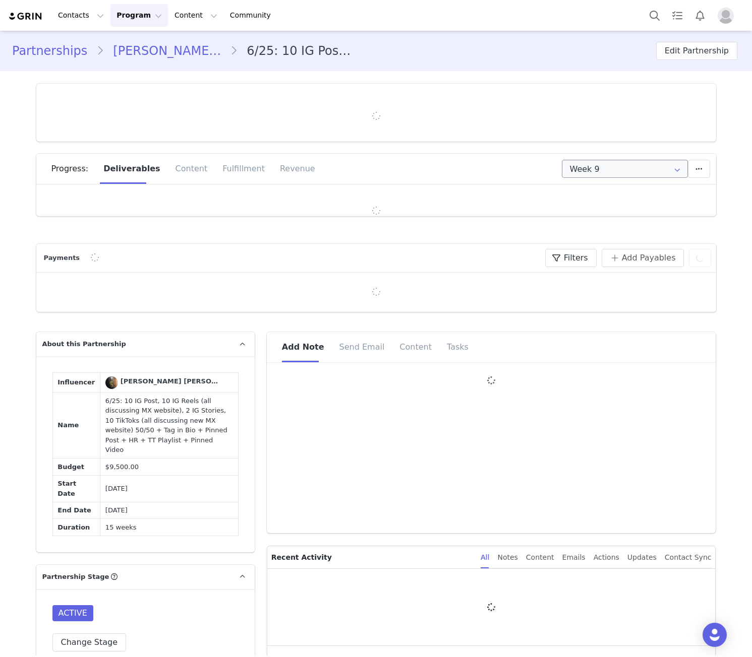
type input "+52 ([GEOGRAPHIC_DATA])"
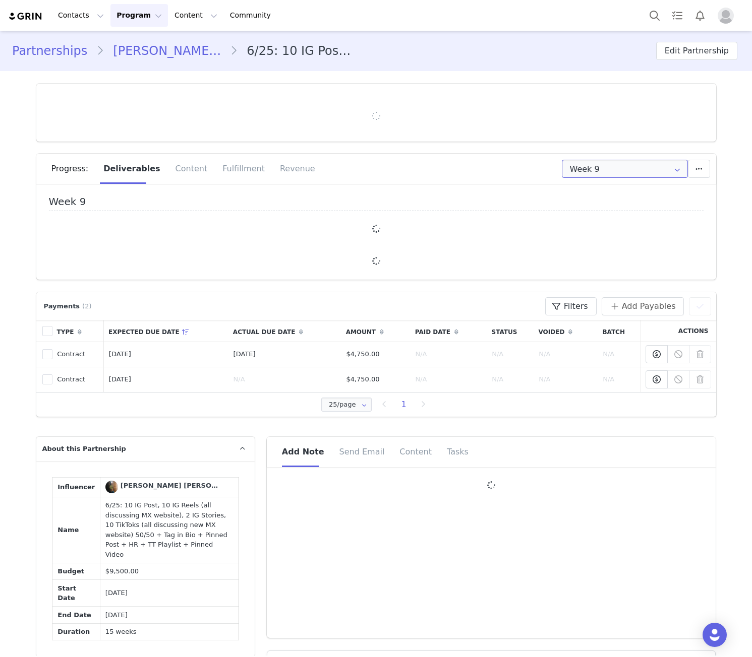
click at [605, 174] on input "Week 9" at bounding box center [625, 169] width 126 height 18
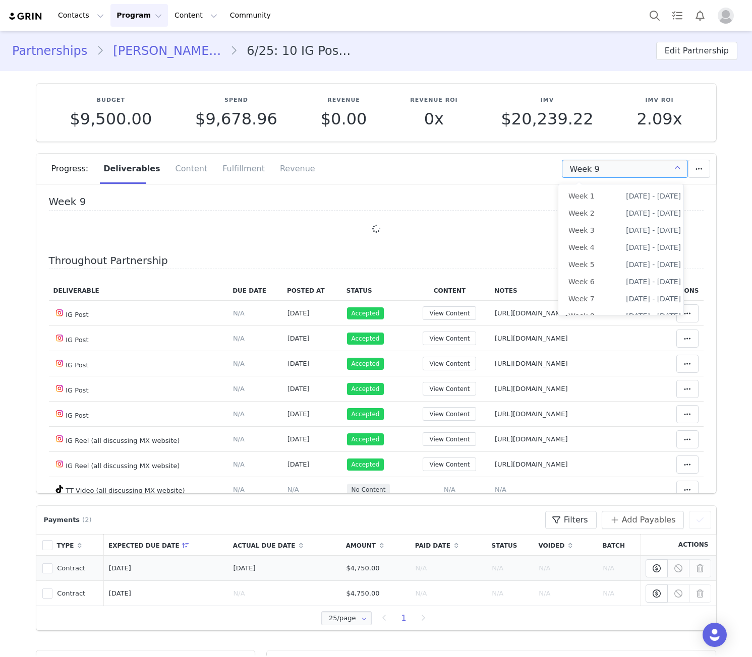
click at [605, 445] on li "All Weeks" at bounding box center [624, 453] width 133 height 17
type input "All"
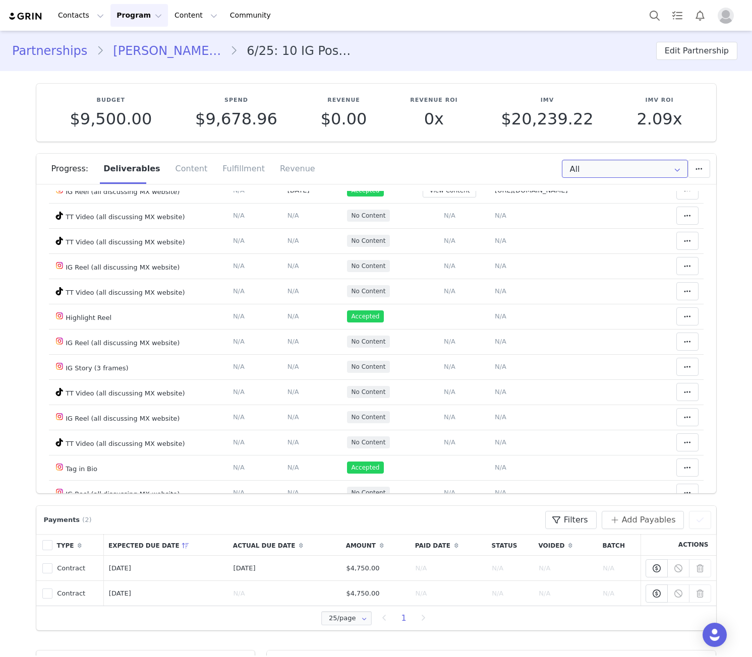
scroll to position [117, 0]
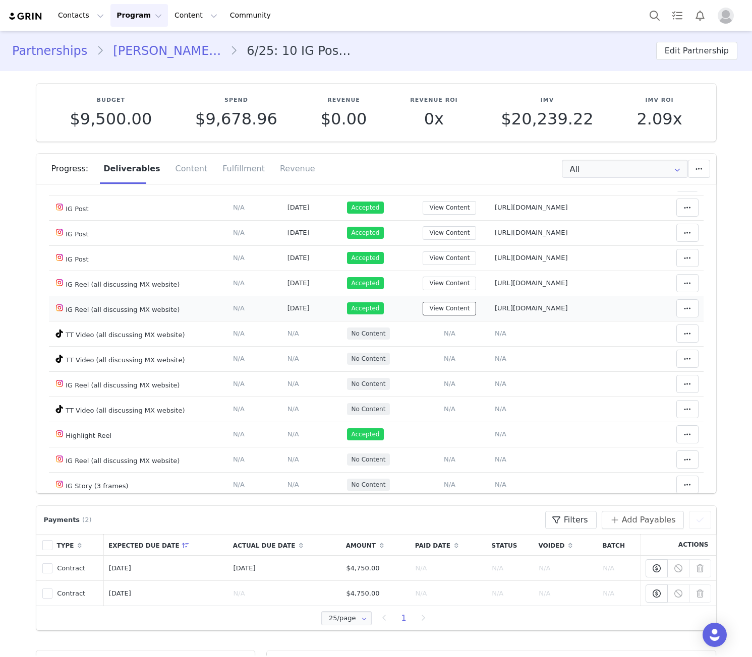
click at [429, 307] on button "View Content" at bounding box center [448, 309] width 53 height 14
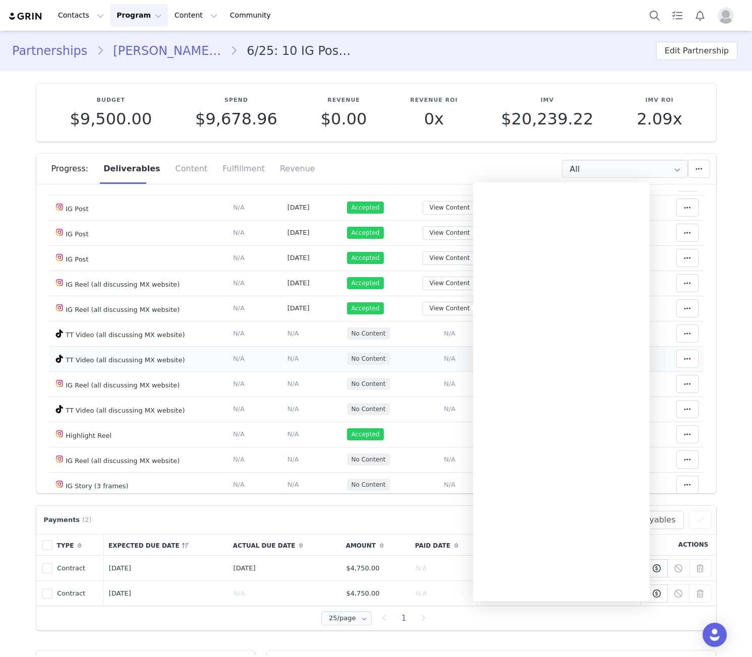
click at [391, 347] on td "No Content" at bounding box center [376, 358] width 68 height 25
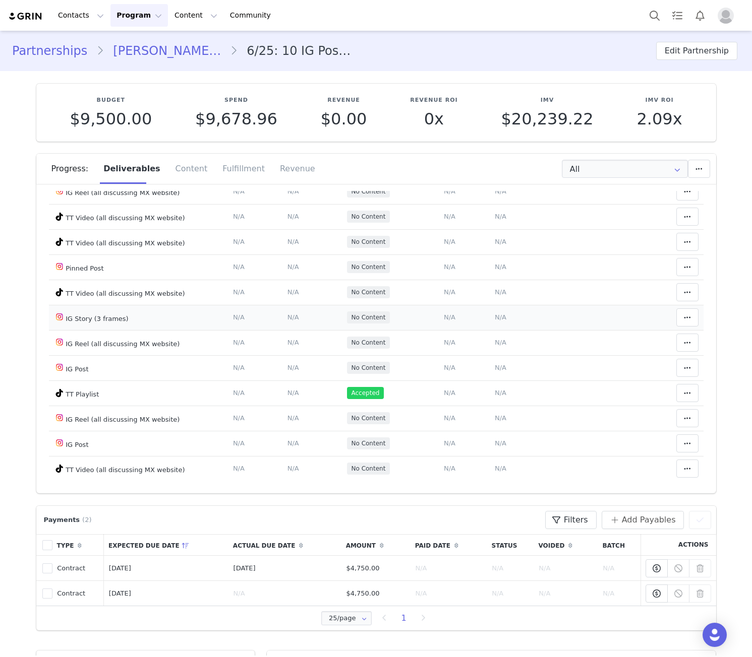
scroll to position [562, 0]
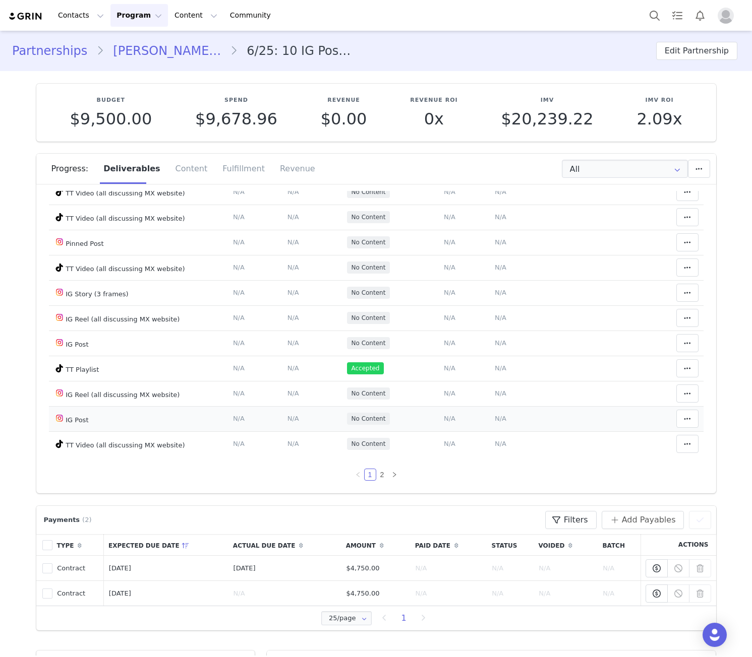
click at [444, 420] on span "N/A" at bounding box center [450, 419] width 12 height 8
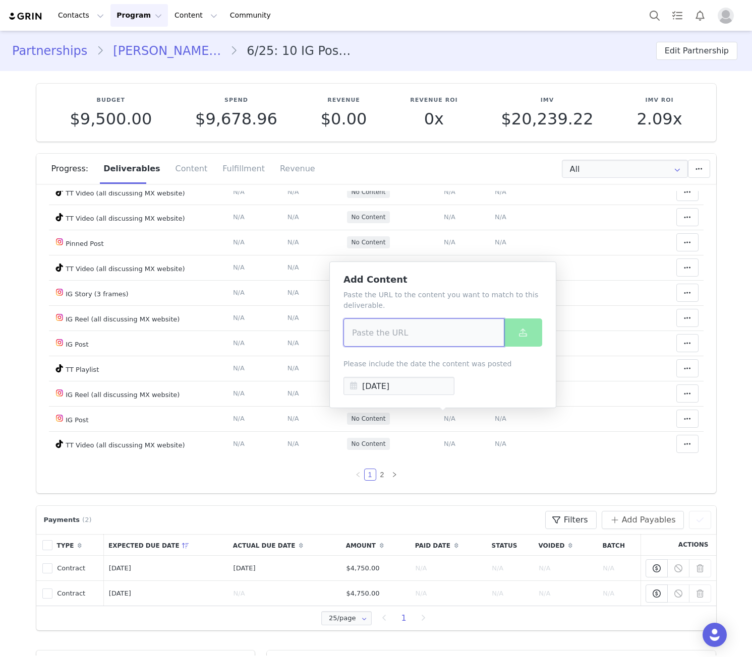
click at [432, 336] on input at bounding box center [423, 333] width 161 height 28
paste input "[URL][DOMAIN_NAME]"
type input "[URL][DOMAIN_NAME]"
click at [522, 334] on icon at bounding box center [523, 333] width 8 height 8
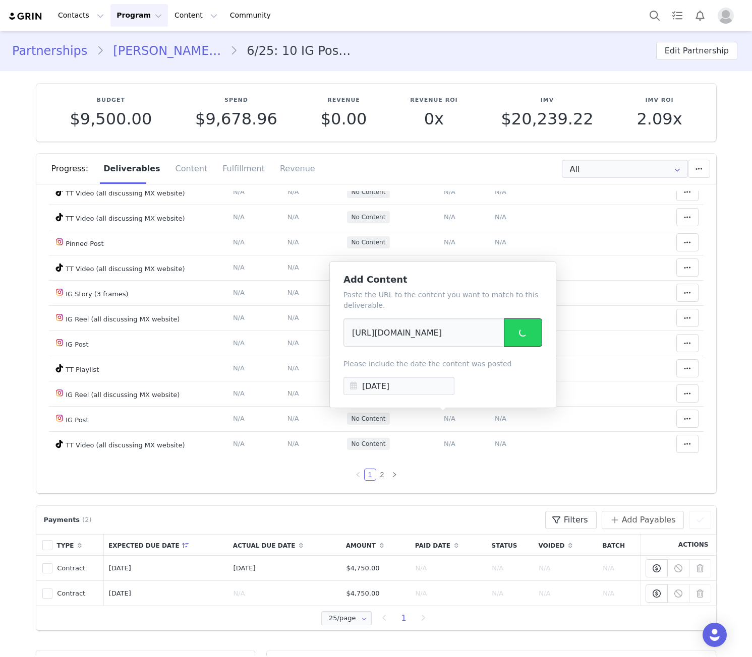
scroll to position [0, 0]
click at [494, 420] on span "N/A" at bounding box center [500, 419] width 12 height 8
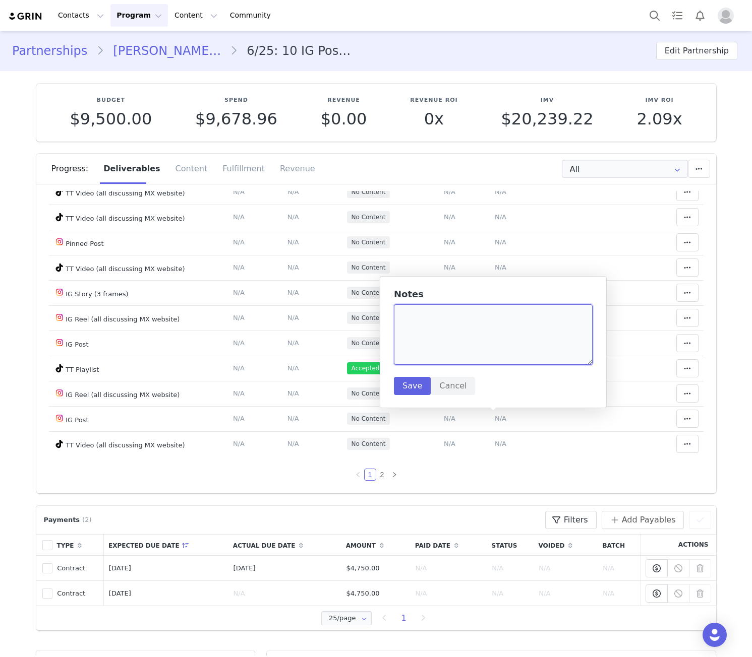
click at [488, 334] on textarea at bounding box center [493, 334] width 199 height 60
paste textarea "[URL][DOMAIN_NAME]"
type textarea "[URL][DOMAIN_NAME]"
click at [412, 385] on button "Save" at bounding box center [412, 386] width 37 height 18
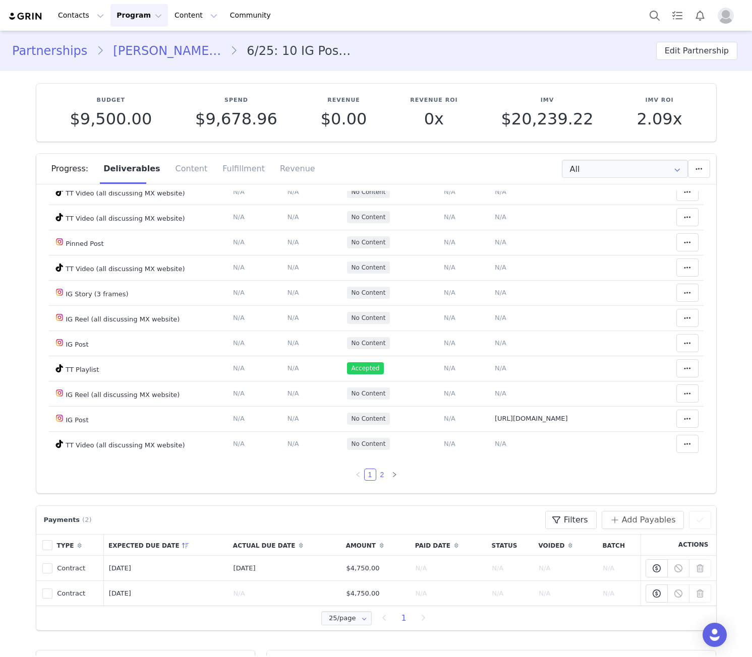
click at [377, 474] on link "2" at bounding box center [382, 474] width 11 height 11
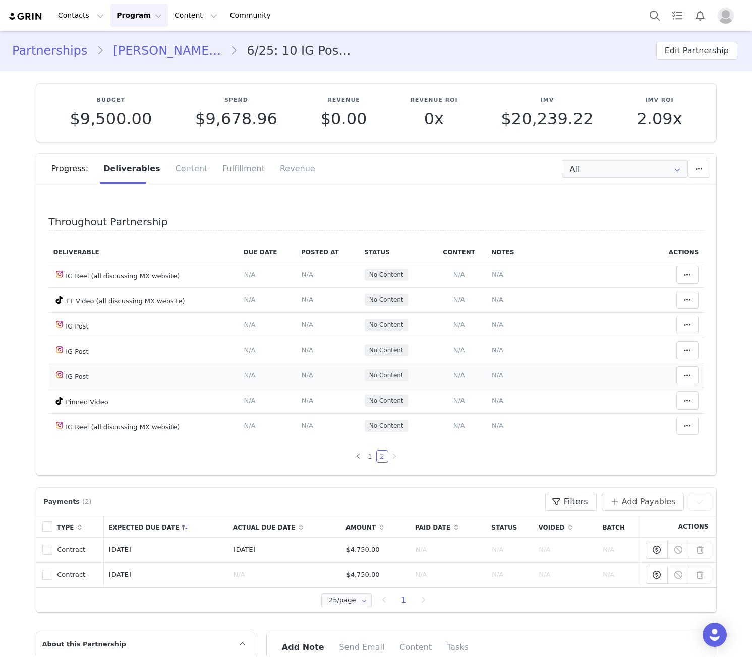
click at [453, 376] on span "N/A" at bounding box center [459, 375] width 12 height 8
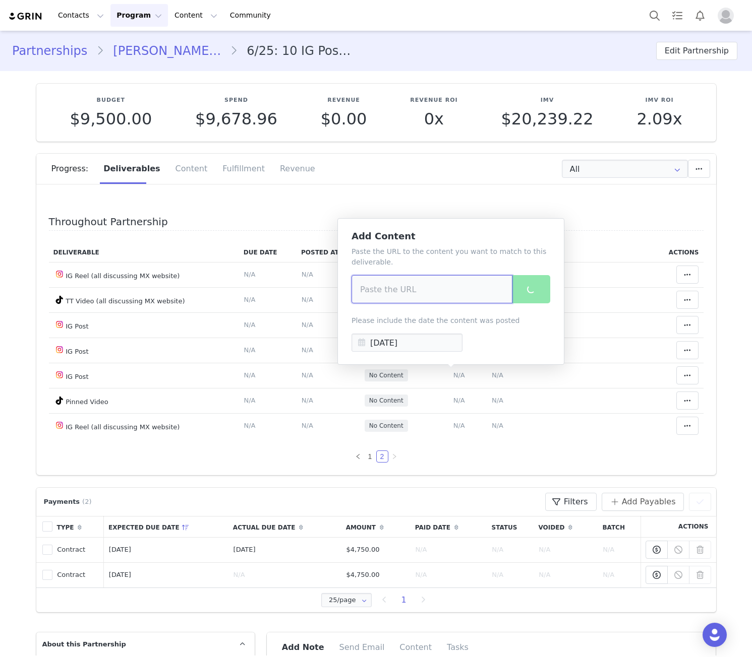
click at [452, 294] on input at bounding box center [431, 289] width 161 height 28
paste input "[URL][DOMAIN_NAME]"
type input "[URL][DOMAIN_NAME]"
click at [530, 282] on button at bounding box center [531, 289] width 38 height 28
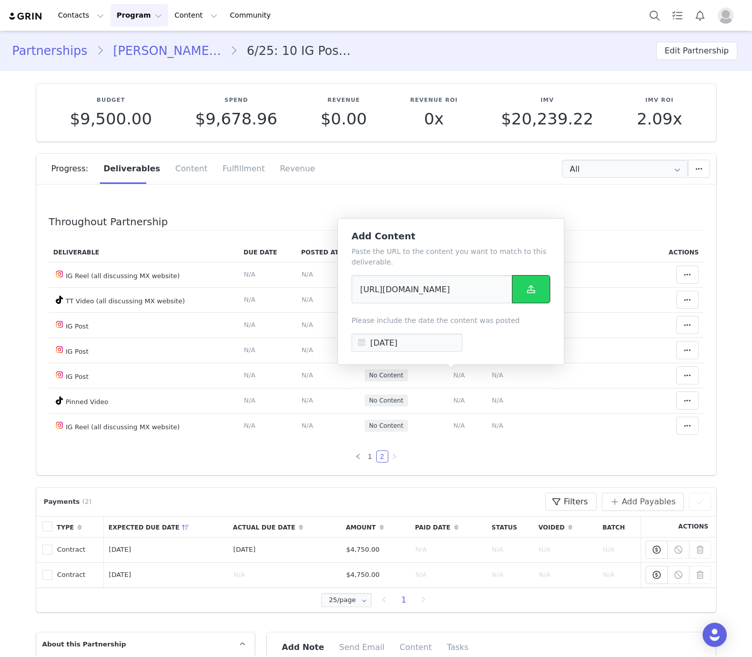
scroll to position [0, 0]
click at [493, 376] on span "N/A" at bounding box center [497, 375] width 12 height 8
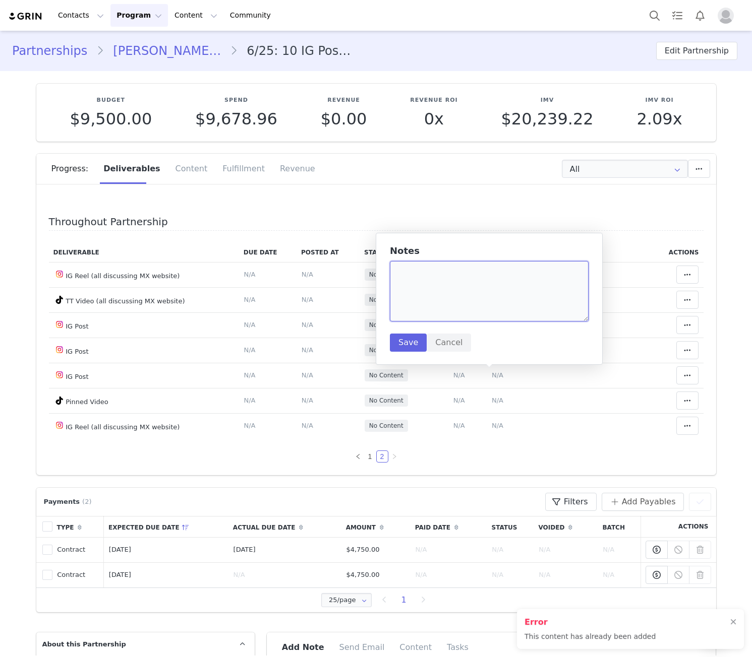
click at [476, 289] on textarea at bounding box center [489, 291] width 199 height 60
paste textarea "[URL][DOMAIN_NAME]"
type textarea "[URL][DOMAIN_NAME]"
click at [411, 342] on button "Save" at bounding box center [408, 343] width 37 height 18
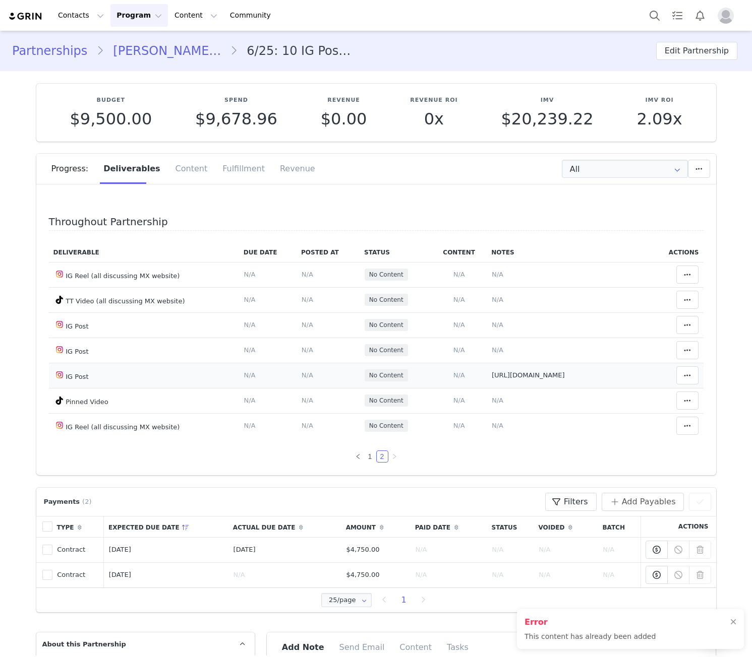
click at [454, 374] on span "N/A" at bounding box center [459, 375] width 12 height 8
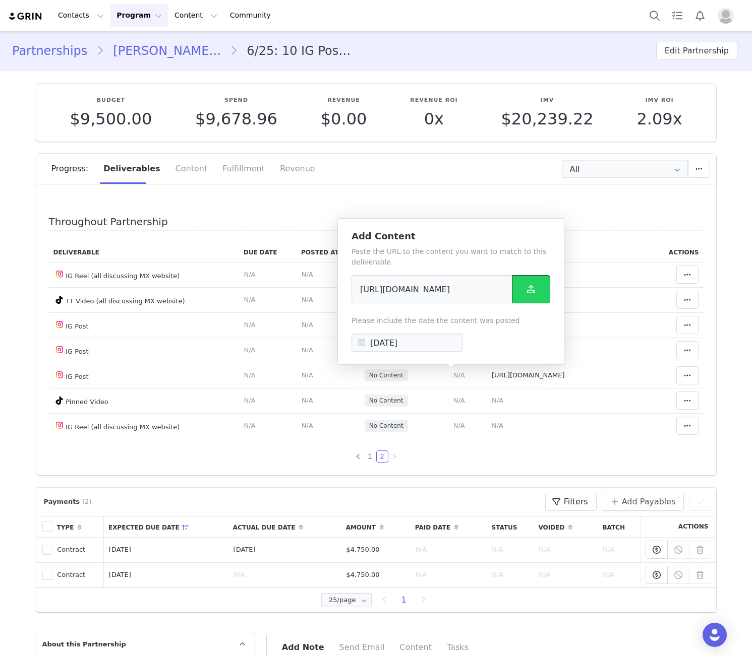
click at [537, 293] on button at bounding box center [531, 289] width 38 height 28
click at [477, 380] on td "N/A" at bounding box center [458, 375] width 55 height 25
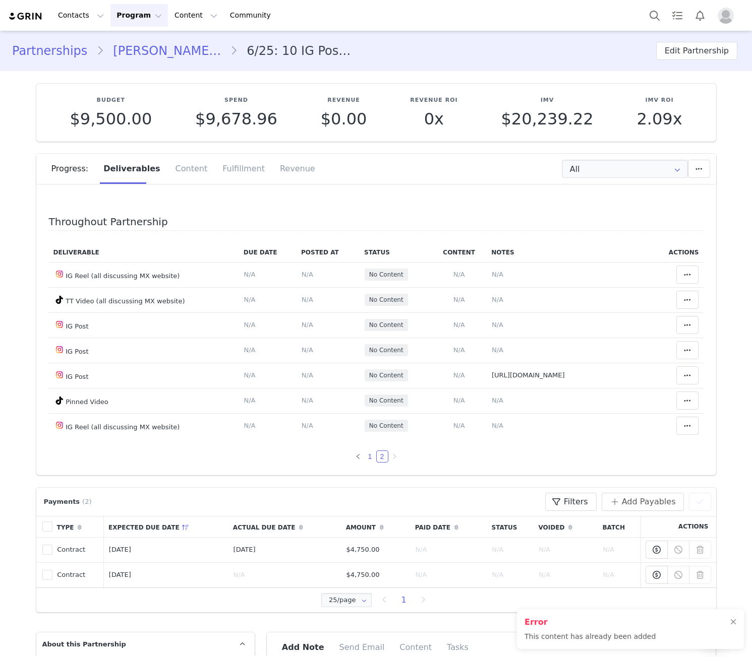
click at [364, 461] on link "1" at bounding box center [369, 456] width 11 height 11
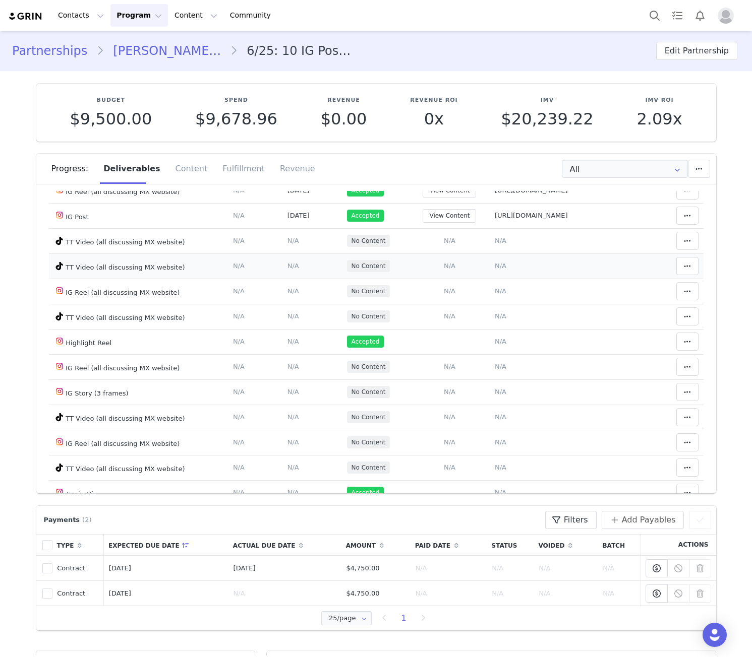
scroll to position [117, 0]
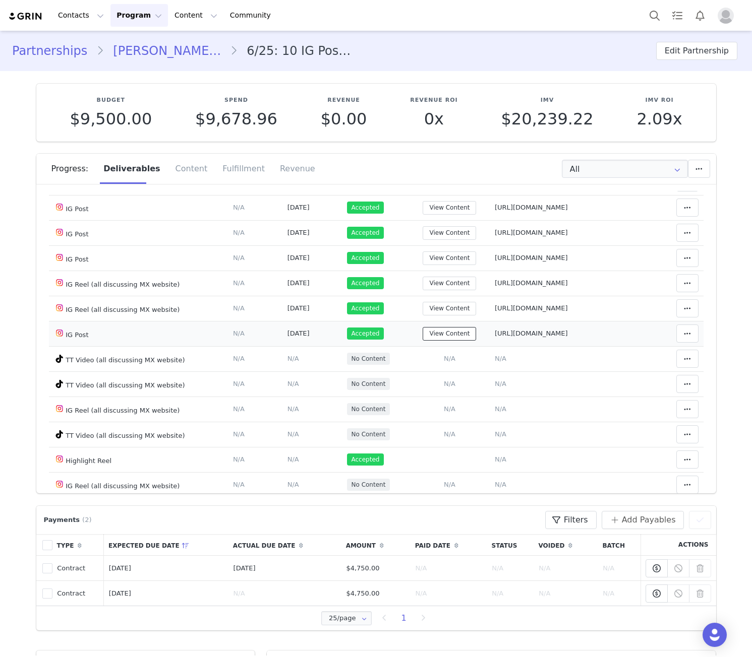
click at [452, 340] on button "View Content" at bounding box center [448, 334] width 53 height 14
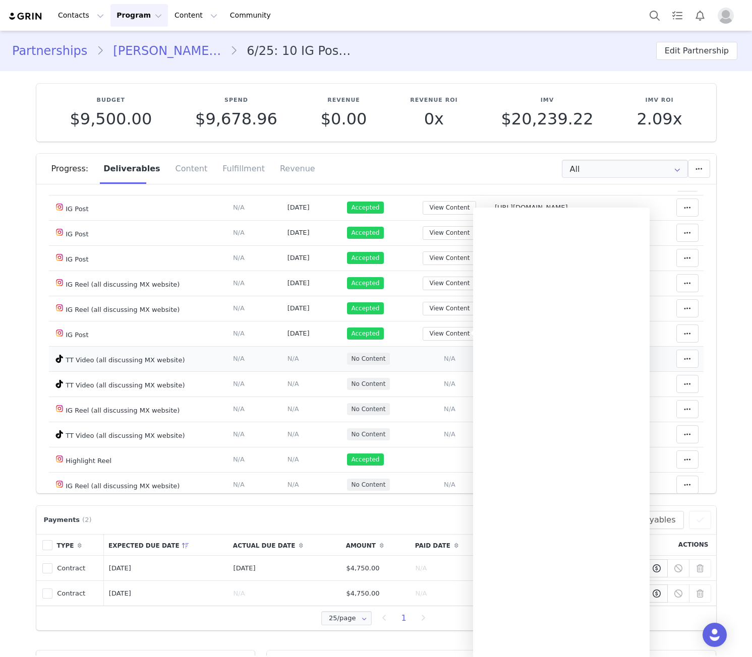
click at [433, 355] on td "Add Content Paste the URL to the content you want to match to this deliverable.…" at bounding box center [449, 358] width 81 height 25
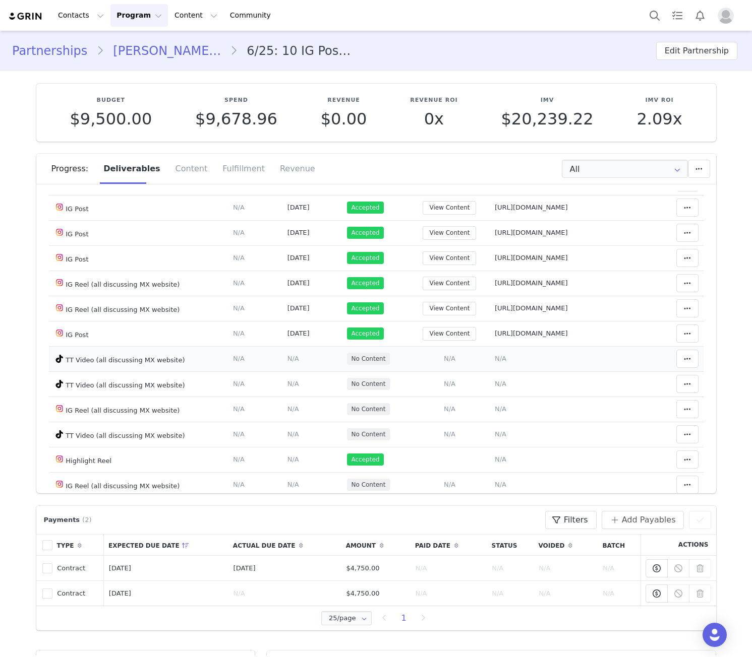
click at [515, 362] on td "Notes Save Cancel N/A" at bounding box center [571, 358] width 164 height 25
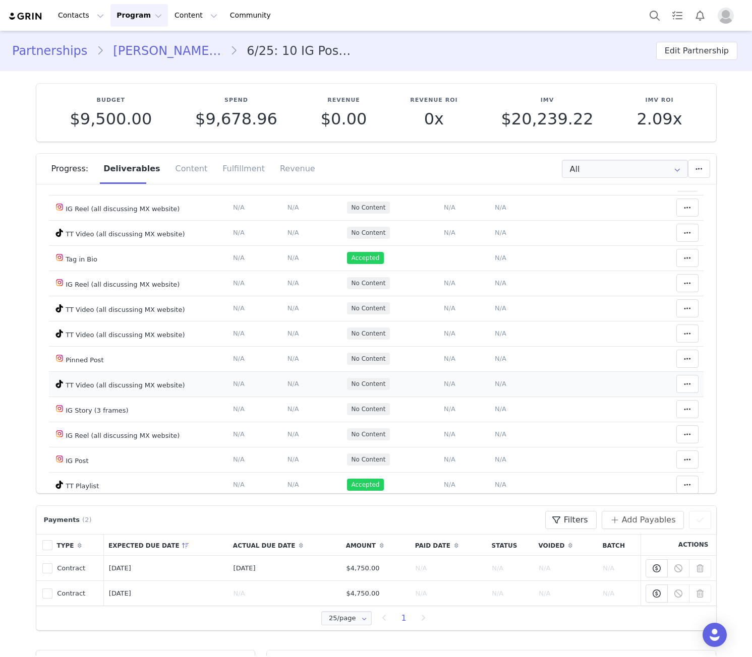
scroll to position [562, 0]
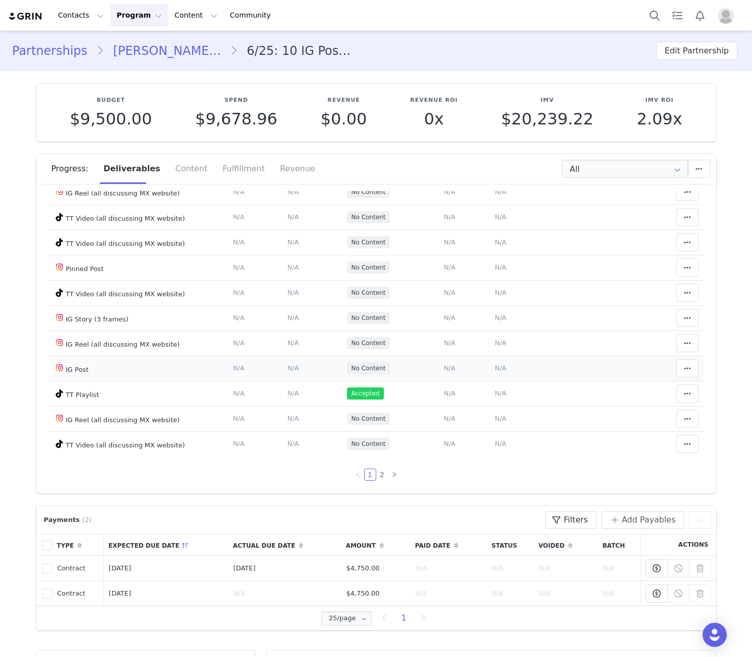
click at [444, 366] on span "N/A" at bounding box center [450, 368] width 12 height 8
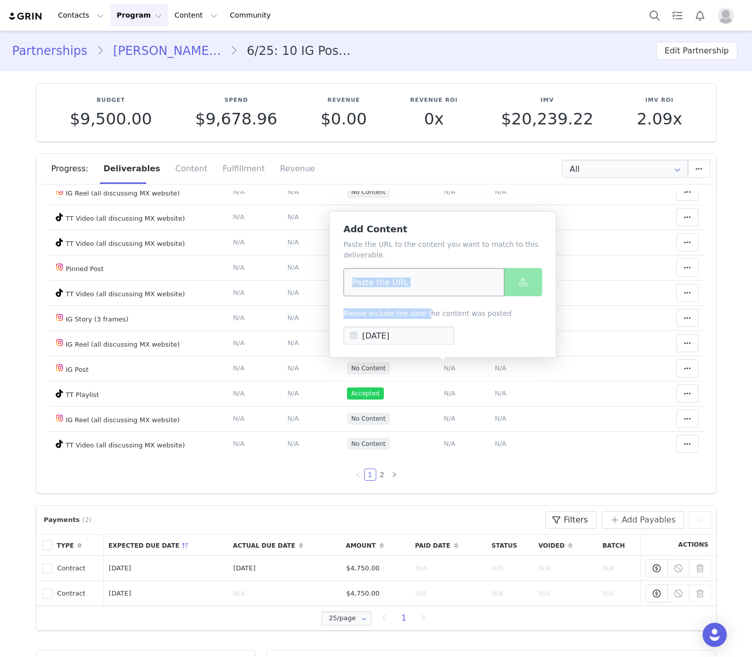
click at [416, 293] on input at bounding box center [423, 282] width 161 height 28
paste input "[URL][DOMAIN_NAME]"
type input "[URL][DOMAIN_NAME]"
click at [524, 287] on span at bounding box center [523, 282] width 12 height 12
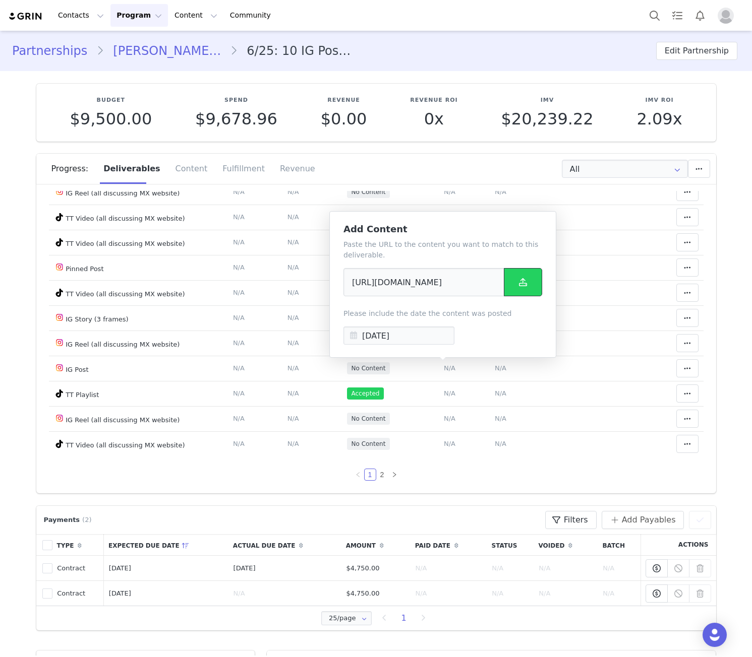
scroll to position [0, 0]
click at [494, 368] on span "N/A" at bounding box center [500, 368] width 12 height 8
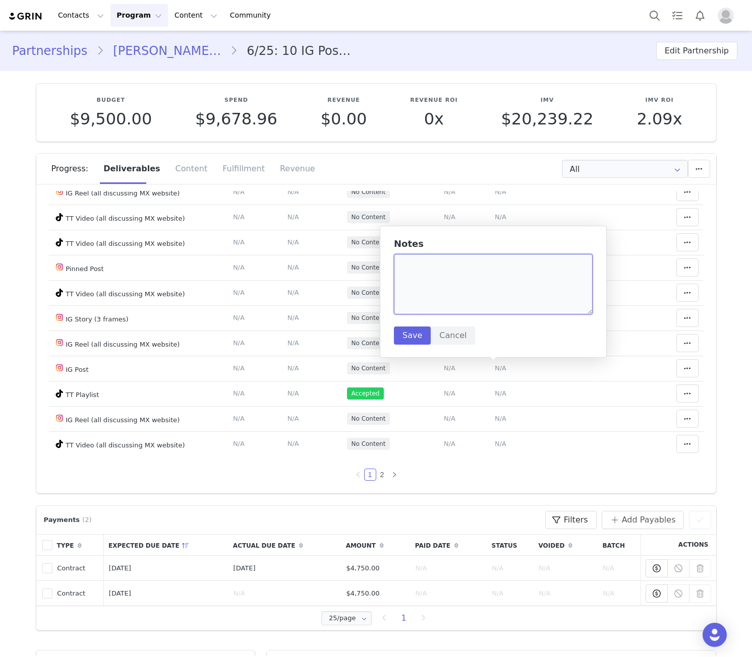
click at [469, 266] on textarea at bounding box center [493, 284] width 199 height 60
paste textarea "[URL][DOMAIN_NAME]"
drag, startPoint x: 556, startPoint y: 292, endPoint x: 564, endPoint y: 262, distance: 31.2
click at [564, 262] on textarea "[URL][DOMAIN_NAME]" at bounding box center [493, 284] width 199 height 60
type textarea "[URL][DOMAIN_NAME]"
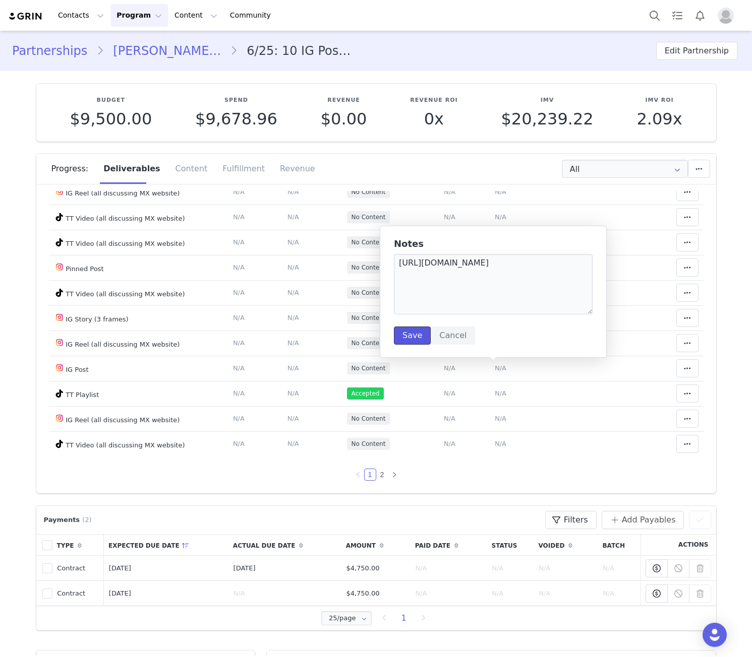
click at [405, 337] on button "Save" at bounding box center [412, 336] width 37 height 18
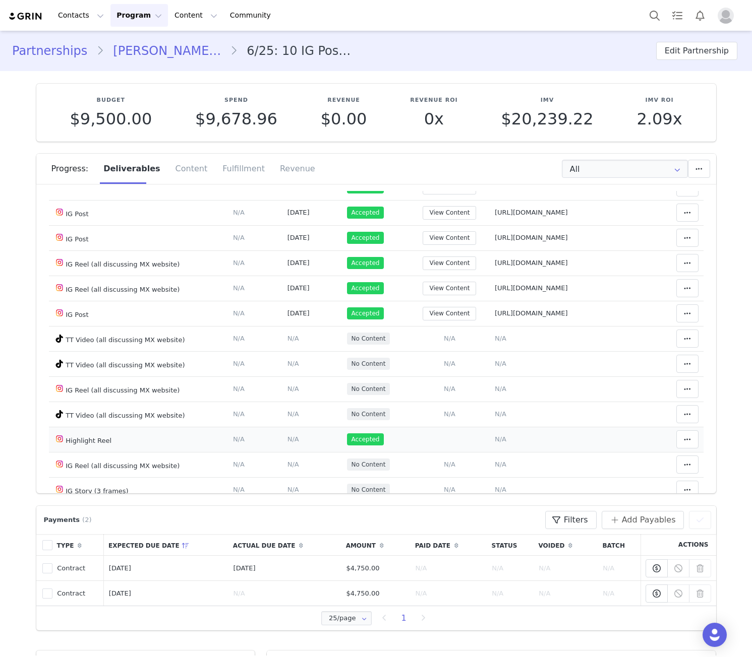
scroll to position [235, 0]
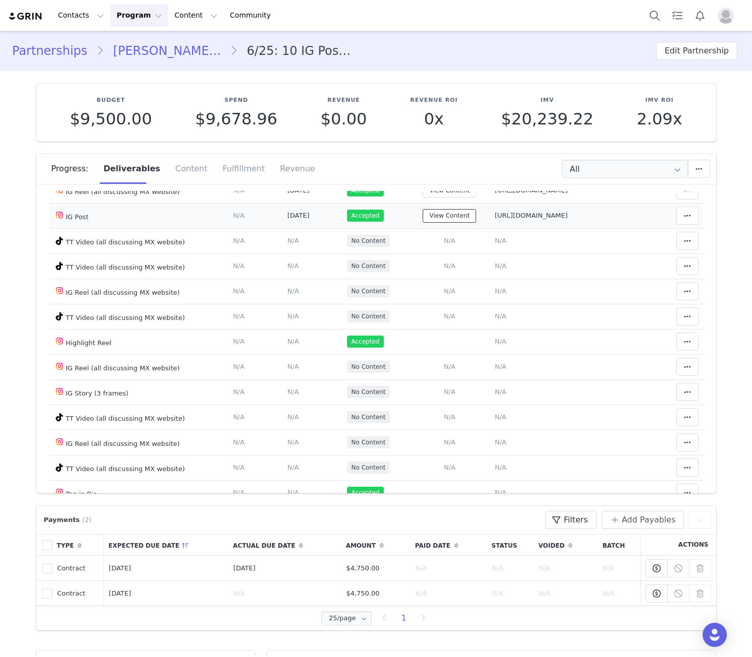
click at [442, 220] on button "View Content" at bounding box center [448, 216] width 53 height 14
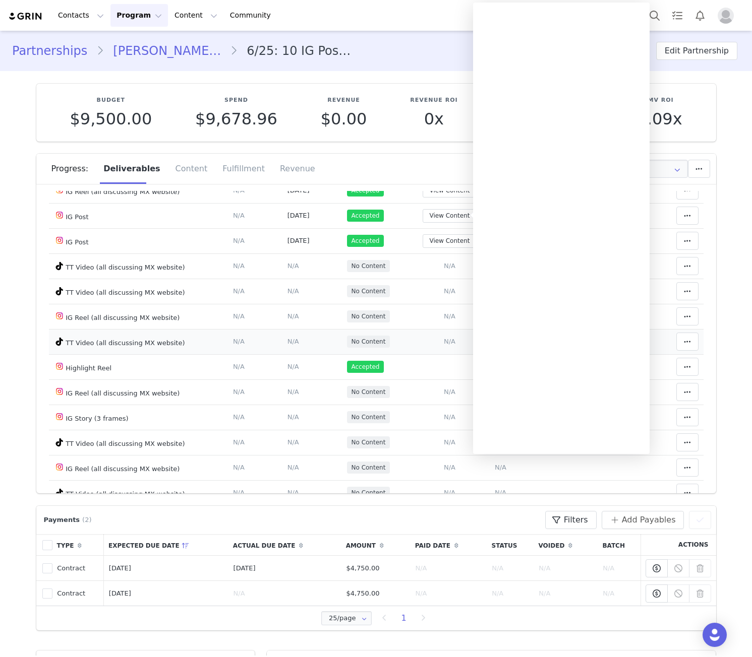
click at [415, 341] on td "Add Content Paste the URL to the content you want to match to this deliverable.…" at bounding box center [449, 341] width 81 height 25
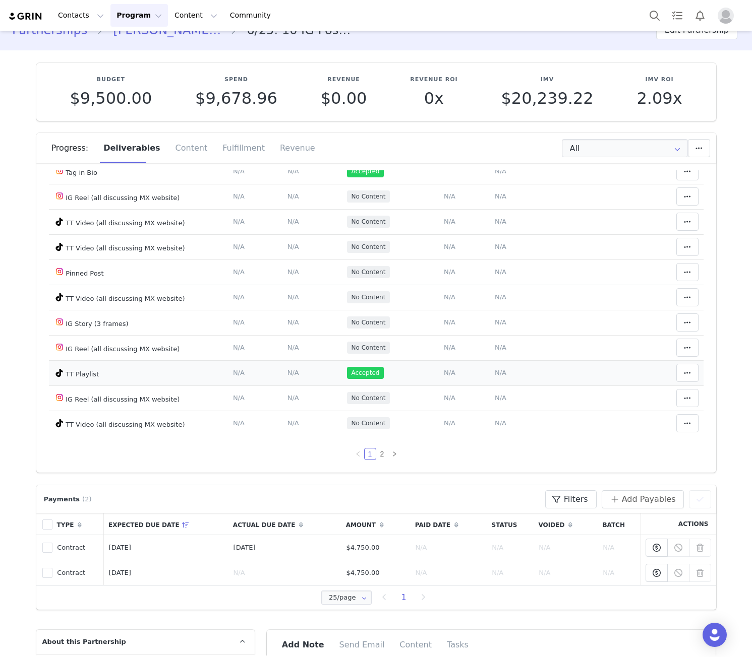
scroll to position [0, 0]
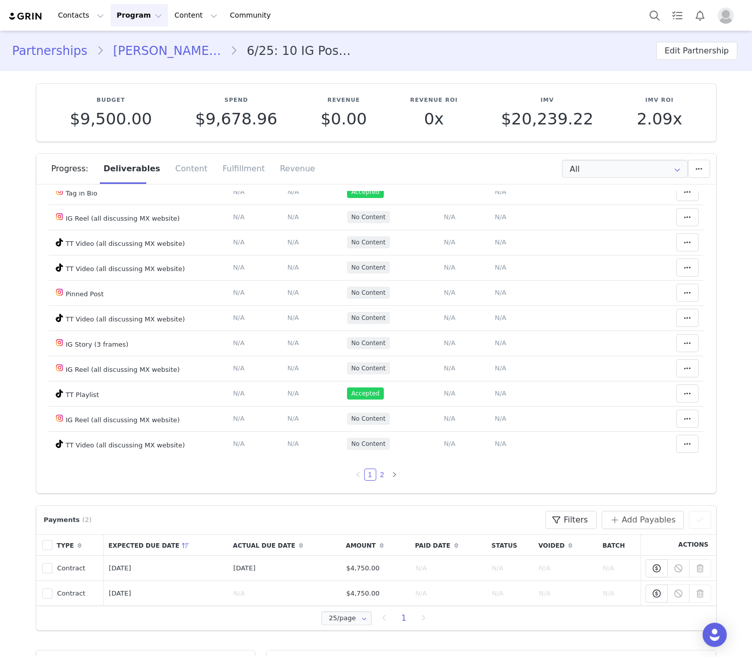
click at [380, 474] on link "2" at bounding box center [382, 474] width 11 height 11
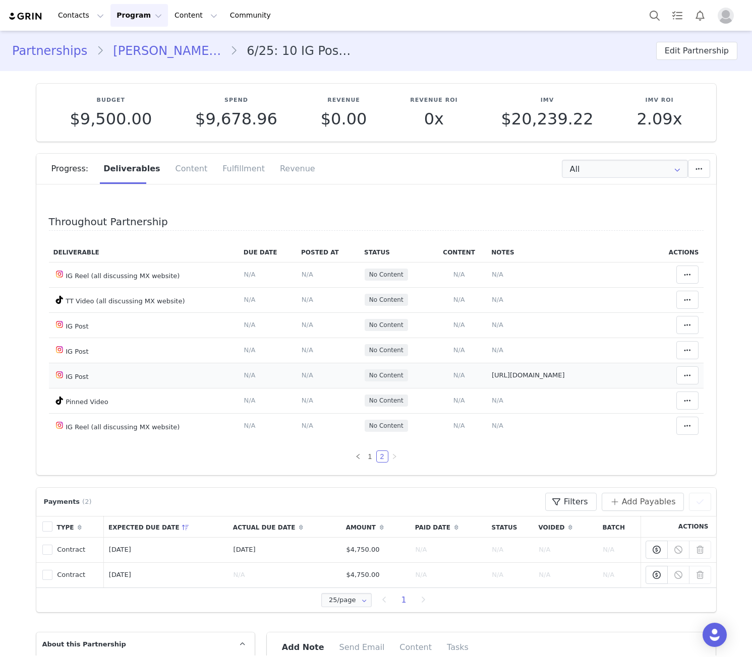
click at [504, 378] on span "[URL][DOMAIN_NAME]" at bounding box center [527, 375] width 73 height 8
type textarea "[URL][DOMAIN_NAME]"
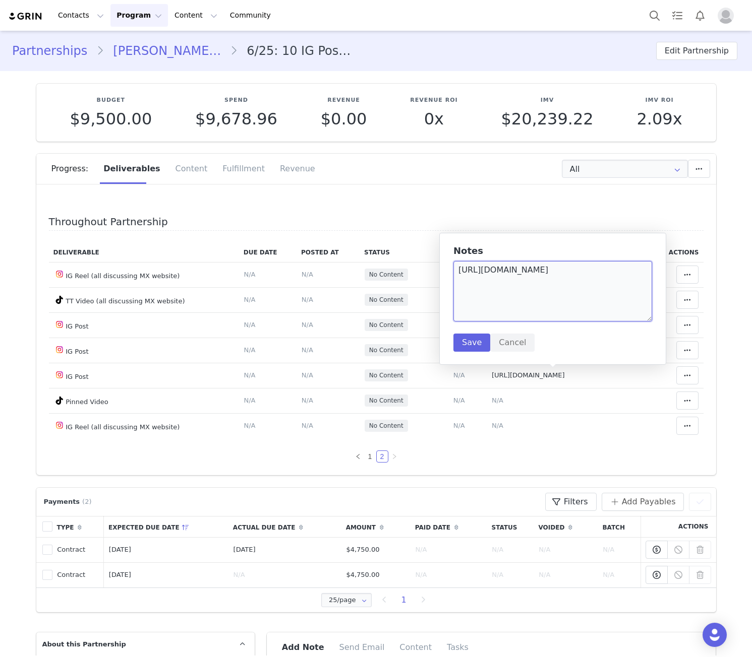
click at [503, 302] on textarea "[URL][DOMAIN_NAME]" at bounding box center [552, 291] width 199 height 60
paste textarea "hZQS2gY7B/?img_index=3"
drag, startPoint x: 607, startPoint y: 289, endPoint x: 620, endPoint y: 274, distance: 19.3
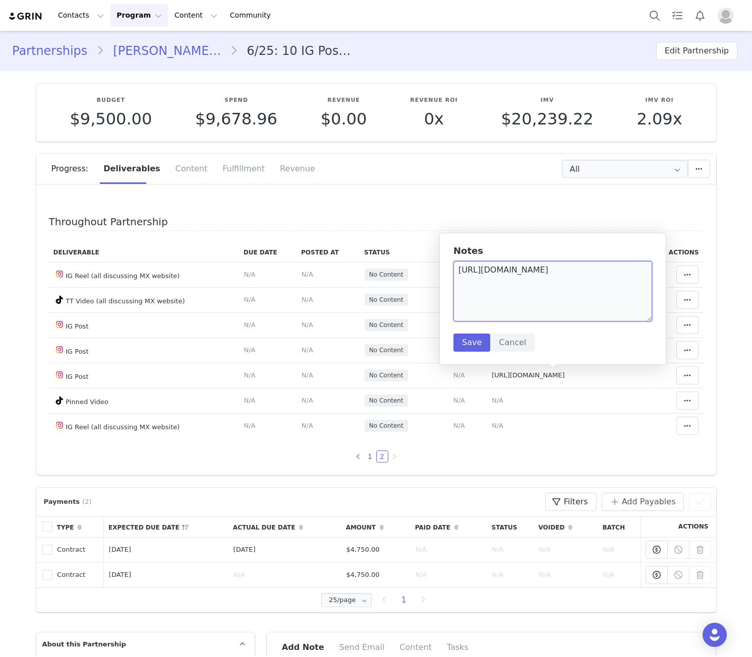
click at [620, 274] on textarea "[URL][DOMAIN_NAME]" at bounding box center [552, 291] width 199 height 60
type textarea "[URL][DOMAIN_NAME]"
click at [465, 341] on button "Save" at bounding box center [471, 343] width 37 height 18
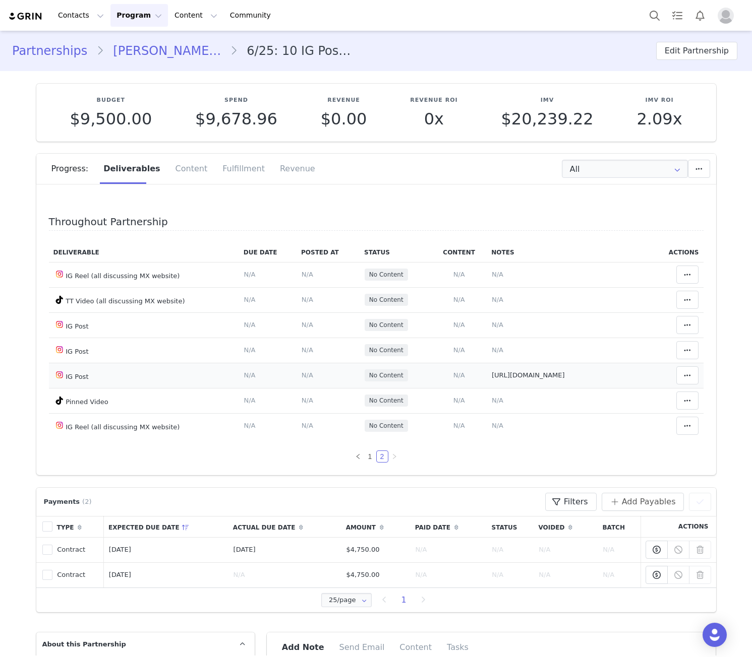
click at [453, 372] on span "N/A" at bounding box center [459, 375] width 12 height 8
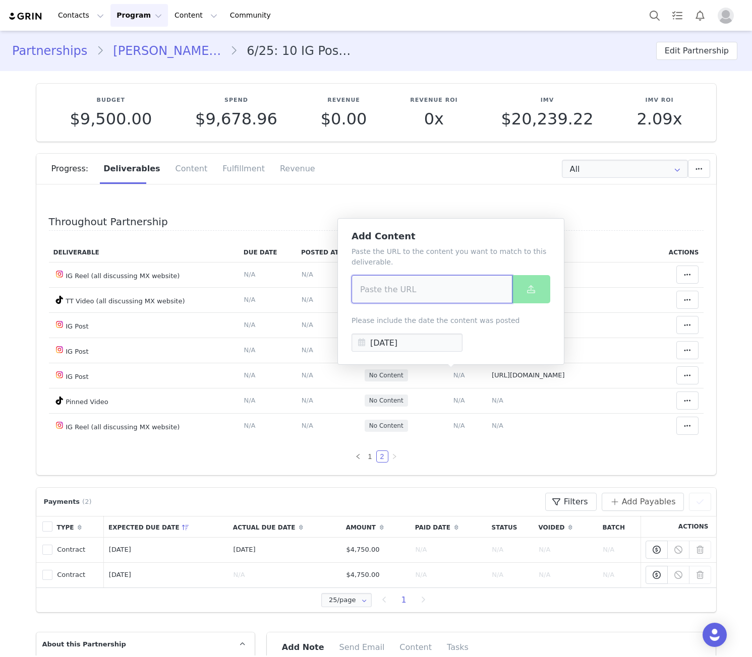
click at [440, 283] on input at bounding box center [431, 289] width 161 height 28
paste input "[URL][DOMAIN_NAME]"
type input "[URL][DOMAIN_NAME]"
click at [525, 279] on button at bounding box center [531, 289] width 38 height 28
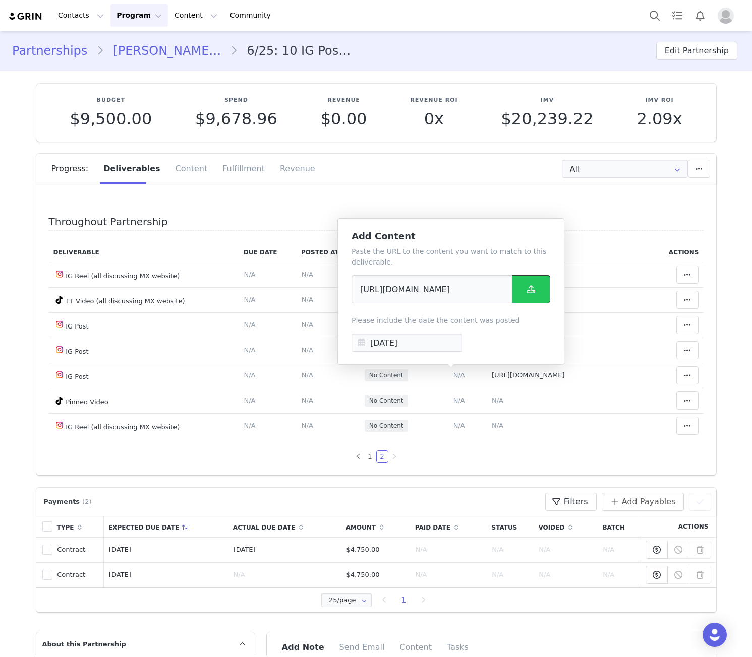
scroll to position [0, 0]
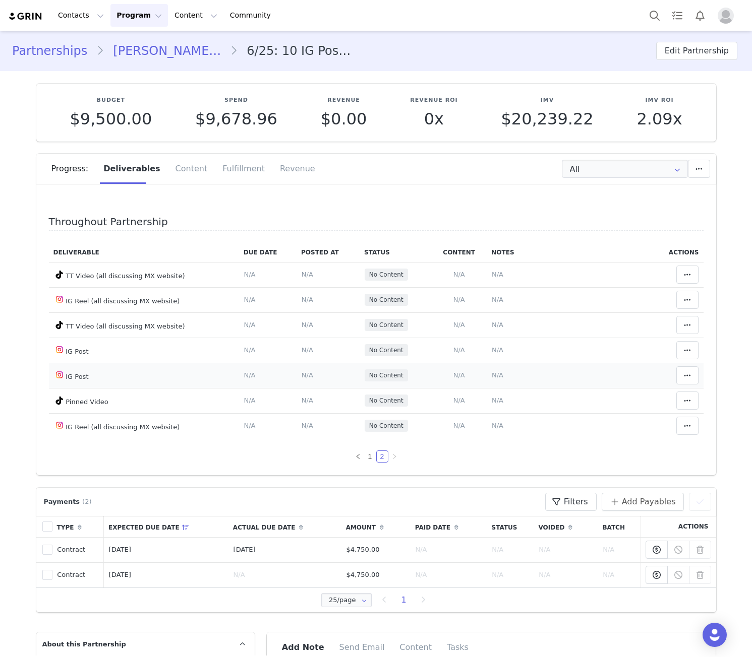
click at [491, 372] on span "N/A" at bounding box center [497, 375] width 12 height 8
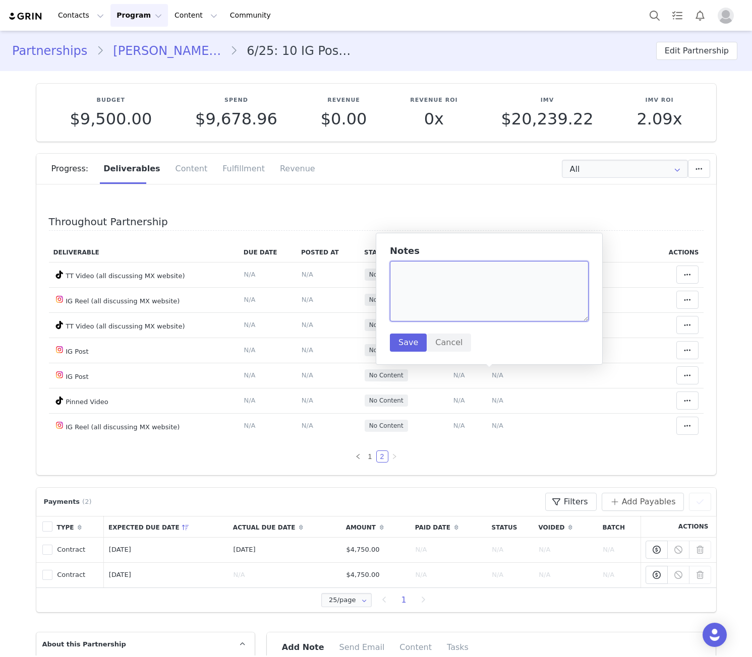
click at [464, 294] on textarea at bounding box center [489, 291] width 199 height 60
paste textarea "[URL][DOMAIN_NAME]"
type textarea "[URL][DOMAIN_NAME]"
click at [412, 349] on button "Save" at bounding box center [408, 343] width 37 height 18
click at [453, 378] on span "N/A" at bounding box center [459, 375] width 12 height 8
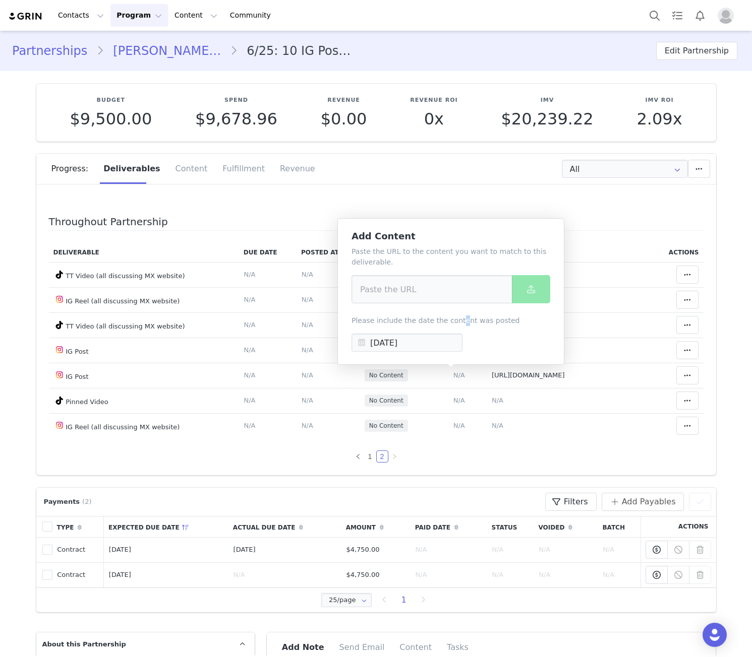
click at [452, 309] on div "Paste the URL to the content you want to match to this deliverable. Please incl…" at bounding box center [450, 298] width 199 height 105
click at [412, 270] on div "Paste the URL to the content you want to match to this deliverable. Please incl…" at bounding box center [450, 298] width 199 height 105
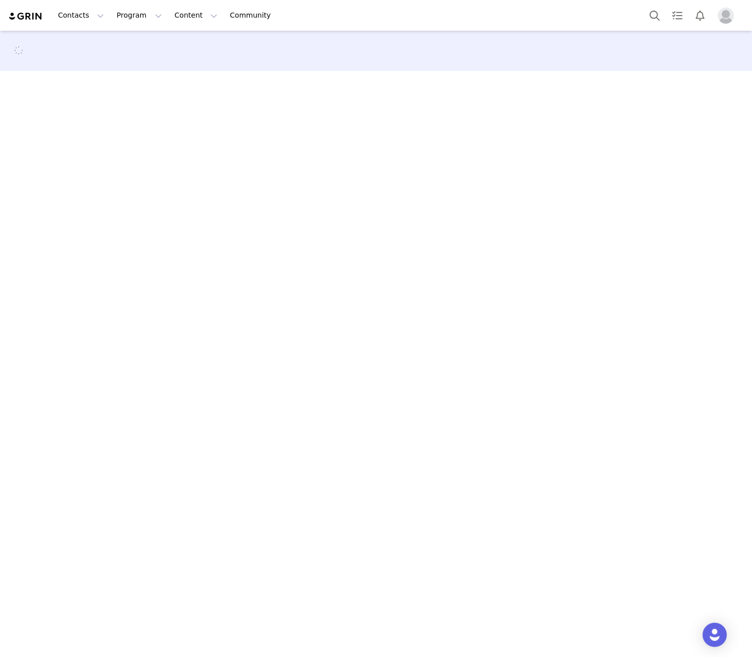
click at [395, 288] on main at bounding box center [376, 343] width 752 height 625
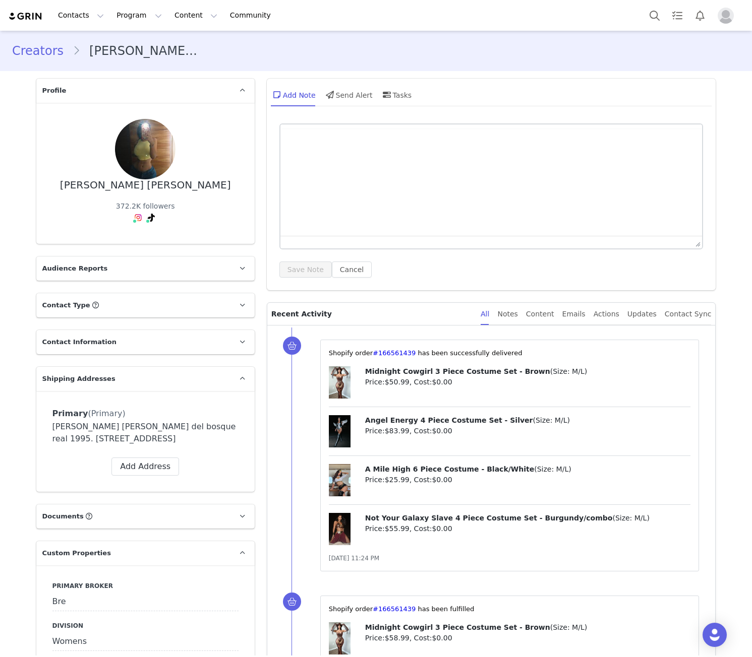
drag, startPoint x: 395, startPoint y: 288, endPoint x: 250, endPoint y: 226, distance: 158.1
click at [250, 226] on div "[PERSON_NAME] [PERSON_NAME] 372.2K followers" at bounding box center [145, 173] width 218 height 141
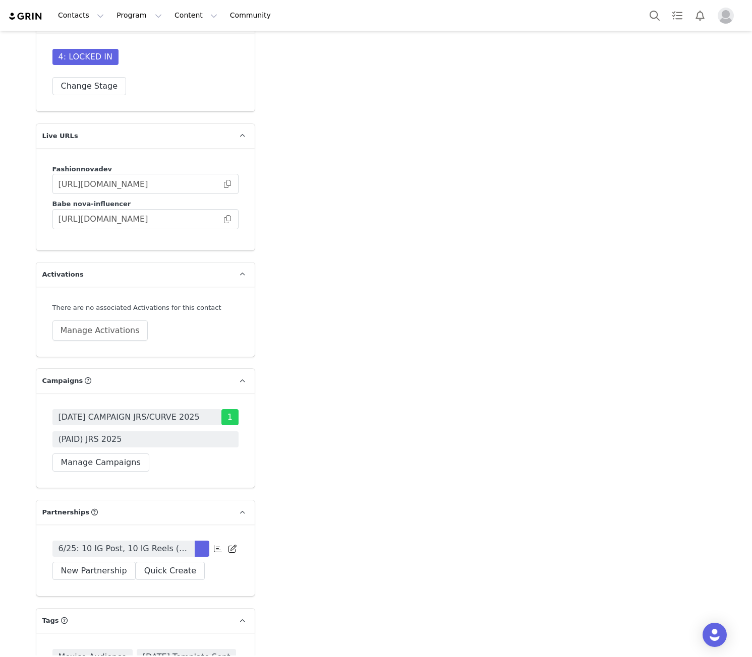
scroll to position [2559, 0]
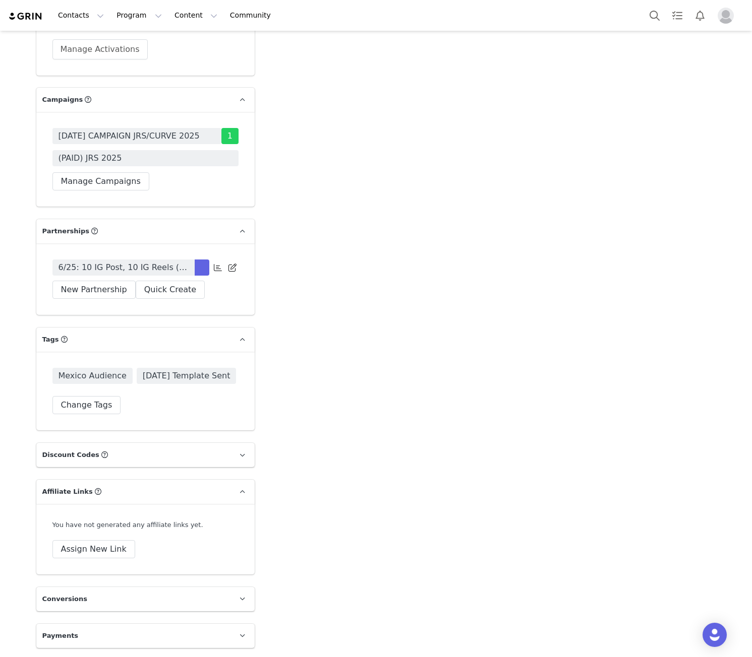
click at [151, 262] on span "6/25: 10 IG Post, 10 IG Reels (all discussing MX website), 2 IG Stories, 10 Tik…" at bounding box center [123, 268] width 130 height 12
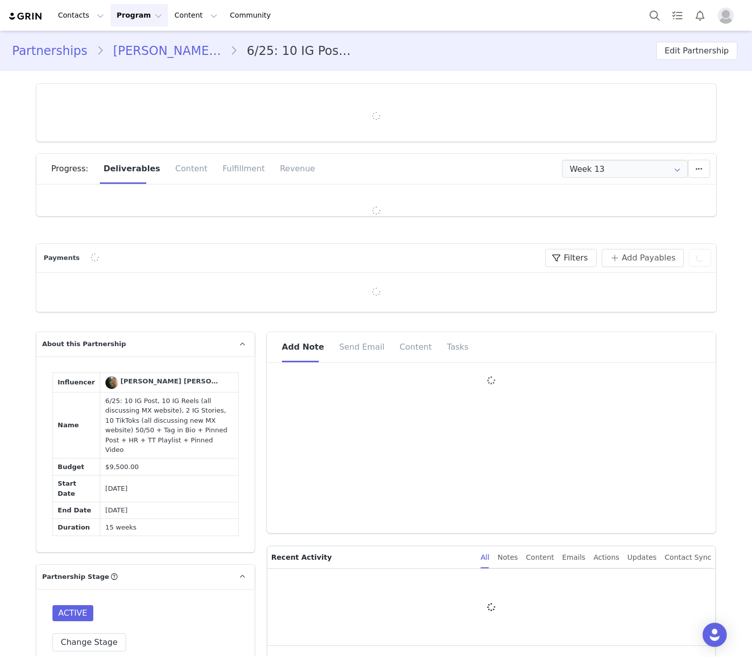
type input "+52 ([GEOGRAPHIC_DATA])"
